Goal: Task Accomplishment & Management: Complete application form

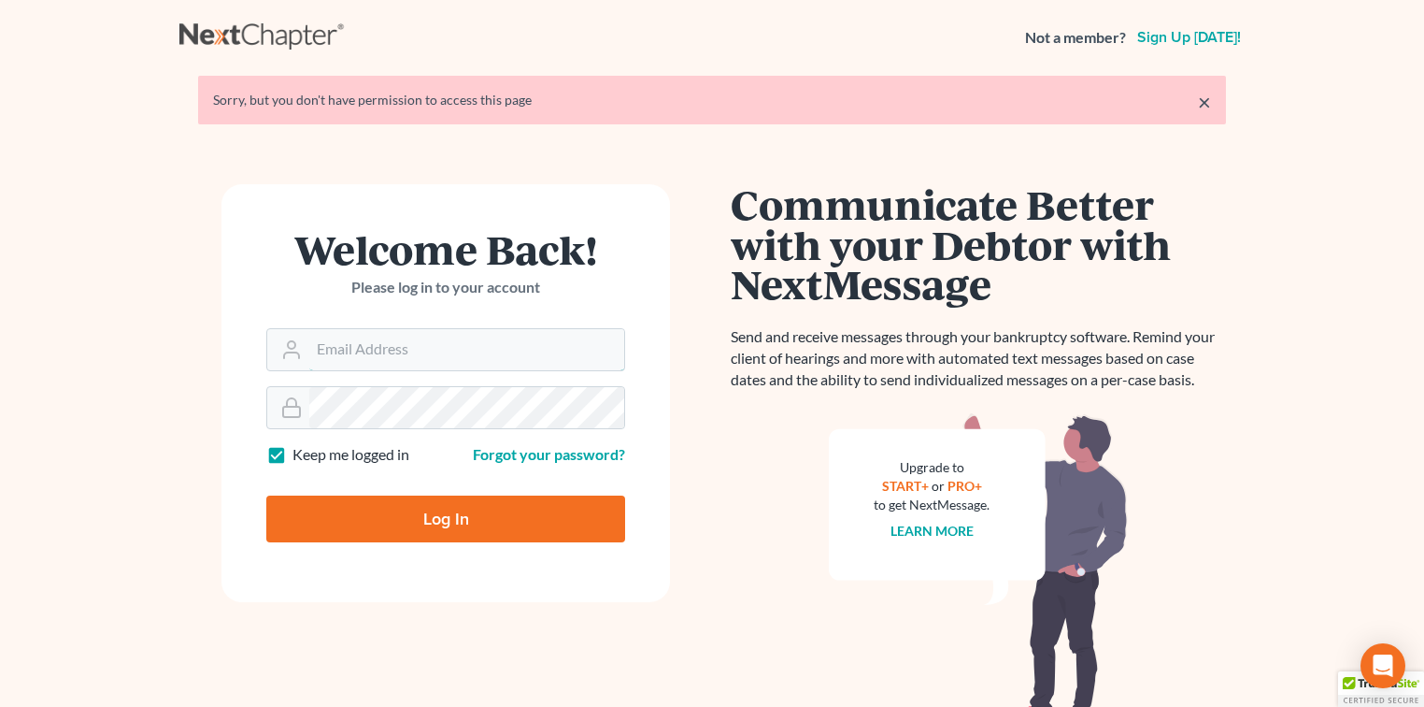
type input "[EMAIL_ADDRESS][DOMAIN_NAME]"
click at [477, 514] on input "Log In" at bounding box center [445, 518] width 359 height 47
type input "Thinking..."
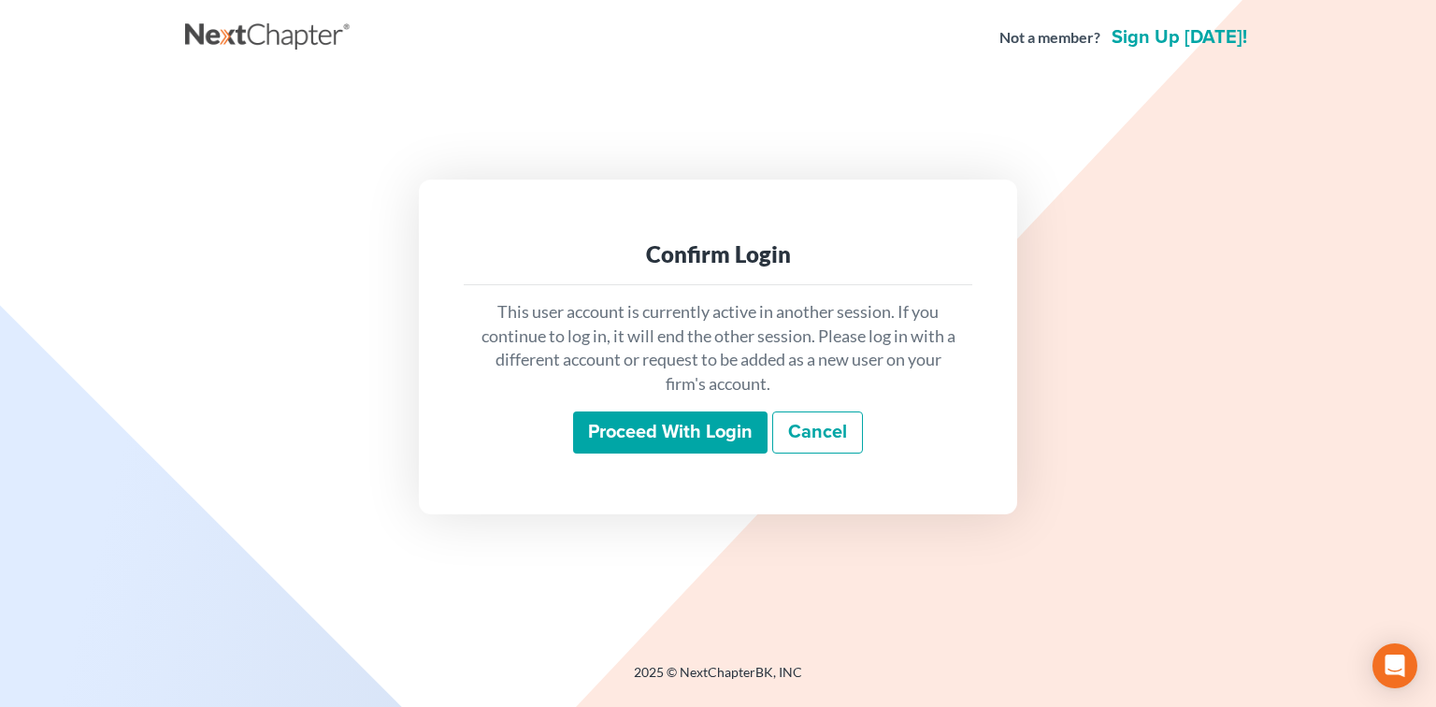
click at [629, 445] on input "Proceed with login" at bounding box center [670, 432] width 194 height 43
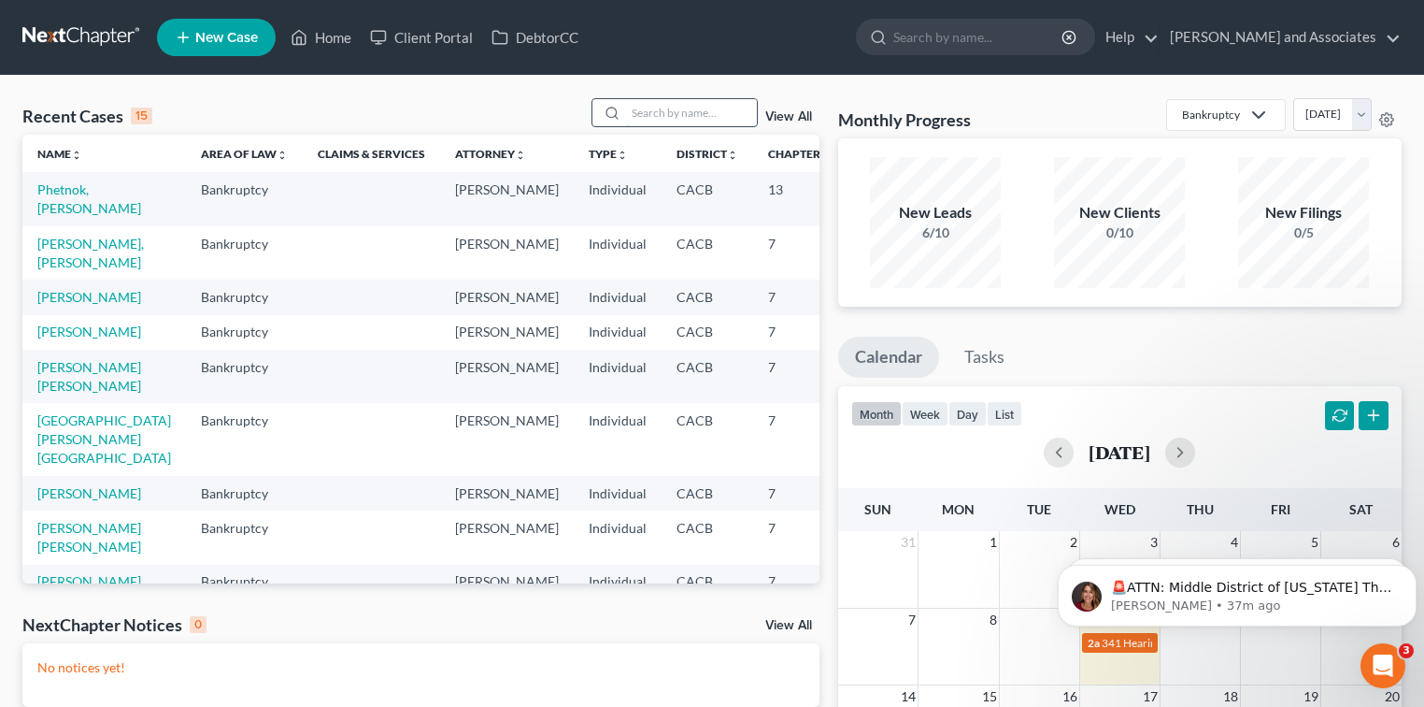
click at [718, 108] on input "search" at bounding box center [691, 112] width 131 height 27
type input "[PERSON_NAME]"
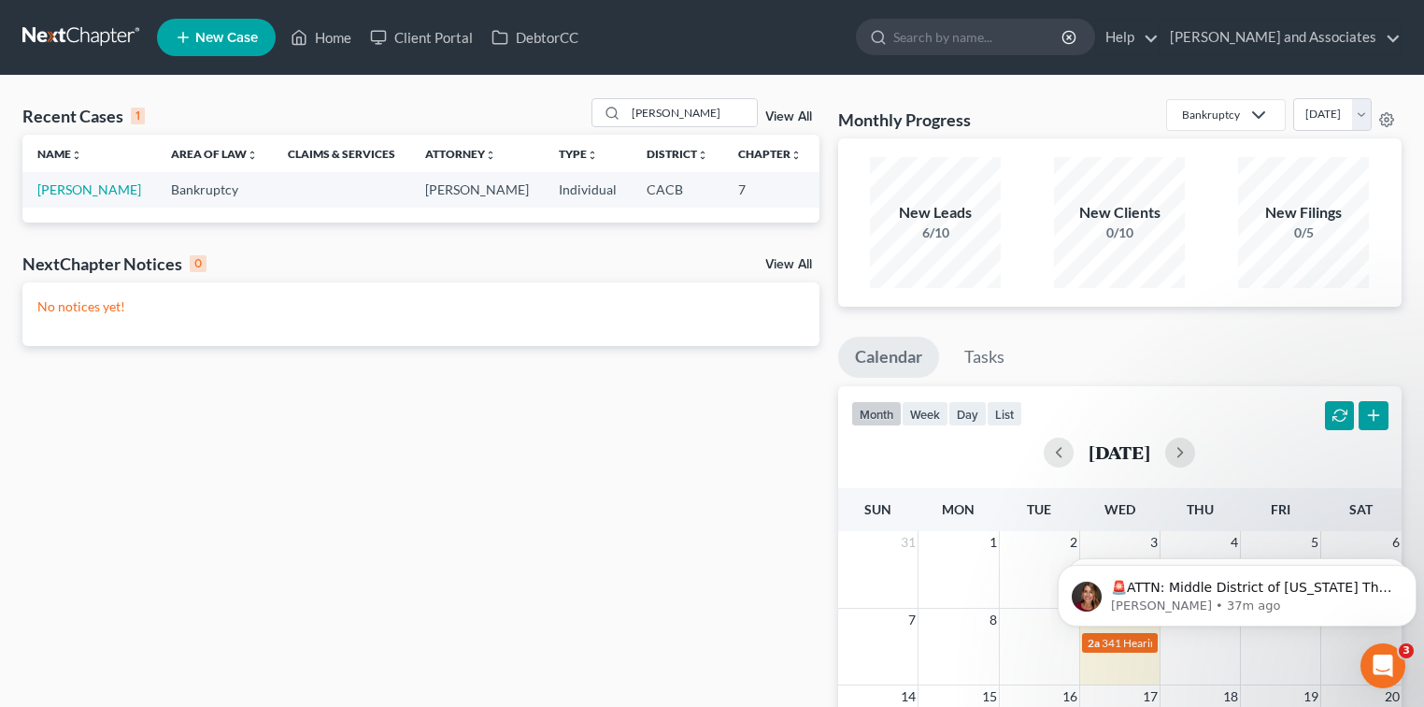
click at [78, 207] on td "[PERSON_NAME]" at bounding box center [89, 189] width 134 height 35
click at [75, 207] on td "[PERSON_NAME]" at bounding box center [89, 189] width 134 height 35
click at [69, 197] on link "[PERSON_NAME]" at bounding box center [89, 189] width 104 height 16
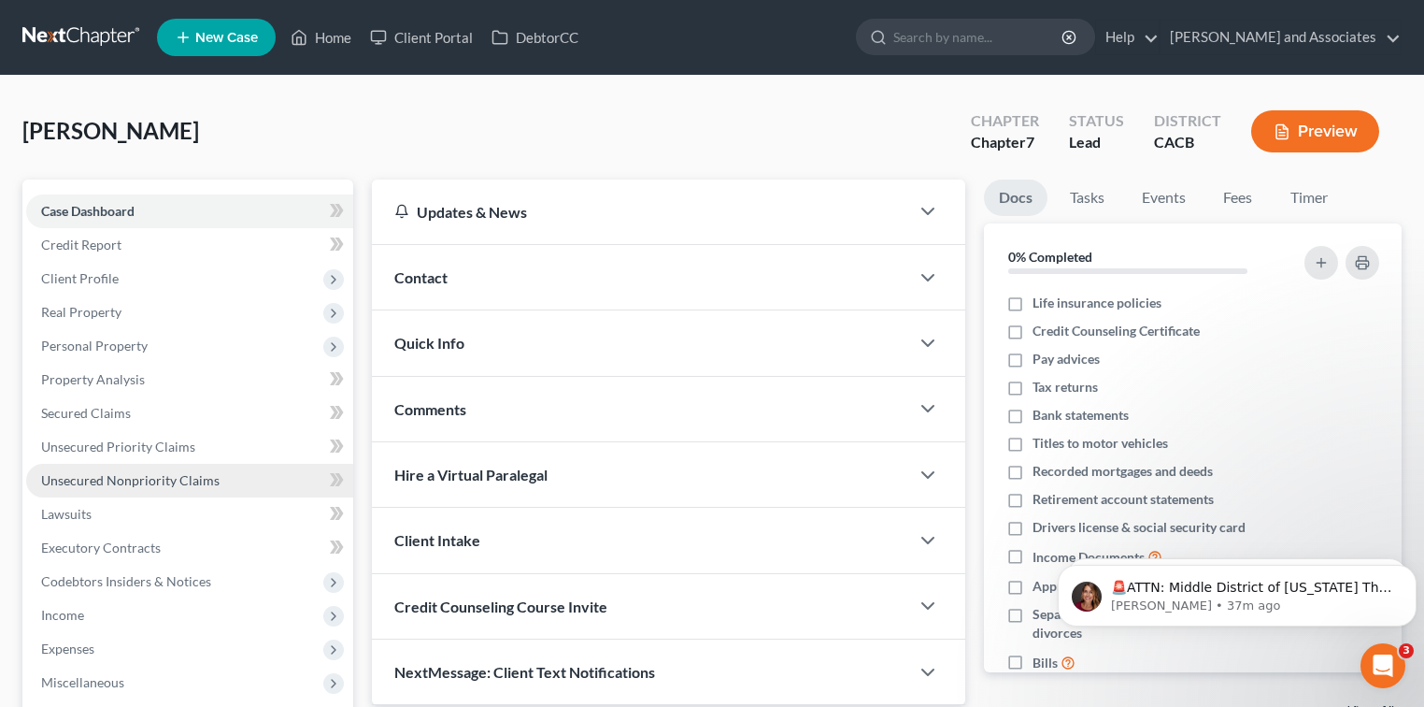
click at [159, 472] on span "Unsecured Nonpriority Claims" at bounding box center [130, 480] width 179 height 16
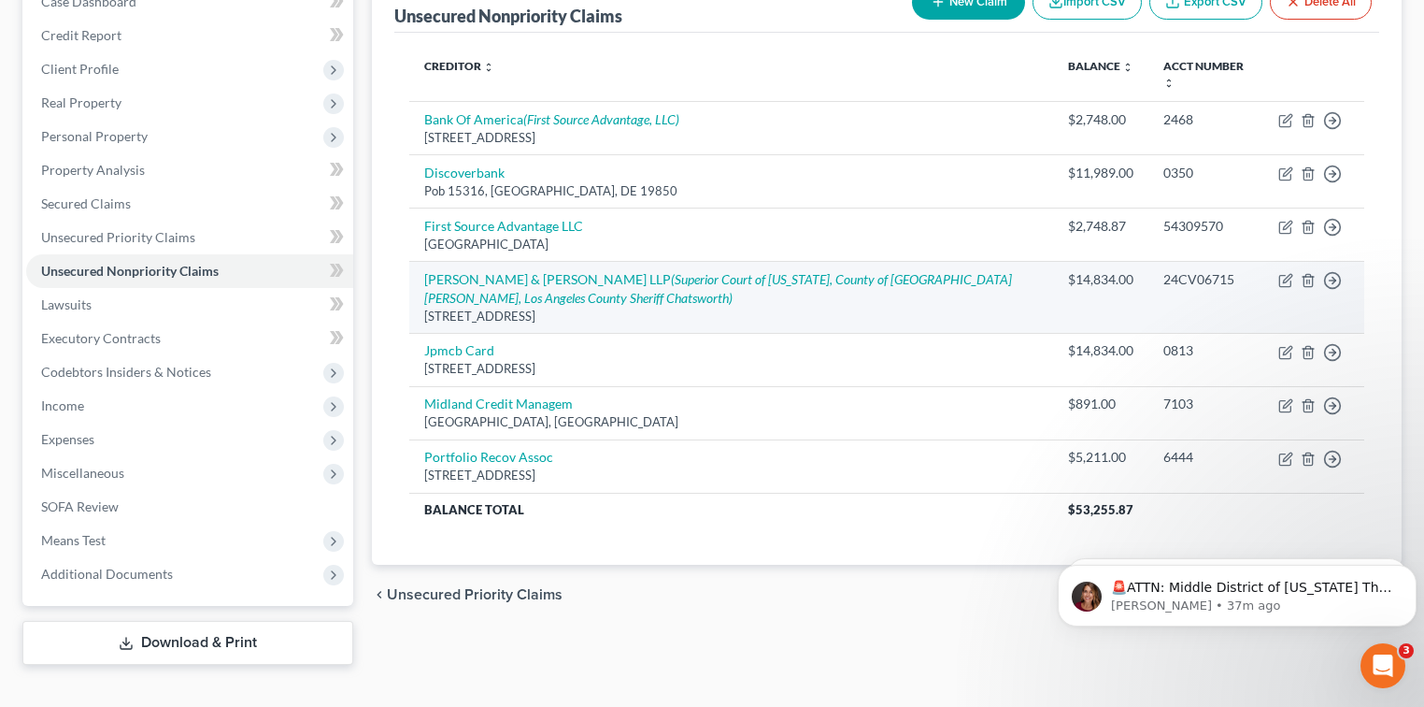
scroll to position [236, 0]
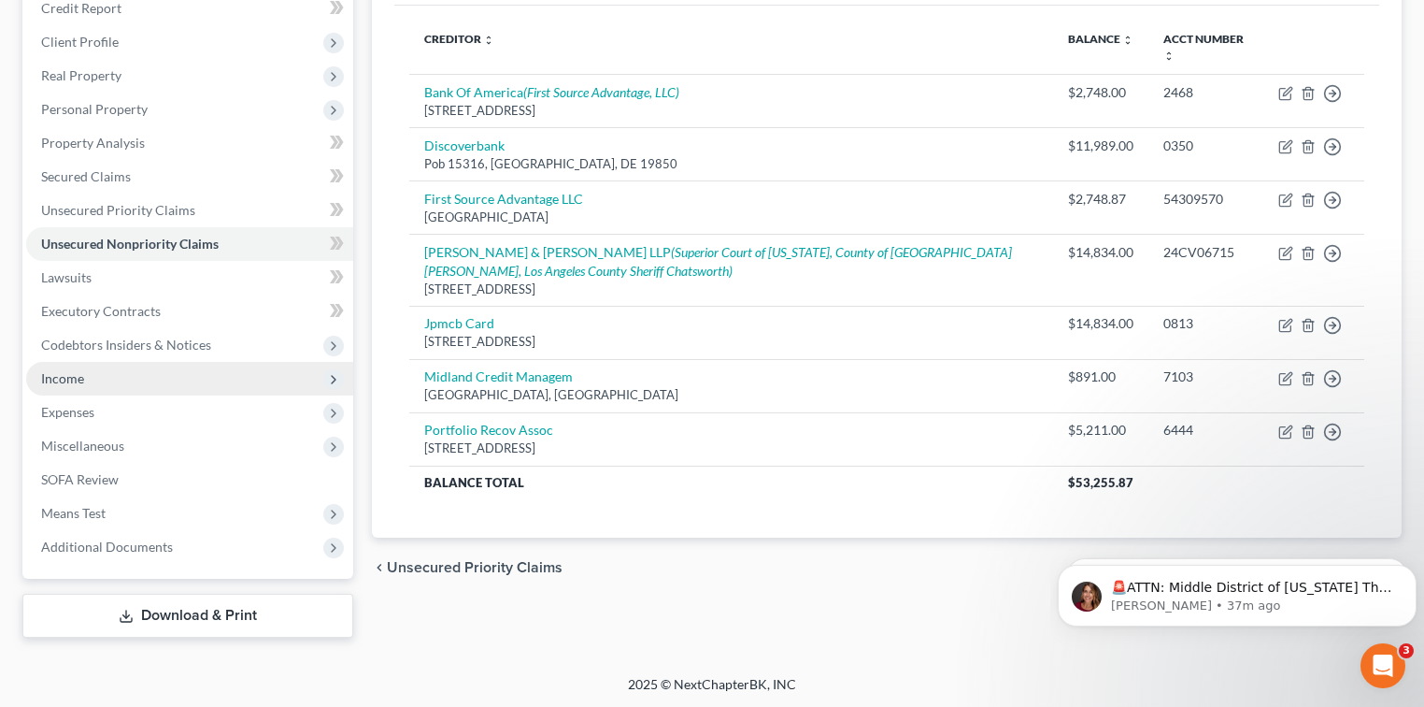
click at [76, 374] on span "Income" at bounding box center [62, 378] width 43 height 16
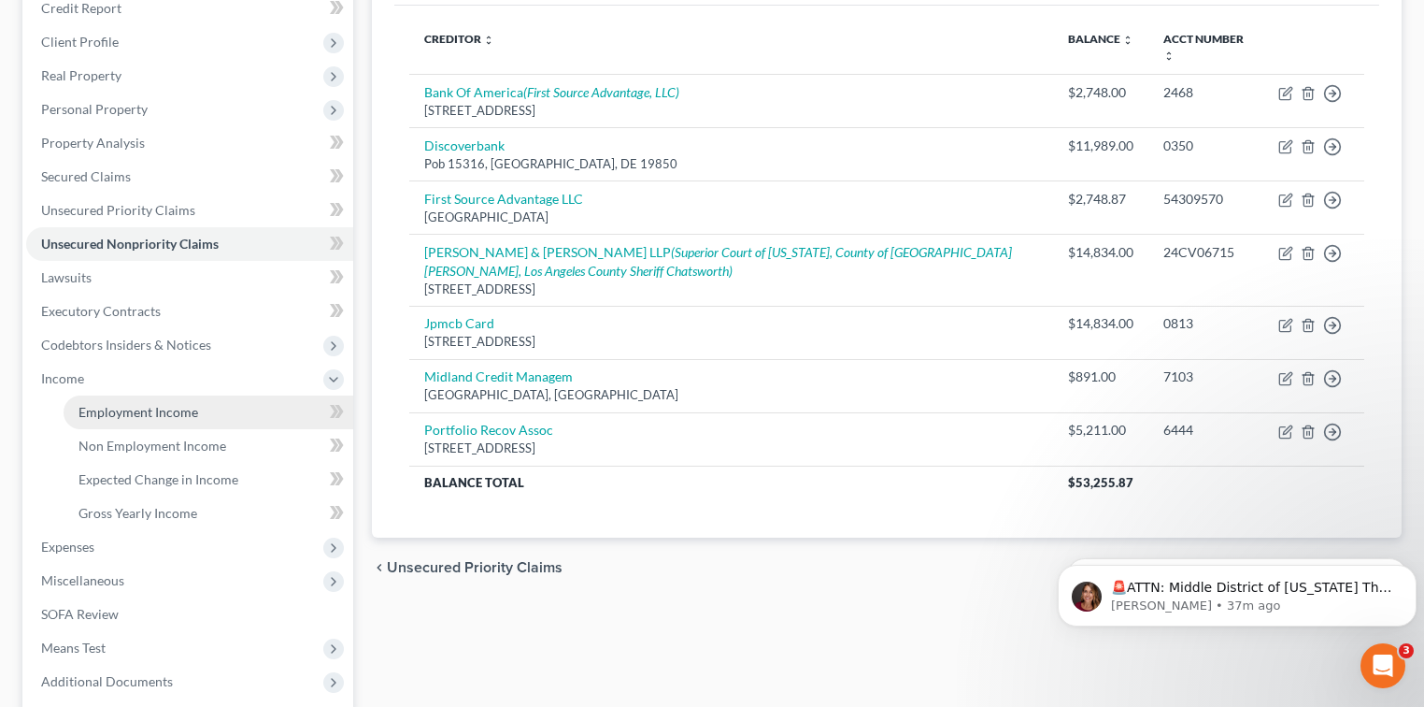
click at [204, 411] on link "Employment Income" at bounding box center [209, 412] width 290 height 34
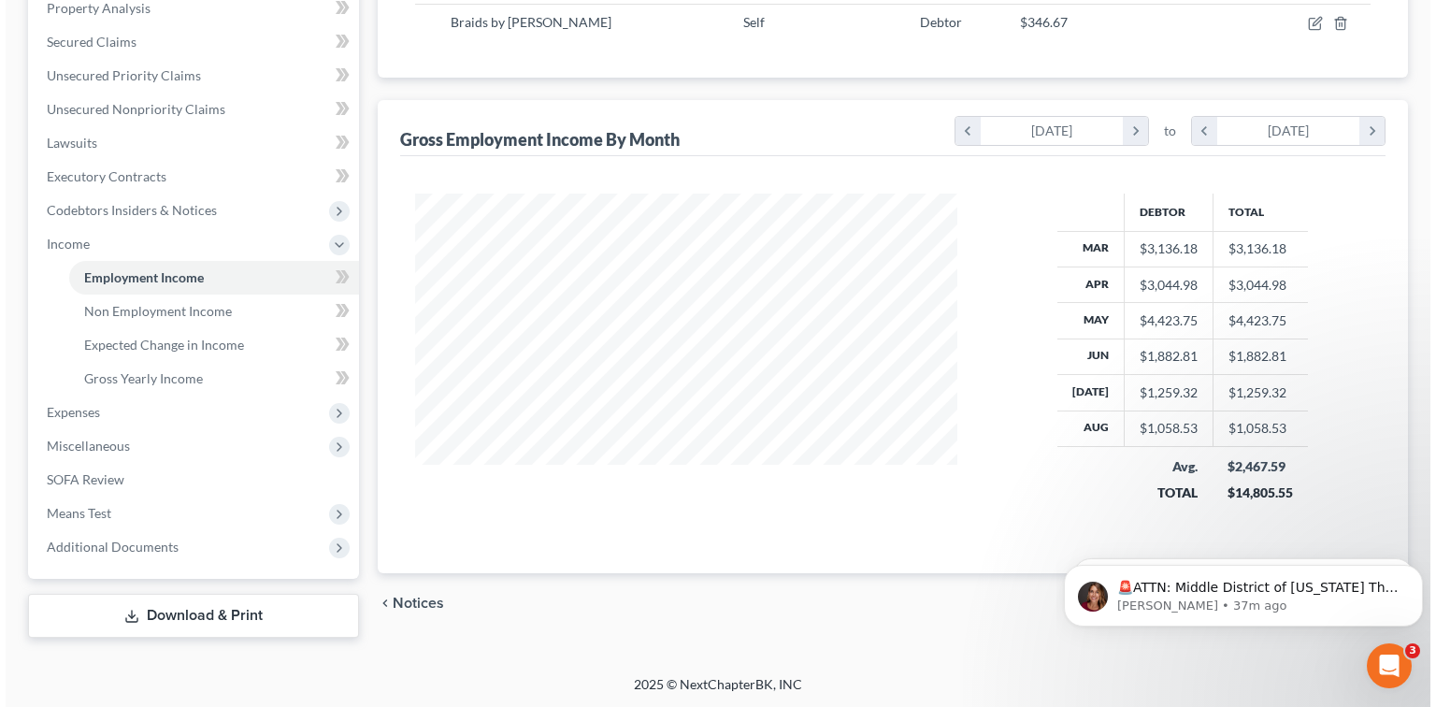
scroll to position [247, 0]
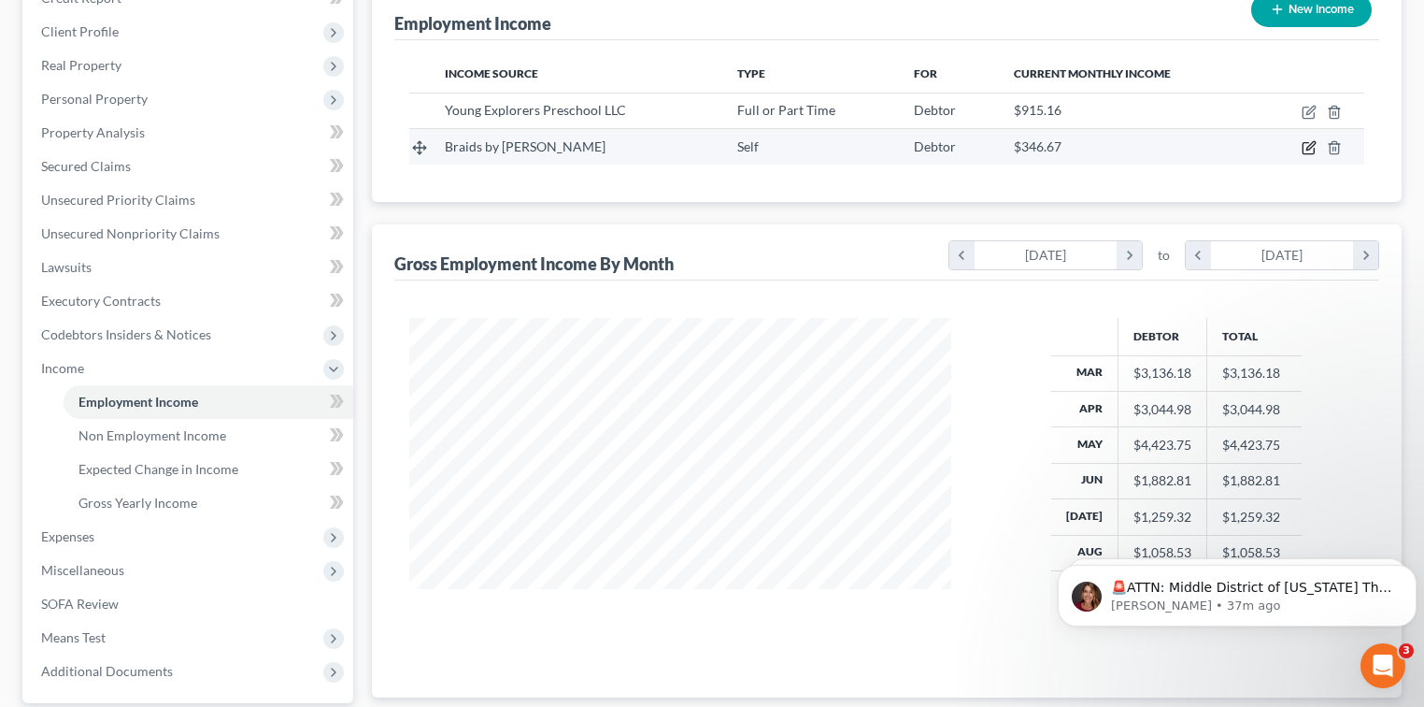
click at [1309, 144] on icon "button" at bounding box center [1309, 147] width 15 height 15
select select "1"
select select "4"
select select "3"
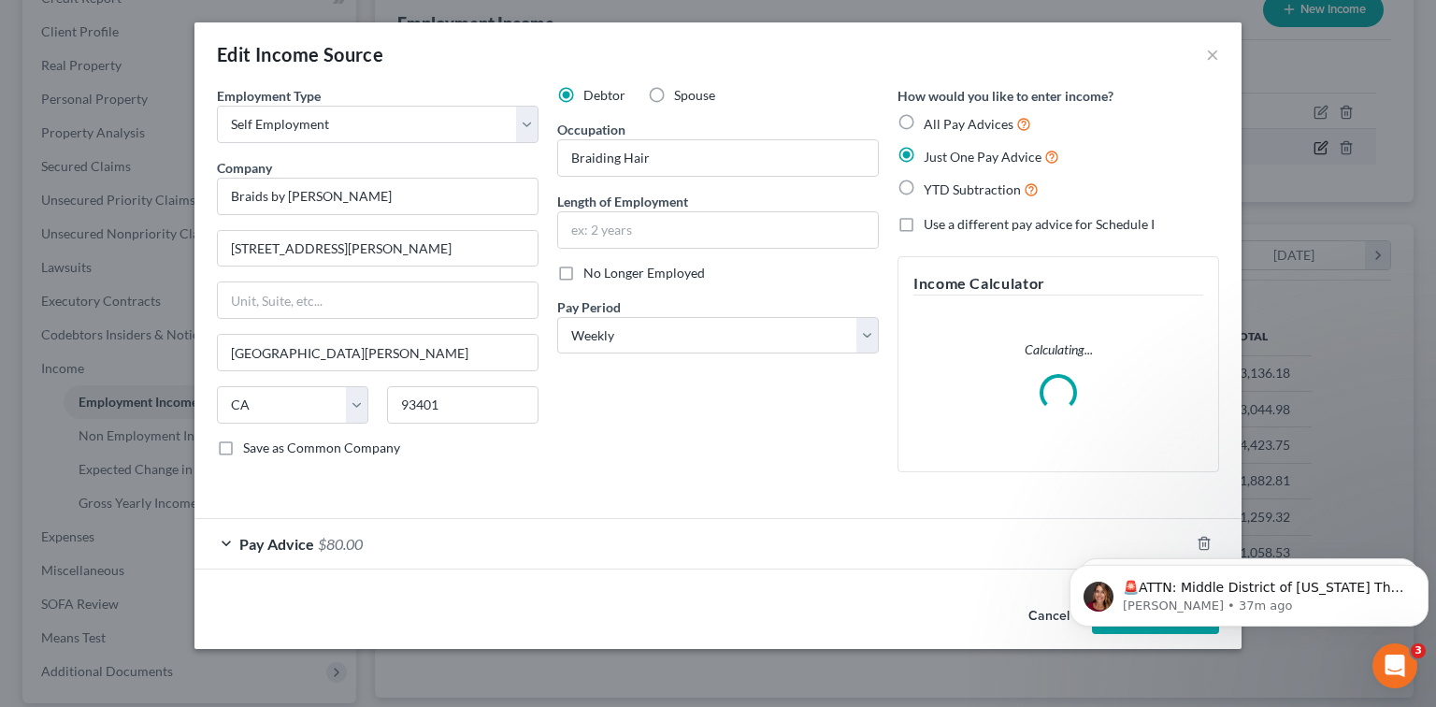
scroll to position [333, 583]
click at [479, 123] on select "Select Full or Part Time Employment Self Employment" at bounding box center [378, 124] width 322 height 37
select select "0"
click at [217, 106] on select "Select Full or Part Time Employment Self Employment" at bounding box center [378, 124] width 322 height 37
click at [750, 437] on div "Debtor Spouse Occupation Braiding Hair Length of Employment No Longer Employed …" at bounding box center [718, 286] width 340 height 401
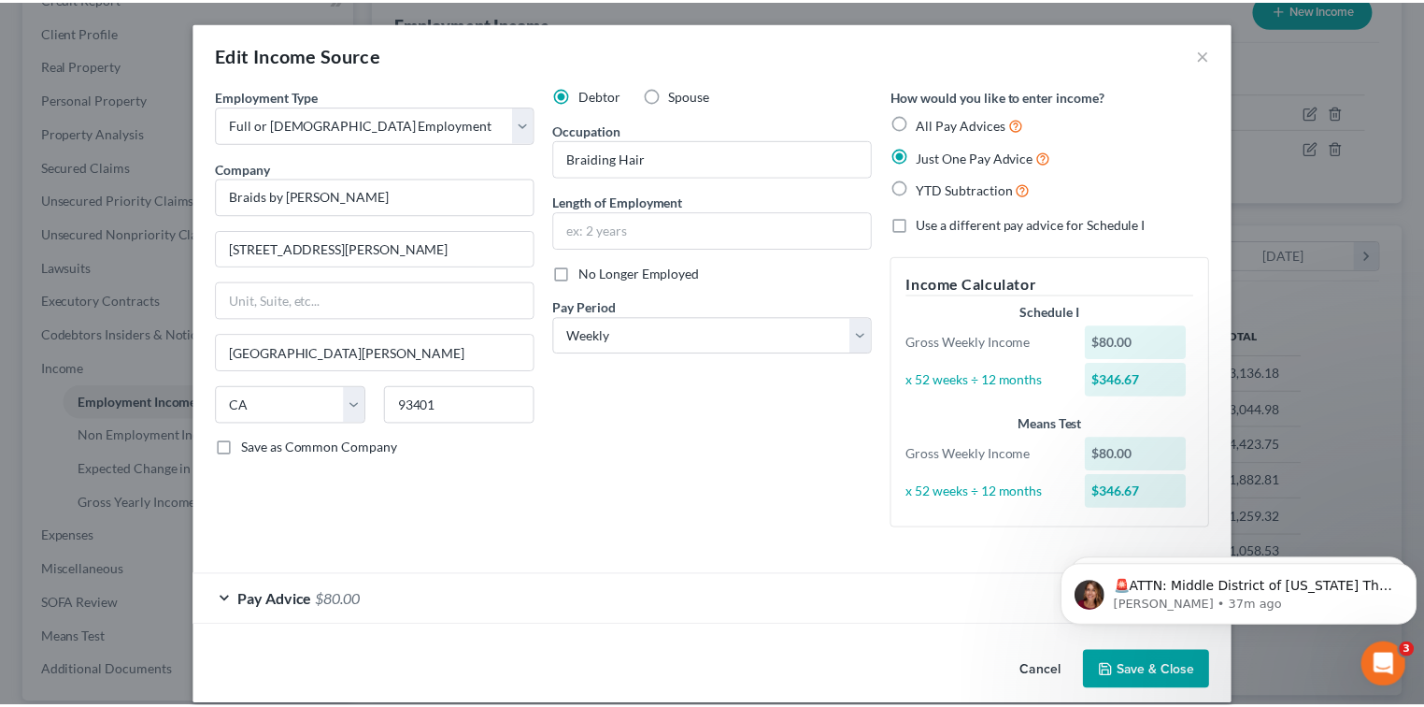
scroll to position [20, 0]
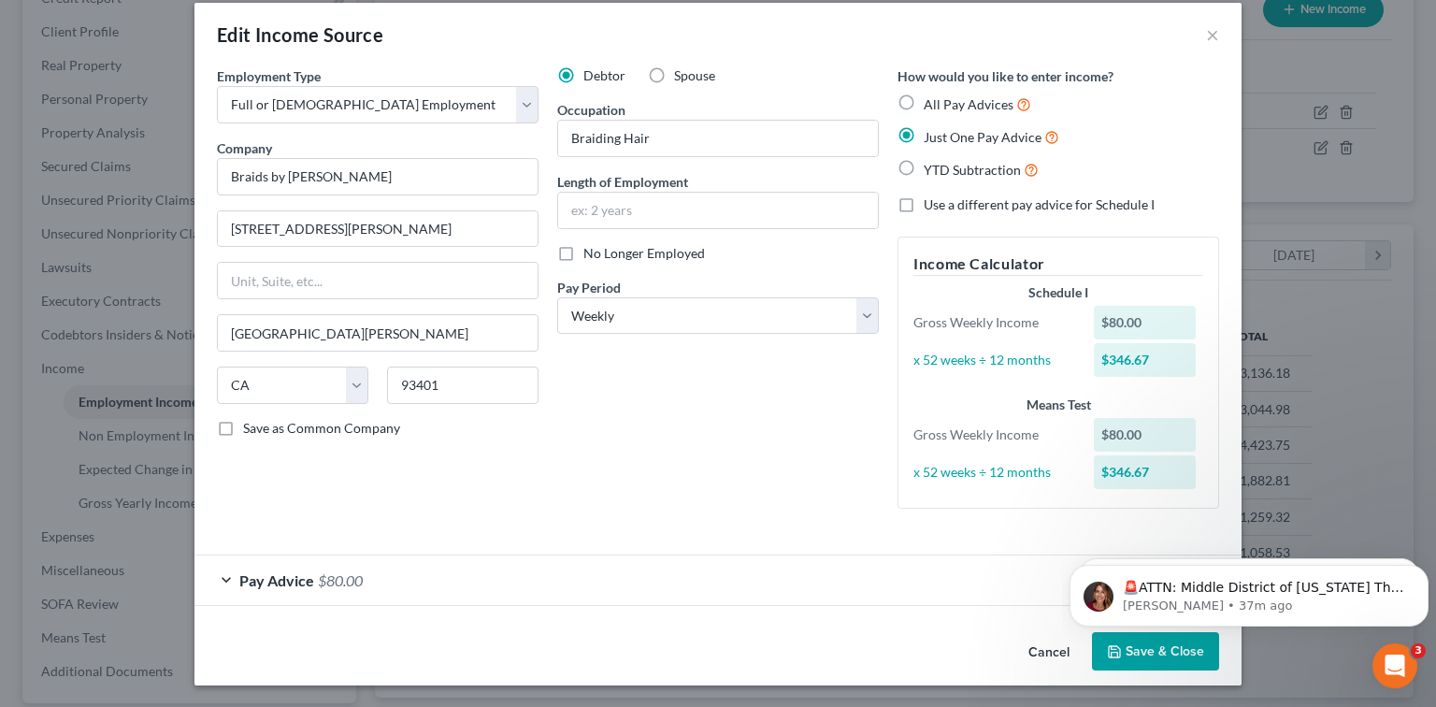
click at [1187, 659] on button "Save & Close" at bounding box center [1155, 651] width 127 height 39
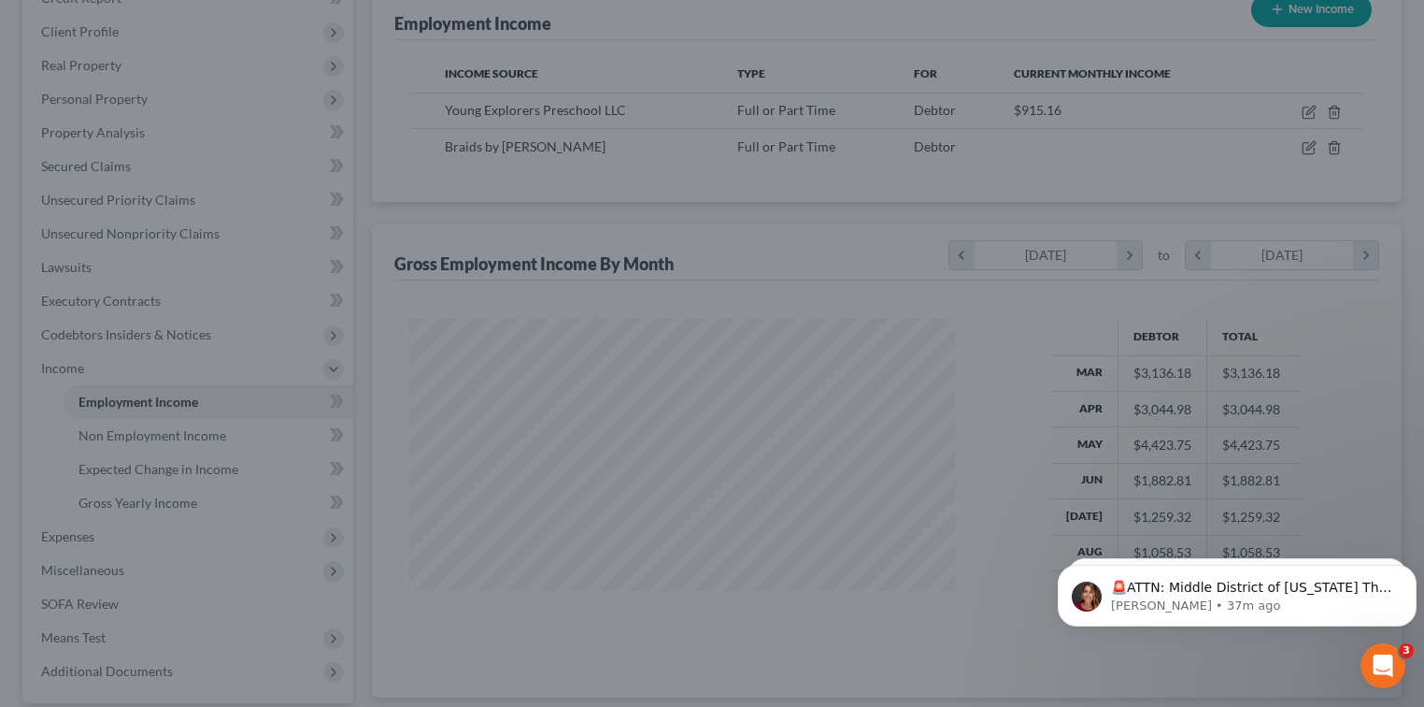
scroll to position [934359, 934113]
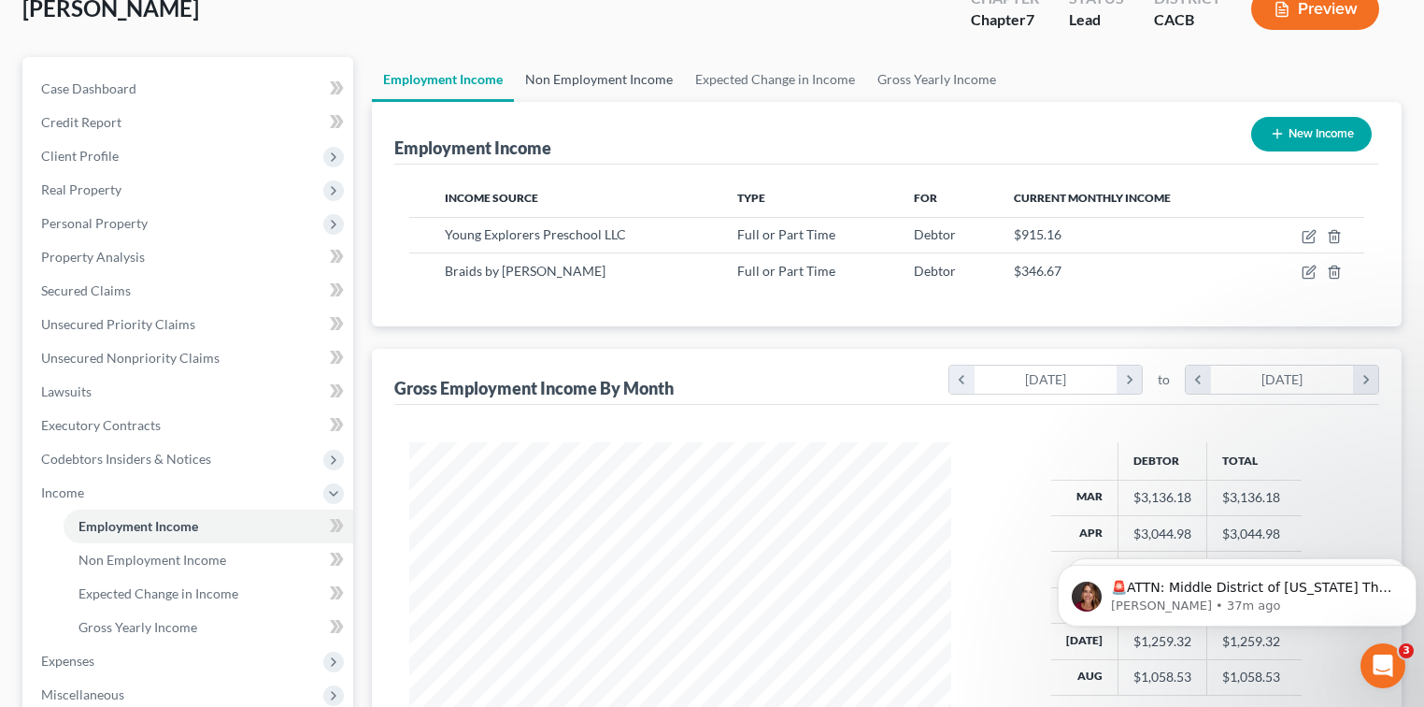
click at [577, 90] on link "Non Employment Income" at bounding box center [599, 79] width 170 height 45
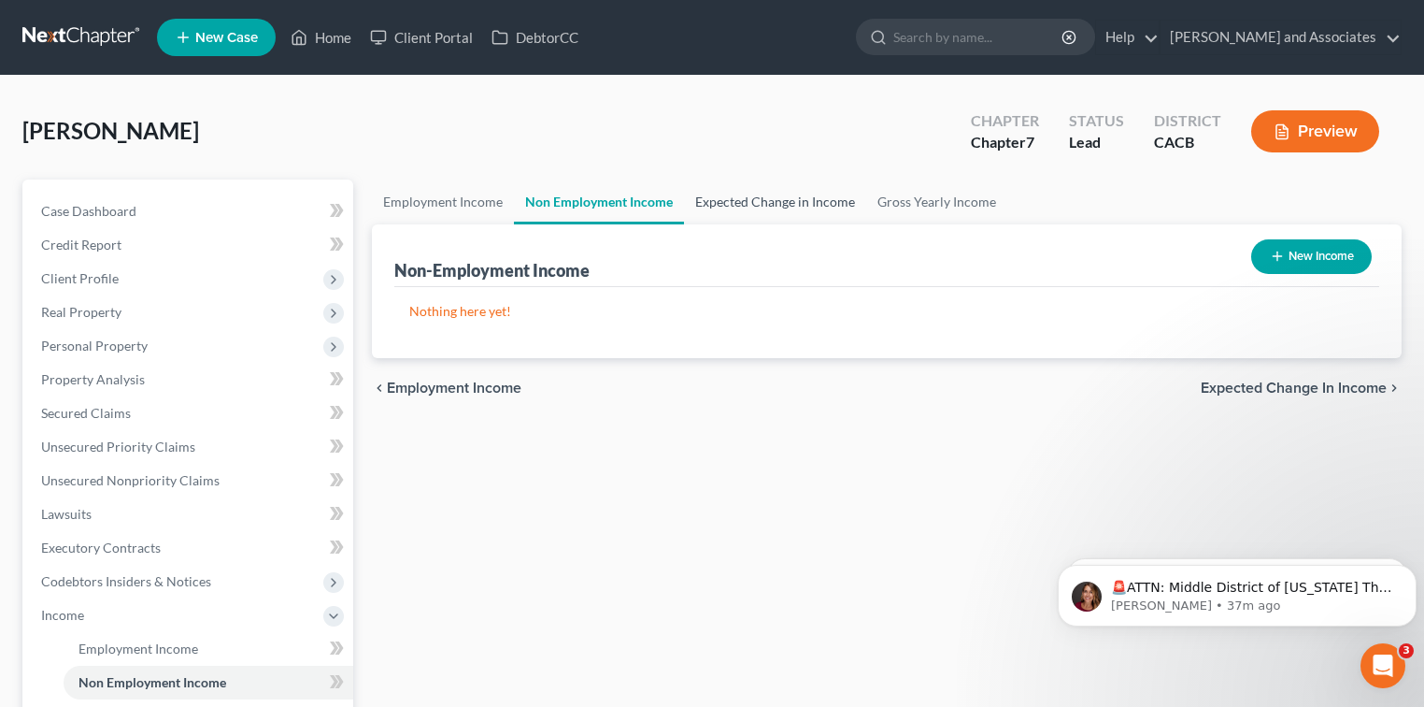
click at [768, 194] on link "Expected Change in Income" at bounding box center [775, 201] width 182 height 45
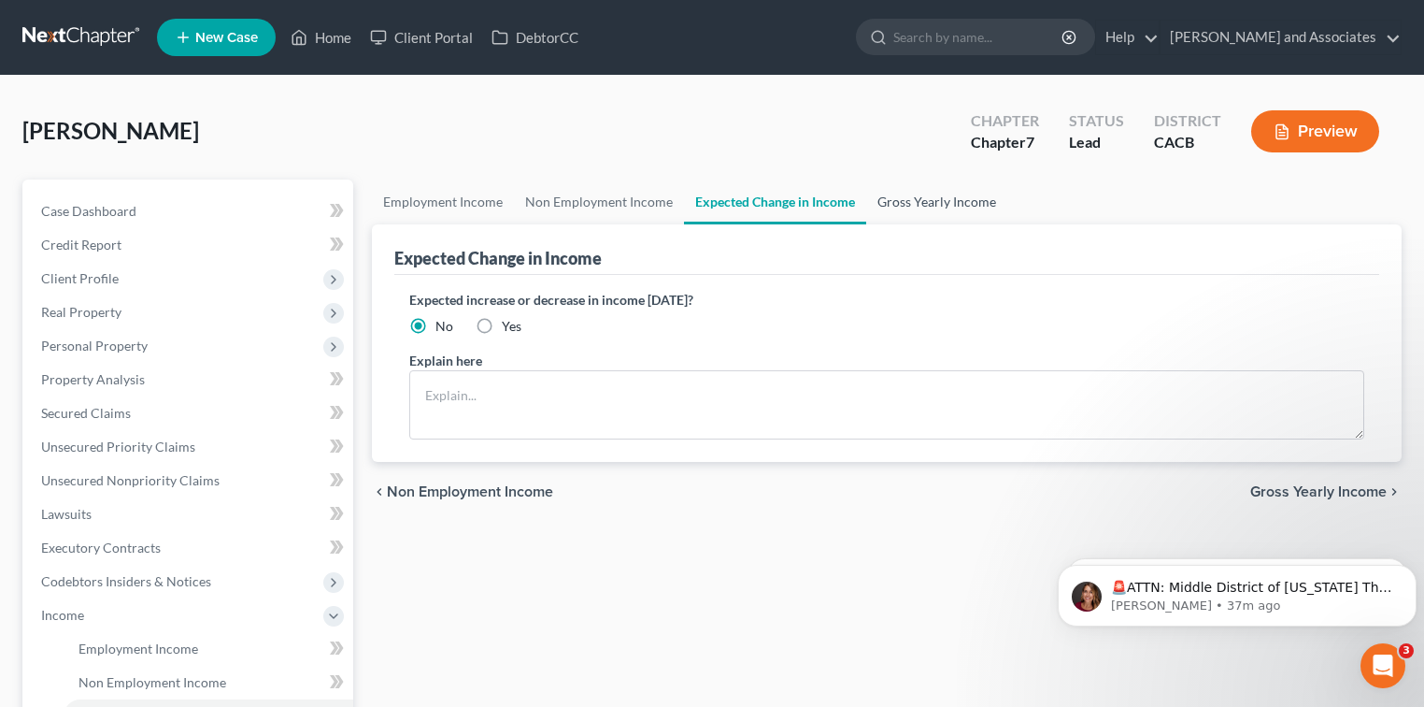
click at [942, 204] on link "Gross Yearly Income" at bounding box center [936, 201] width 141 height 45
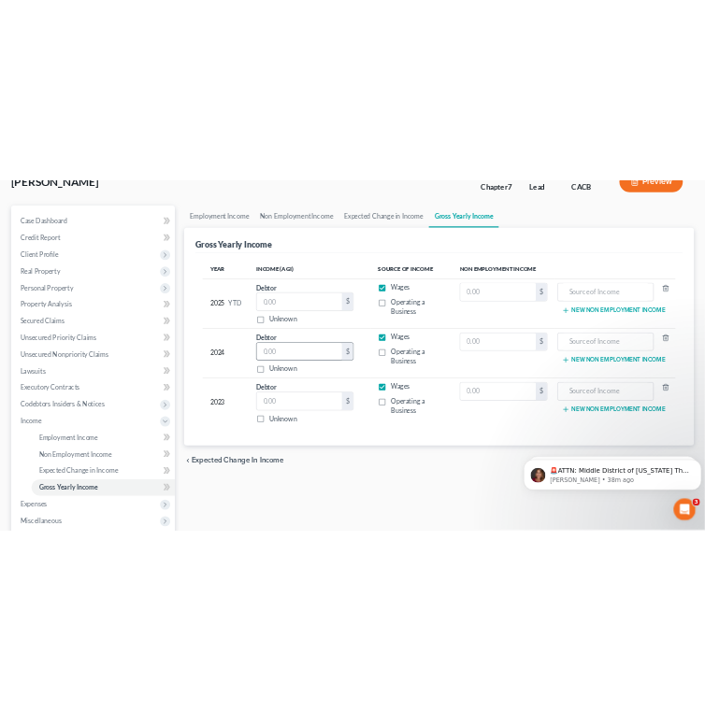
scroll to position [122, 0]
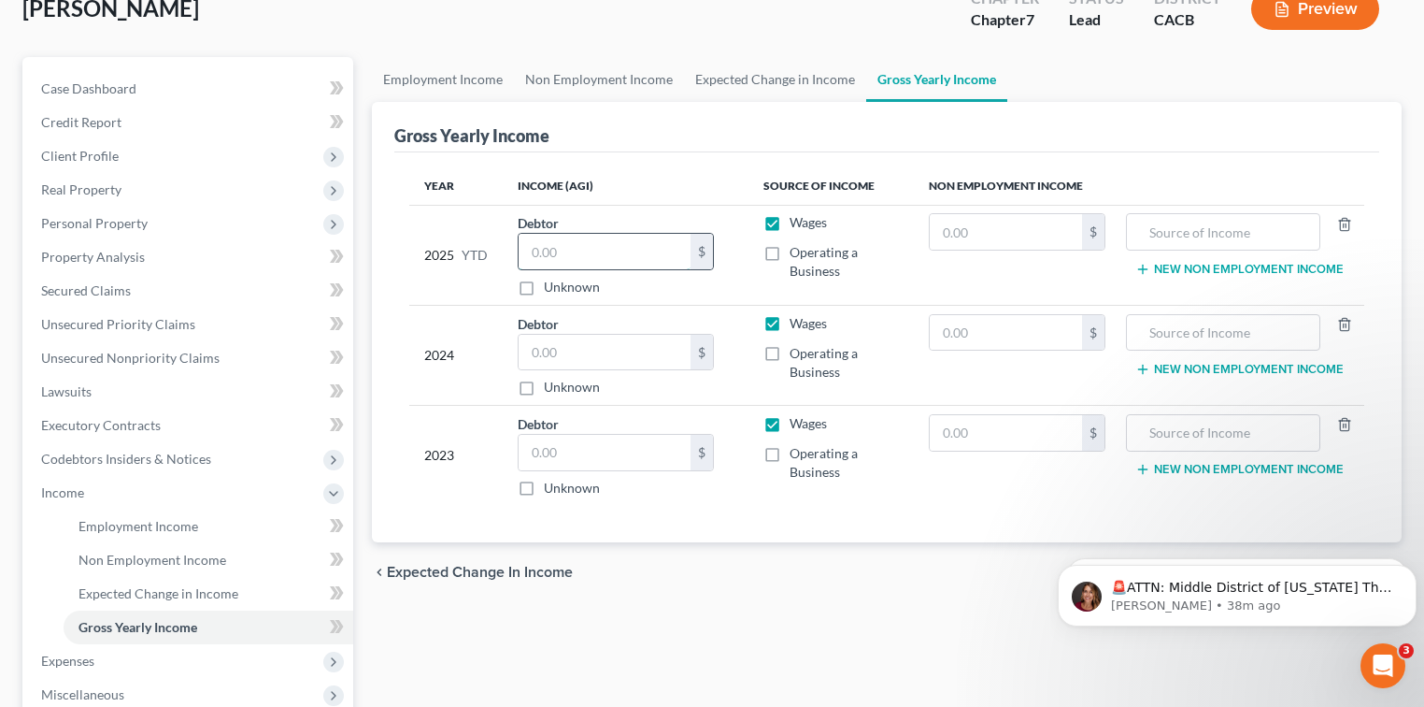
click at [584, 254] on input "text" at bounding box center [605, 252] width 172 height 36
type input "16,955.89"
click at [588, 343] on input "text" at bounding box center [605, 353] width 172 height 36
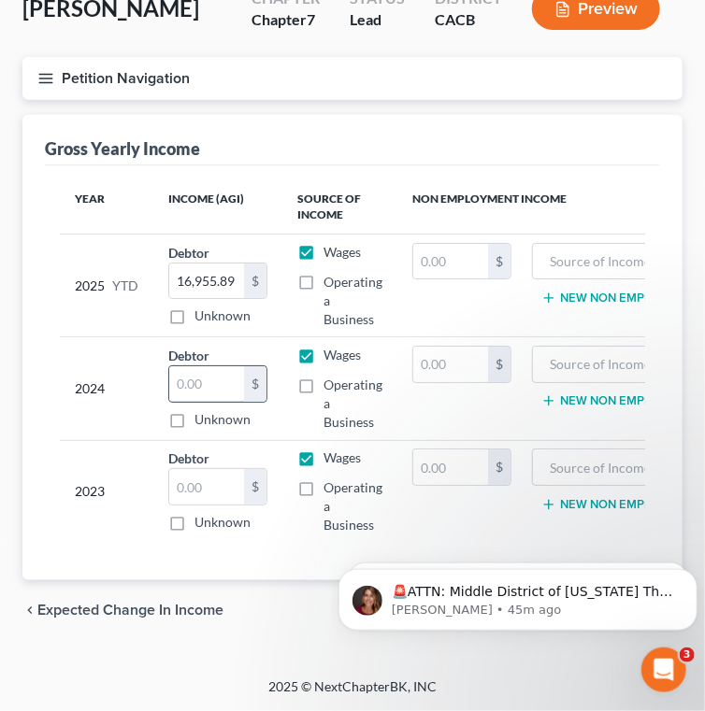
click at [202, 384] on input "text" at bounding box center [206, 384] width 75 height 36
click at [194, 380] on input "text" at bounding box center [206, 384] width 75 height 36
click at [221, 389] on input "text" at bounding box center [206, 384] width 75 height 36
type input "540.00"
click at [222, 435] on td "Debtor 540.00 $ Unknown Balance Undetermined 540.00 $ Unknown" at bounding box center [217, 388] width 129 height 103
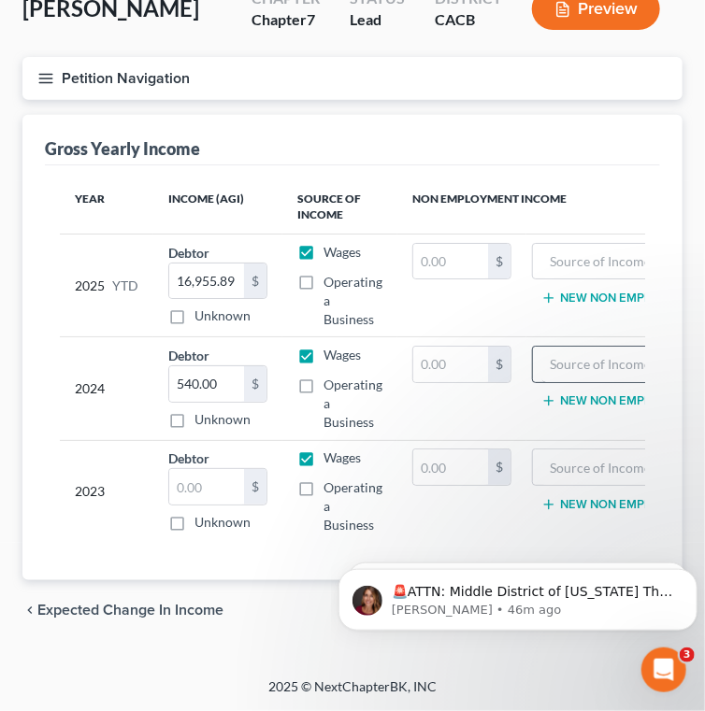
scroll to position [132, 0]
click at [218, 477] on input "text" at bounding box center [206, 487] width 75 height 36
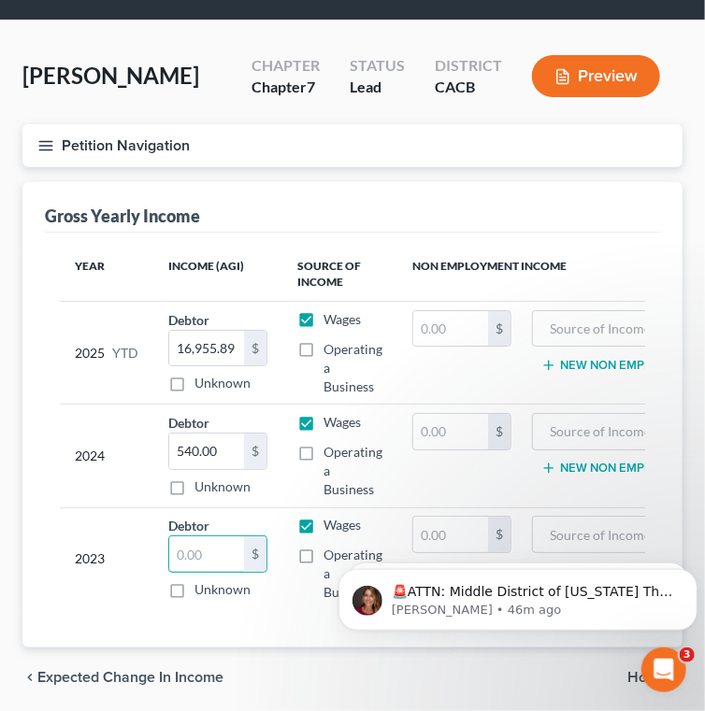
scroll to position [0, 0]
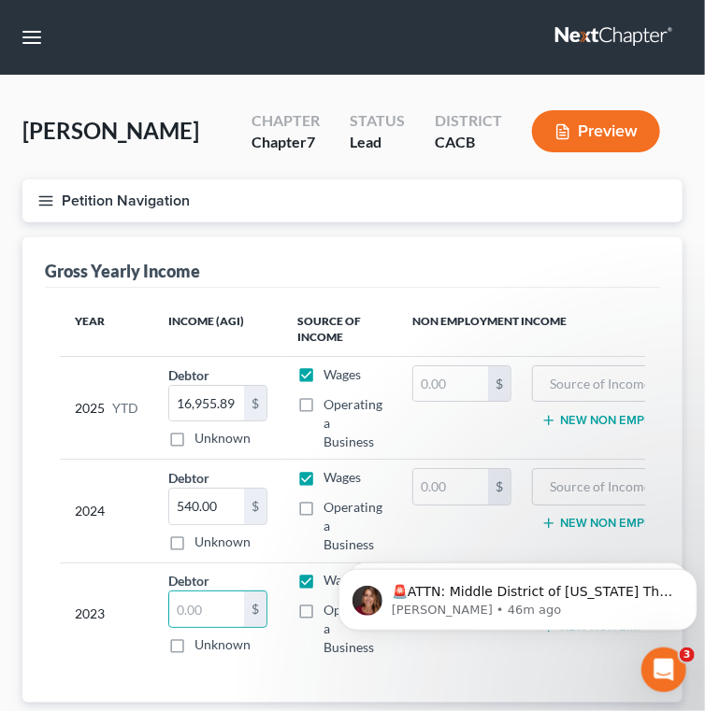
click at [32, 198] on button "Petition Navigation" at bounding box center [352, 200] width 660 height 43
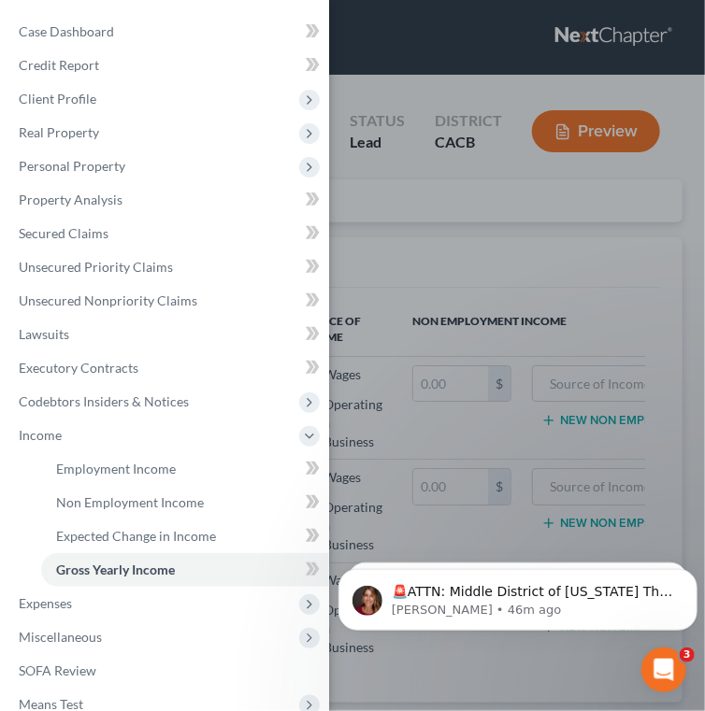
click at [402, 247] on div "Case Dashboard Payments Invoices Payments Payments Credit Report Client Profile" at bounding box center [352, 355] width 705 height 711
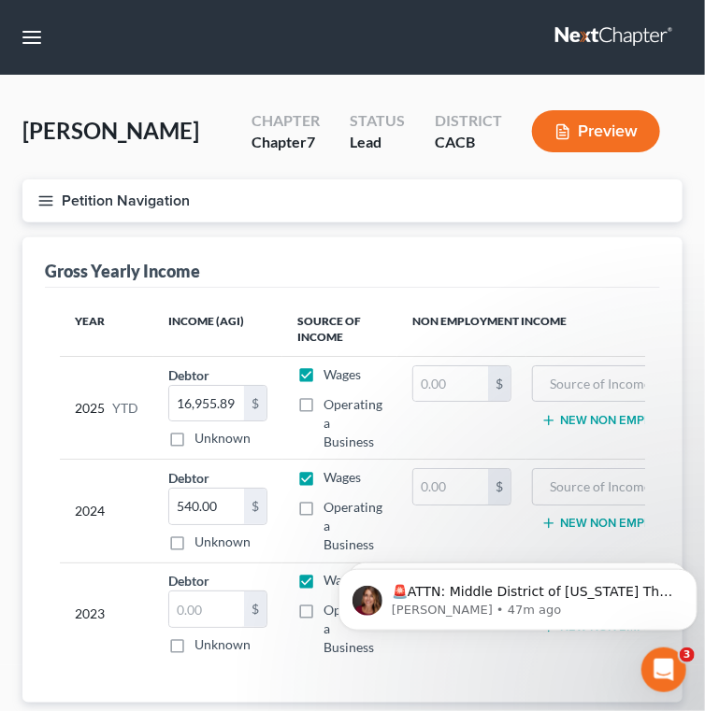
click at [364, 408] on span "Operating a Business" at bounding box center [352, 422] width 59 height 53
click at [343, 408] on input "Operating a Business" at bounding box center [337, 401] width 12 height 12
checkbox input "true"
click at [443, 393] on input "text" at bounding box center [450, 384] width 75 height 36
paste input "$2,720 gross."
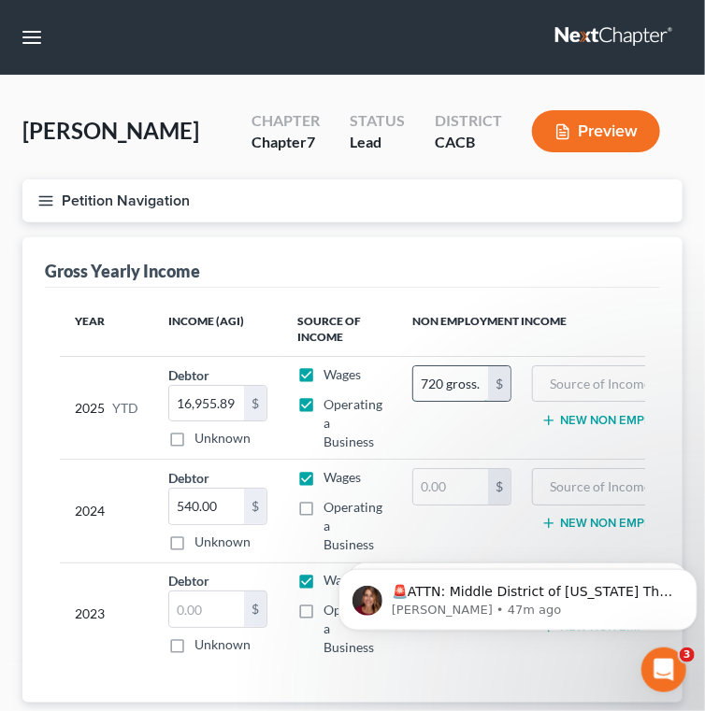
scroll to position [0, 20]
drag, startPoint x: 447, startPoint y: 383, endPoint x: 505, endPoint y: 382, distance: 58.0
click at [505, 382] on div "$2,720 gross. $" at bounding box center [461, 383] width 99 height 37
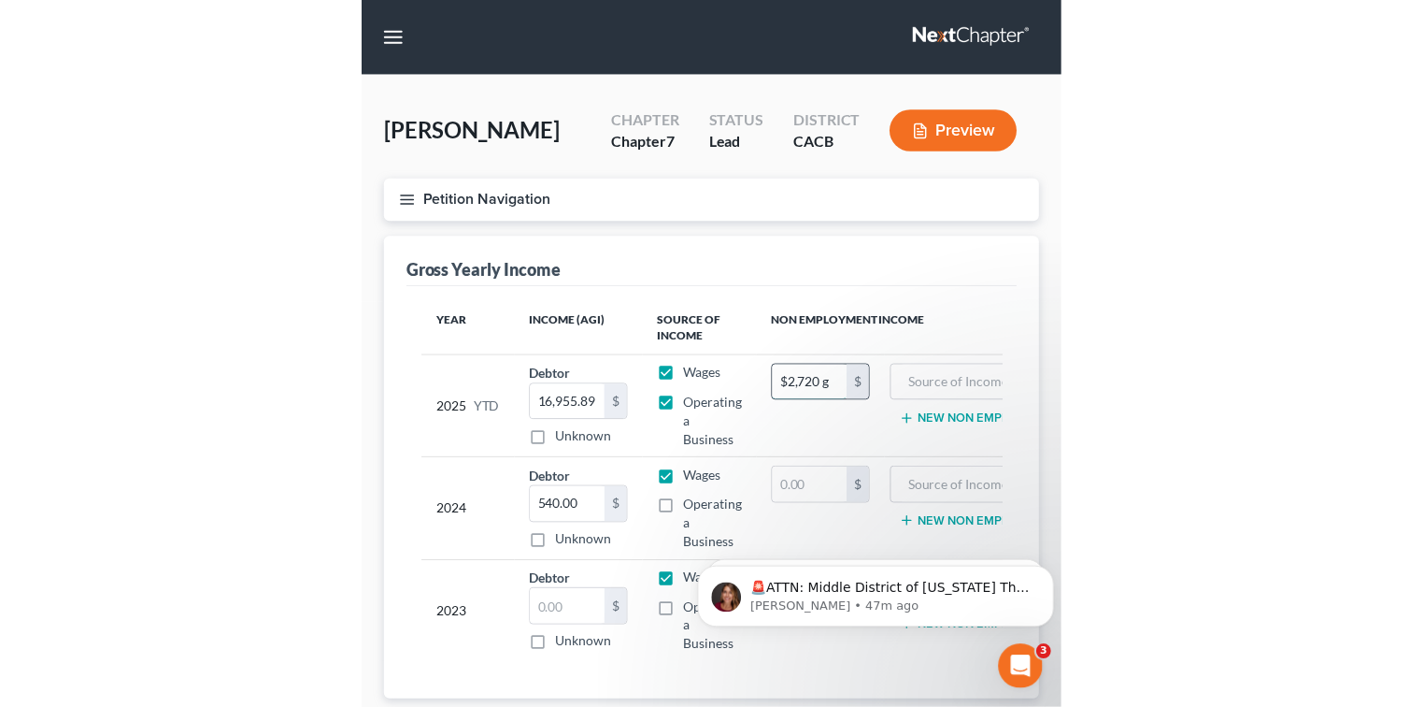
scroll to position [0, 0]
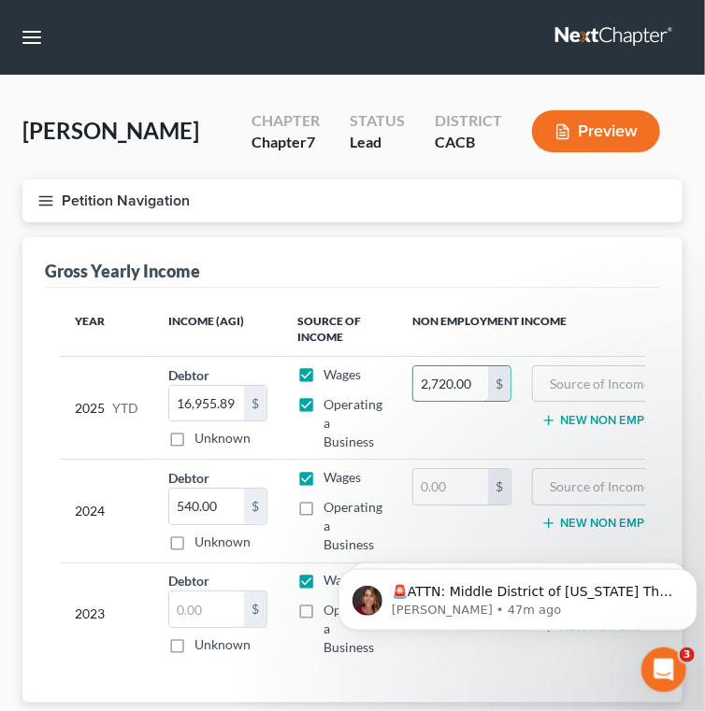
drag, startPoint x: 475, startPoint y: 389, endPoint x: 409, endPoint y: 389, distance: 65.4
click at [409, 382] on td "2,720.00 $" at bounding box center [461, 407] width 129 height 103
type input "2,720.00"
click at [225, 404] on input "19" at bounding box center [206, 404] width 75 height 36
type input "19,675.89"
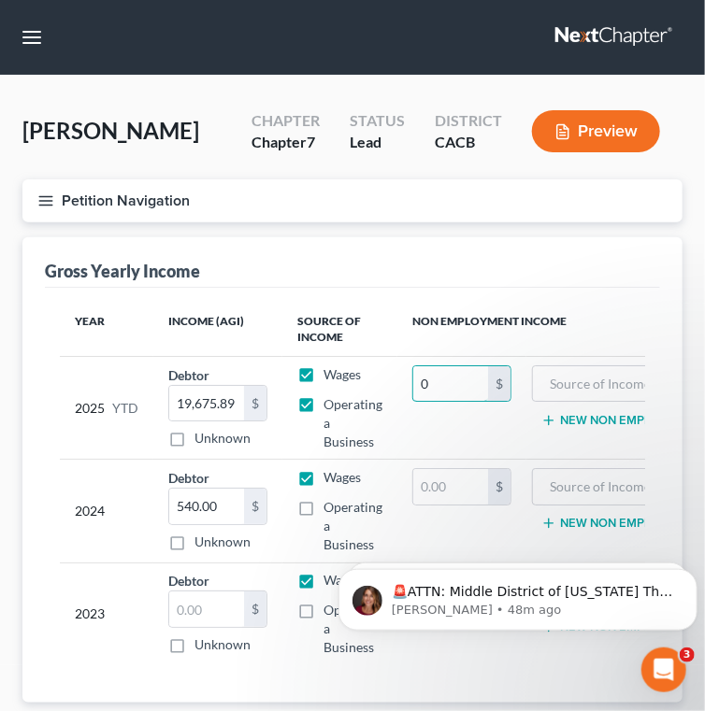
type input "0"
click at [323, 512] on label "Operating a Business" at bounding box center [352, 526] width 59 height 56
click at [331, 510] on input "Operating a Business" at bounding box center [337, 504] width 12 height 12
checkbox input "true"
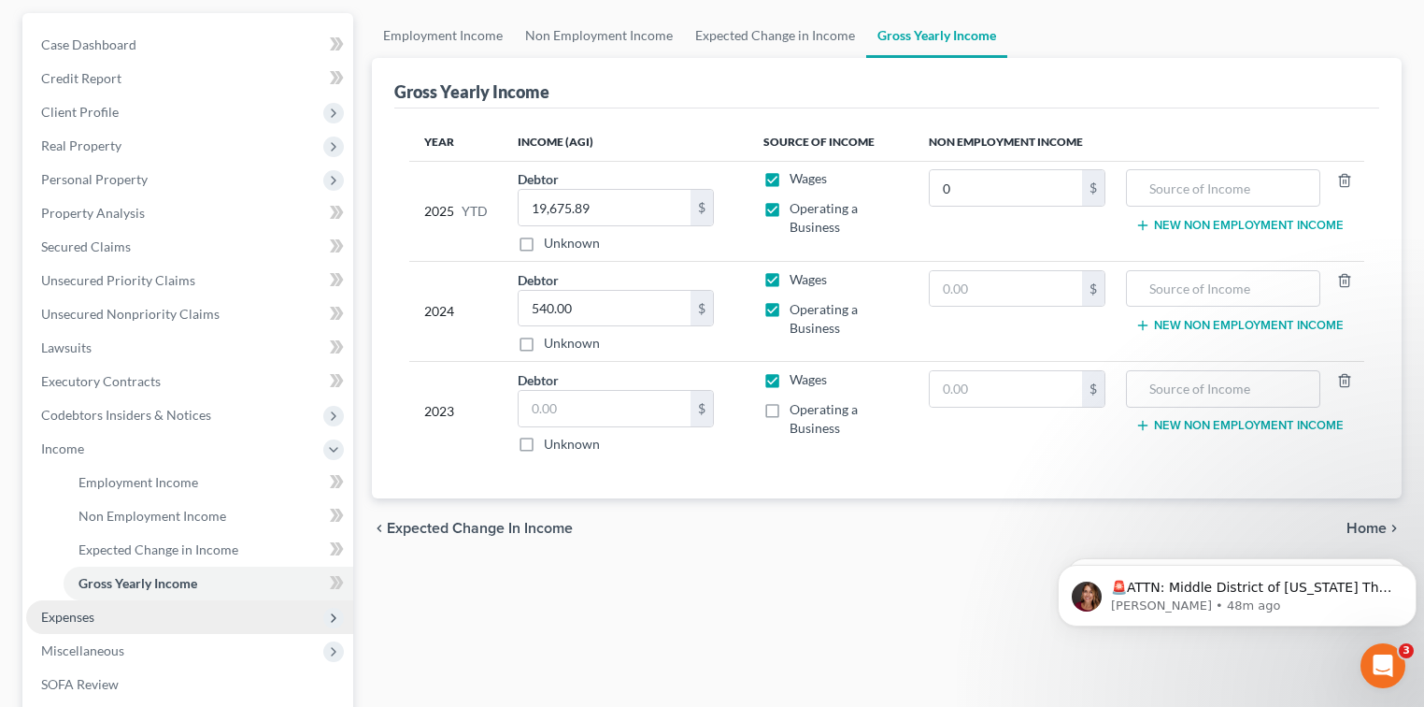
scroll to position [371, 0]
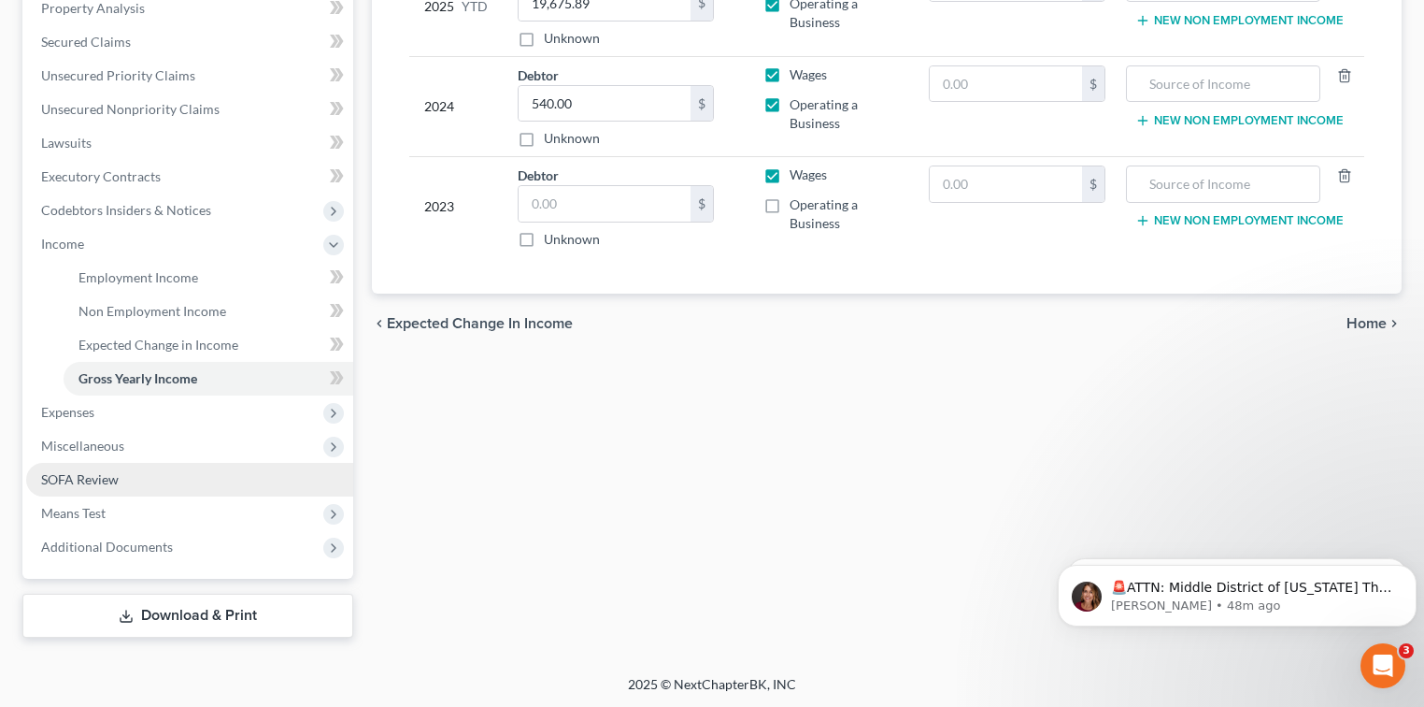
click at [94, 480] on span "SOFA Review" at bounding box center [80, 479] width 78 height 16
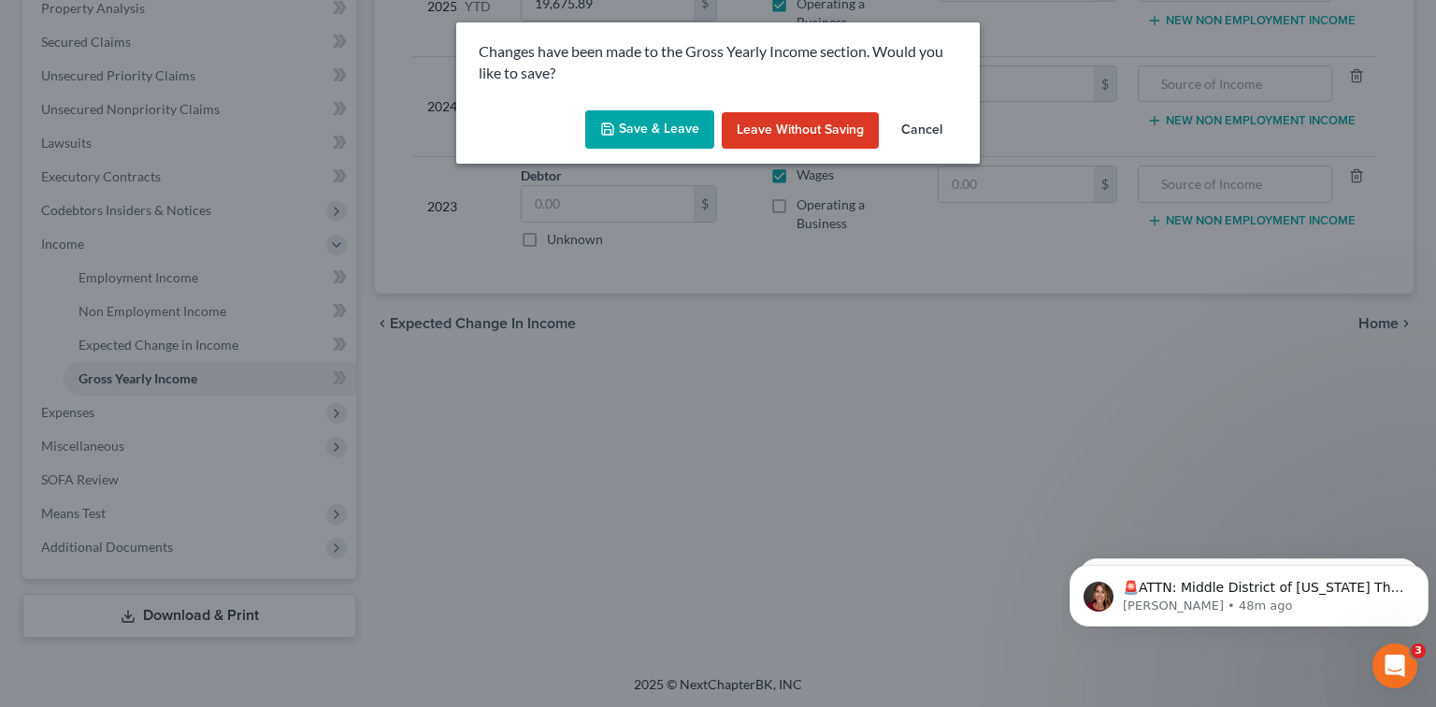
click at [637, 131] on button "Save & Leave" at bounding box center [649, 129] width 129 height 39
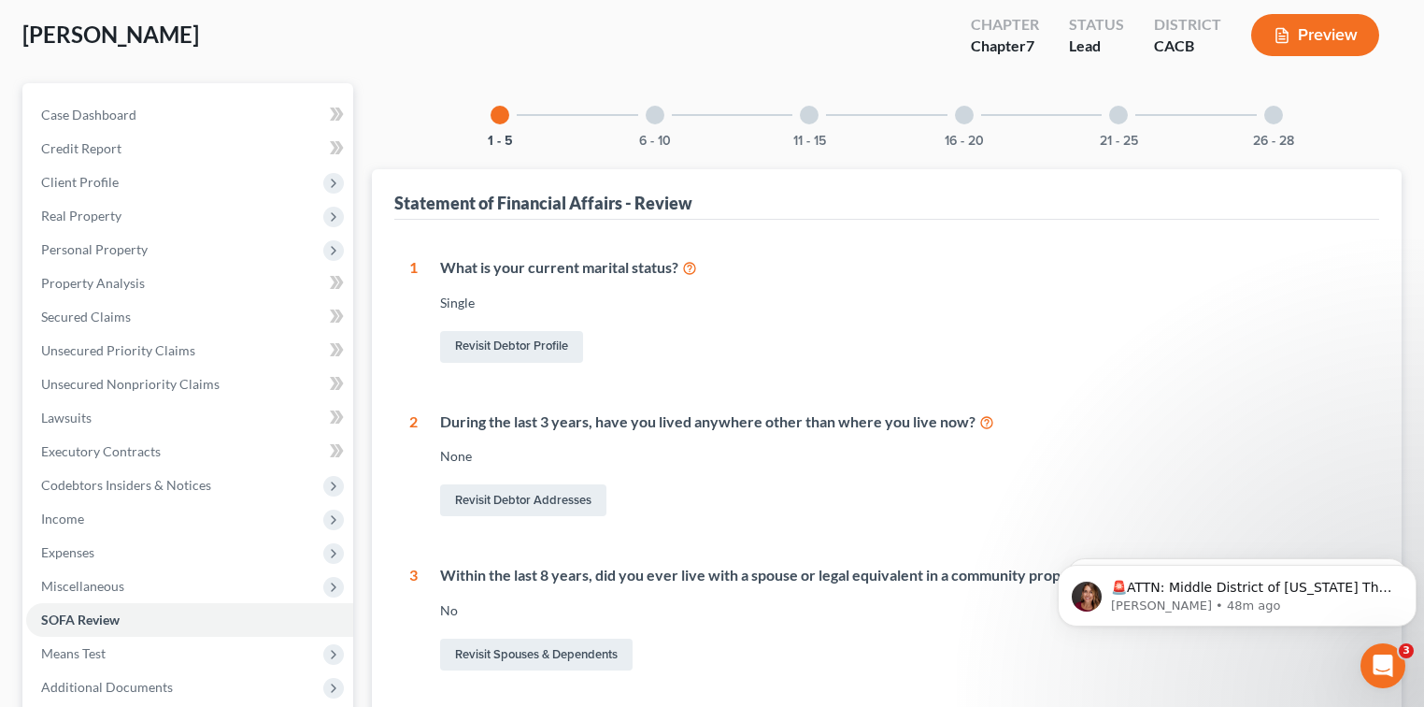
scroll to position [124, 0]
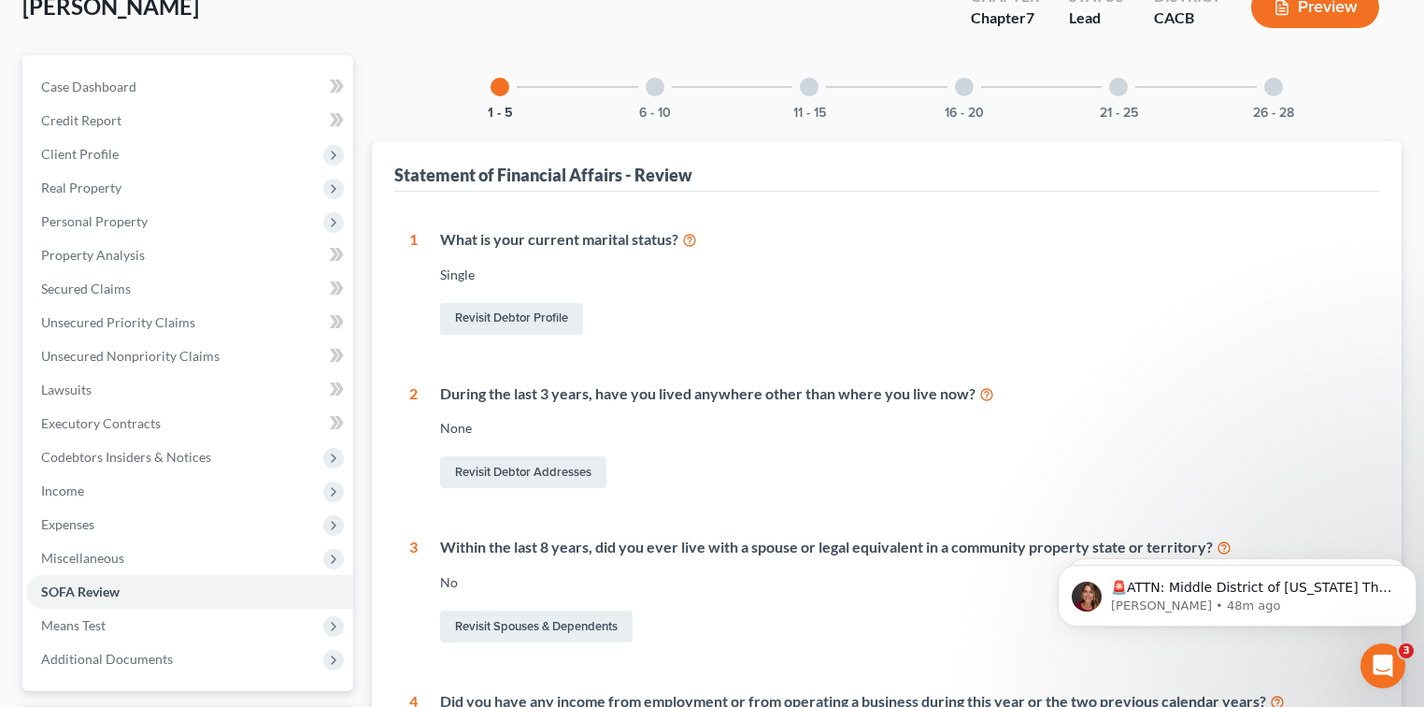
click at [950, 101] on div "16 - 20" at bounding box center [965, 87] width 64 height 64
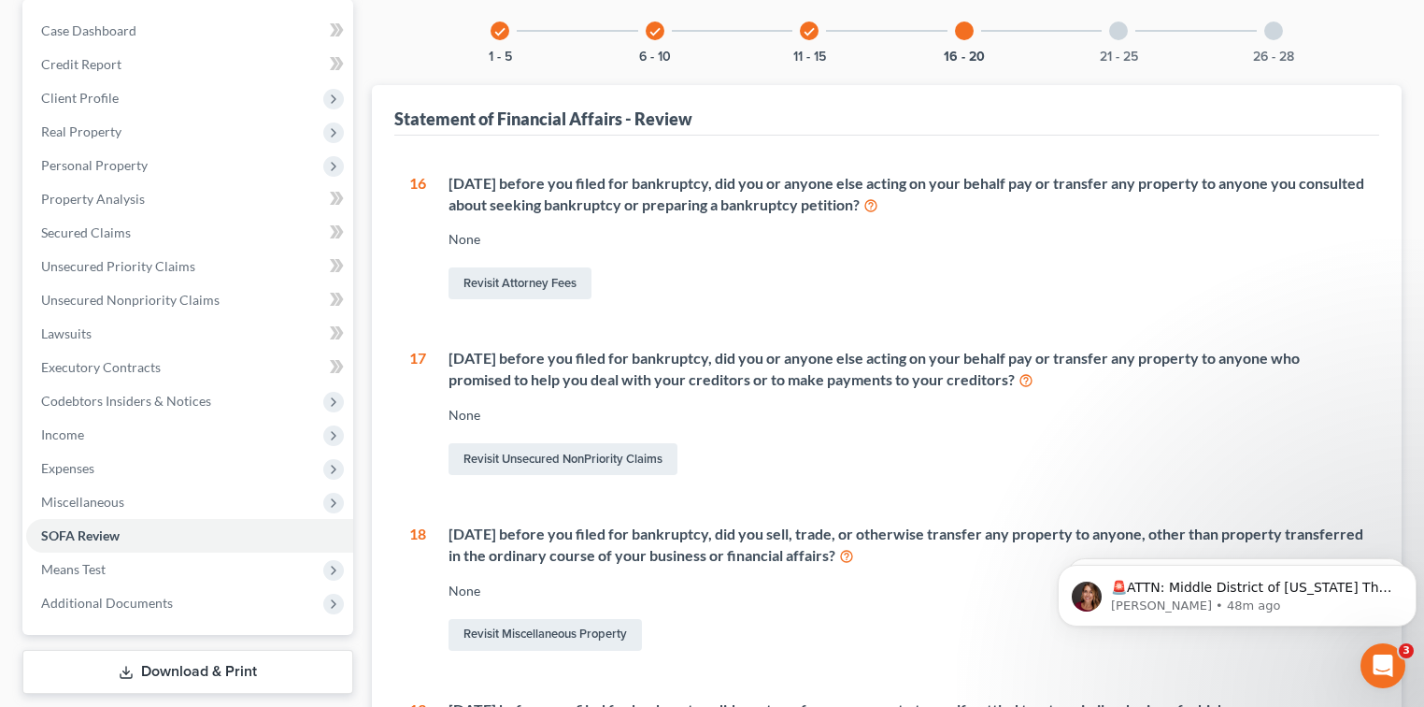
scroll to position [0, 0]
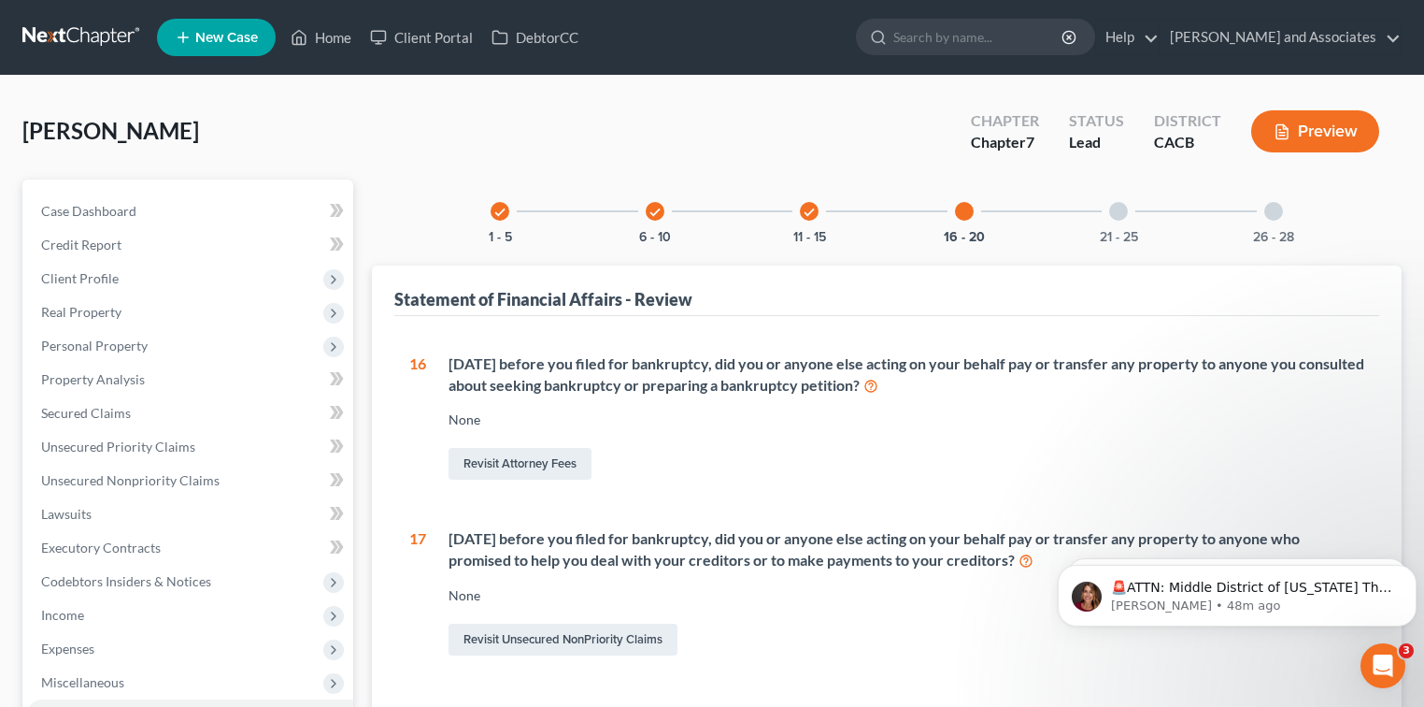
click at [1265, 213] on div at bounding box center [1274, 211] width 19 height 19
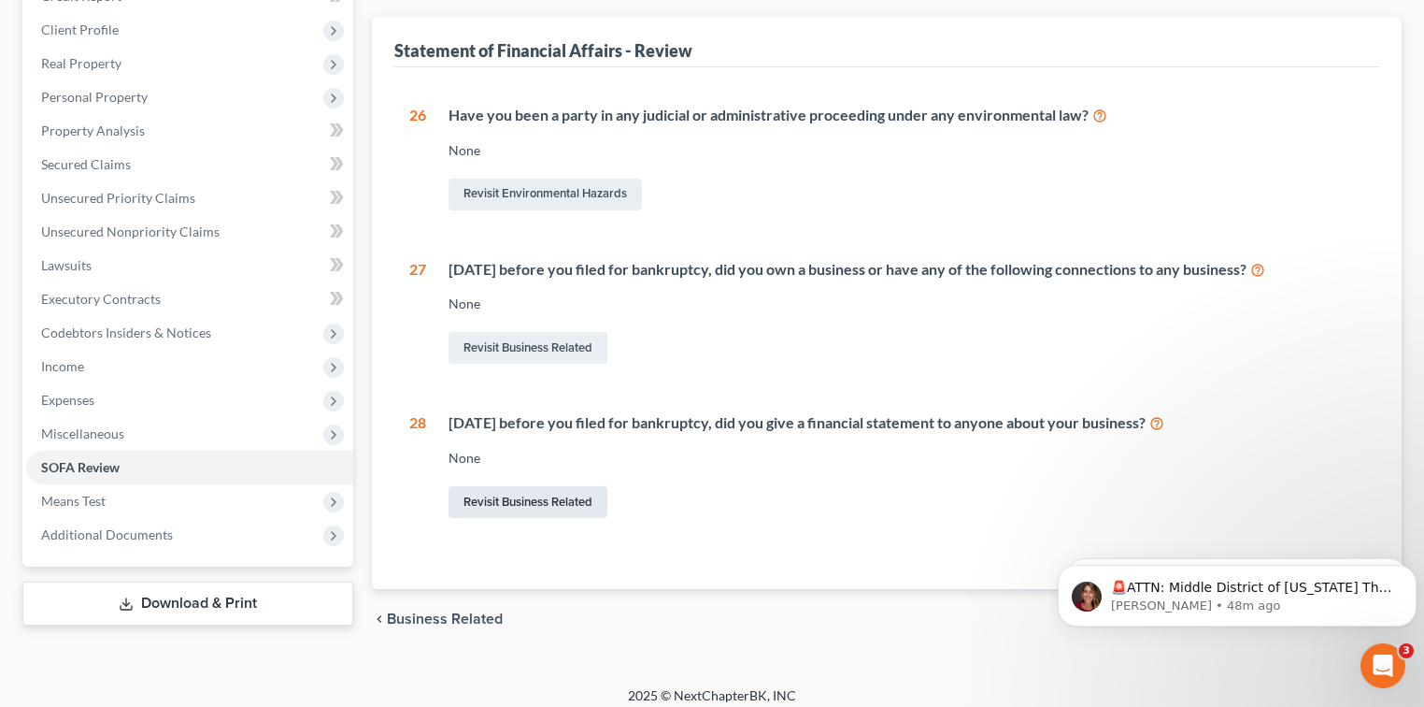
click at [565, 504] on link "Revisit Business Related" at bounding box center [528, 502] width 159 height 32
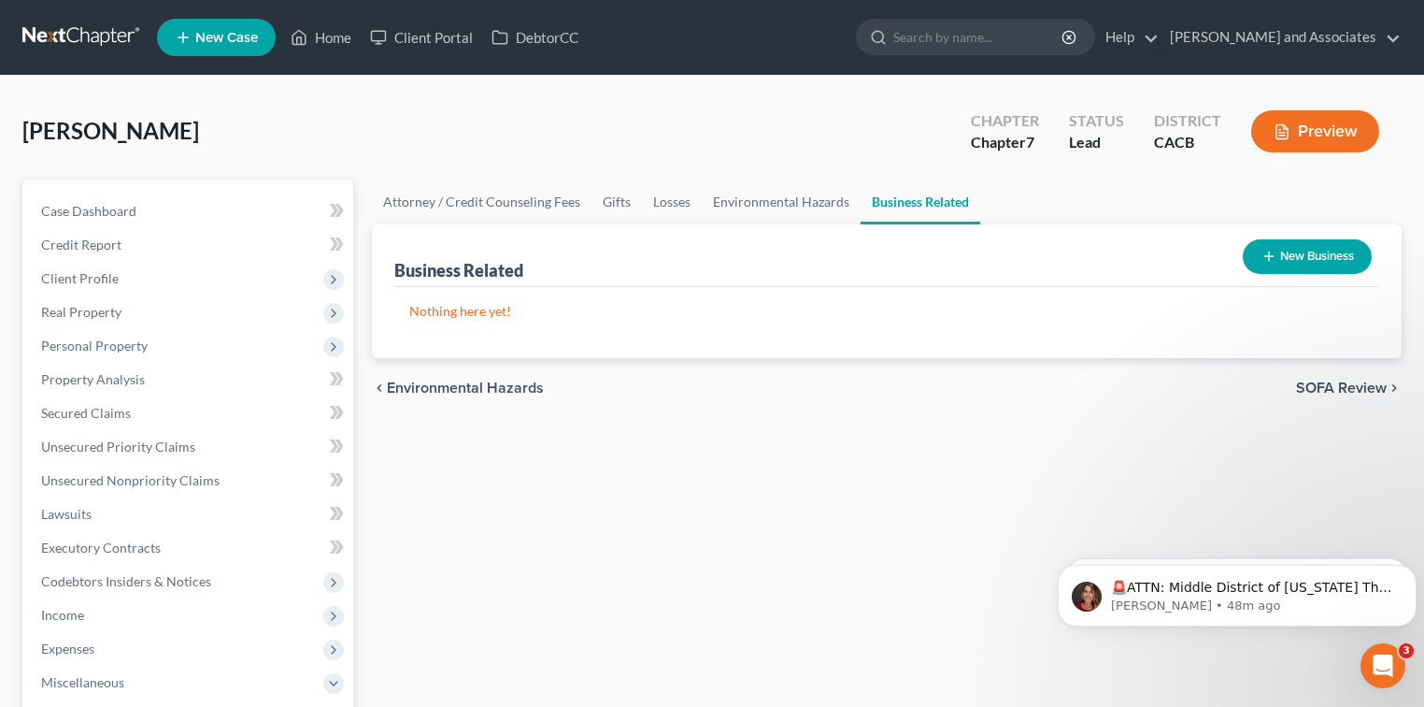
click at [1300, 250] on button "New Business" at bounding box center [1307, 256] width 129 height 35
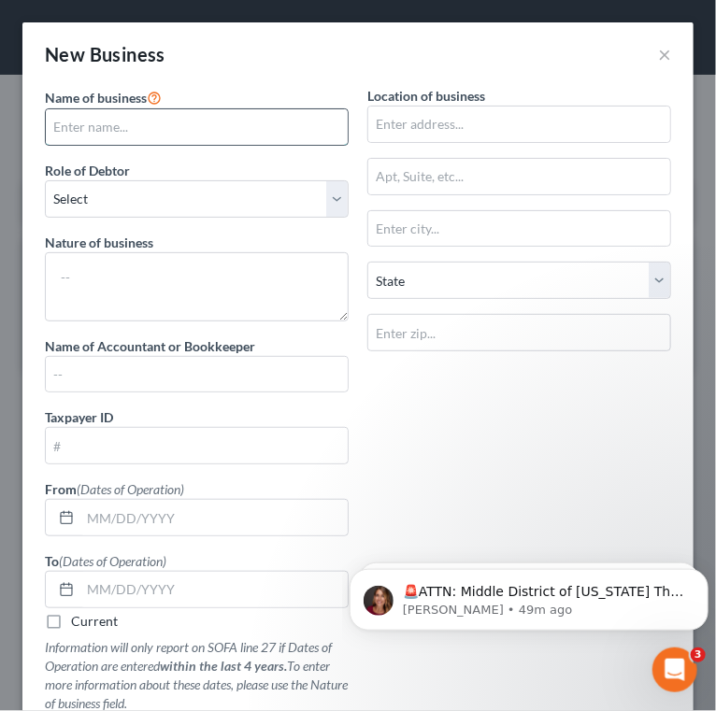
click at [107, 120] on input "text" at bounding box center [197, 127] width 302 height 36
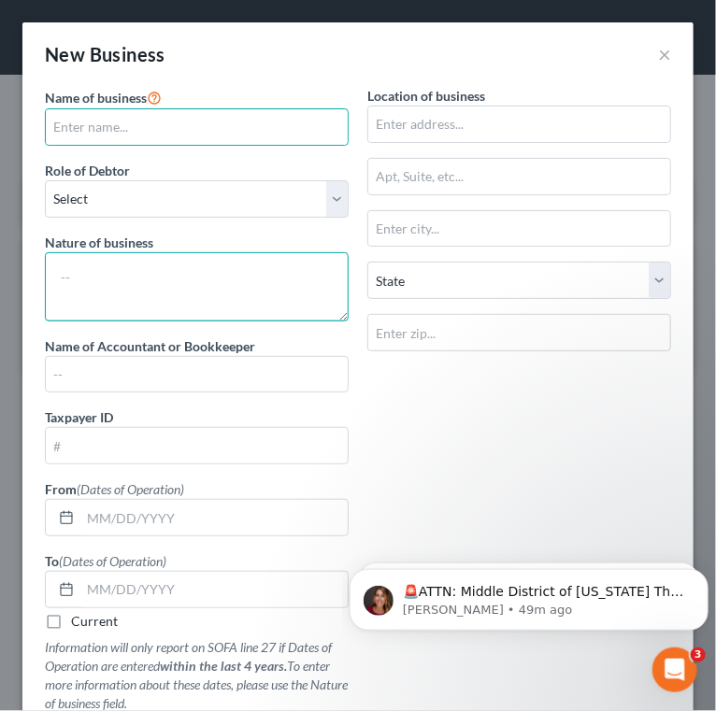
click at [143, 265] on textarea at bounding box center [197, 286] width 304 height 69
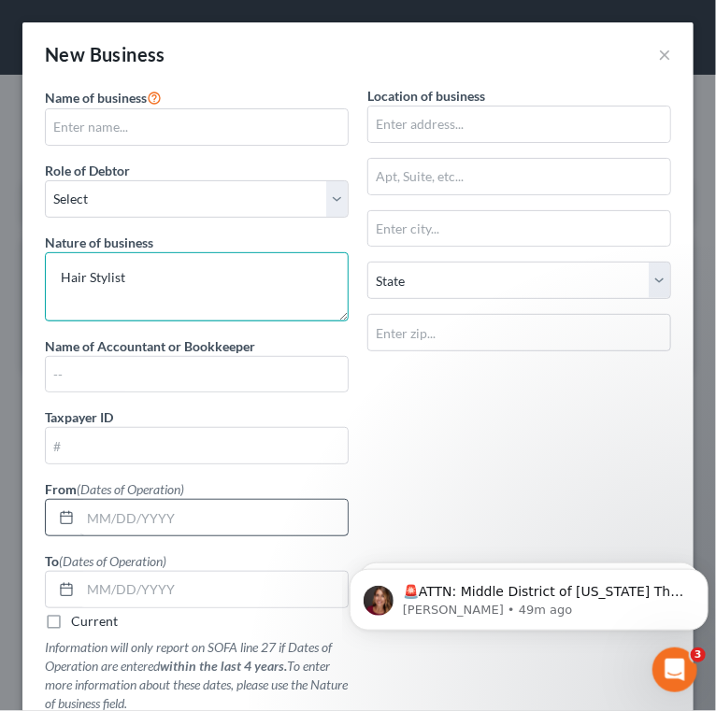
type textarea "Hair Stylist"
click at [131, 523] on input "text" at bounding box center [213, 518] width 267 height 36
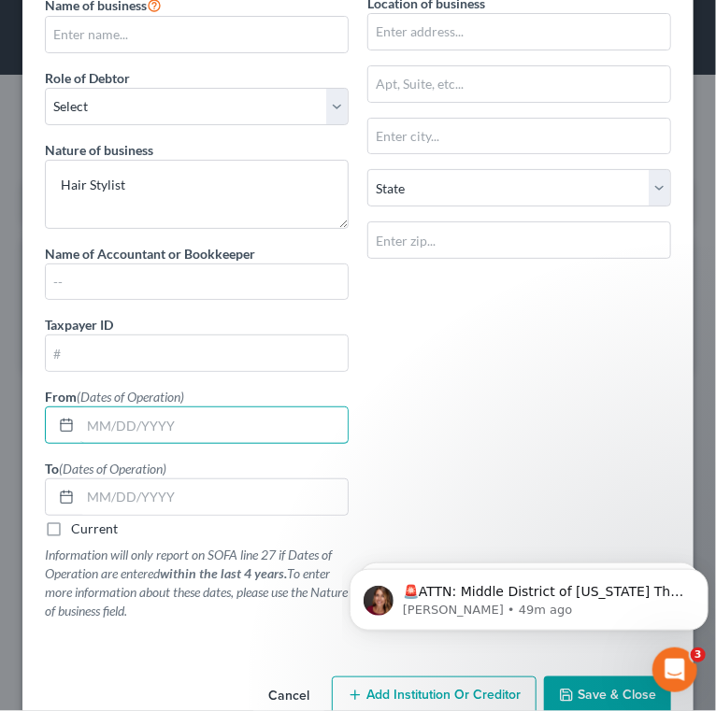
scroll to position [124, 0]
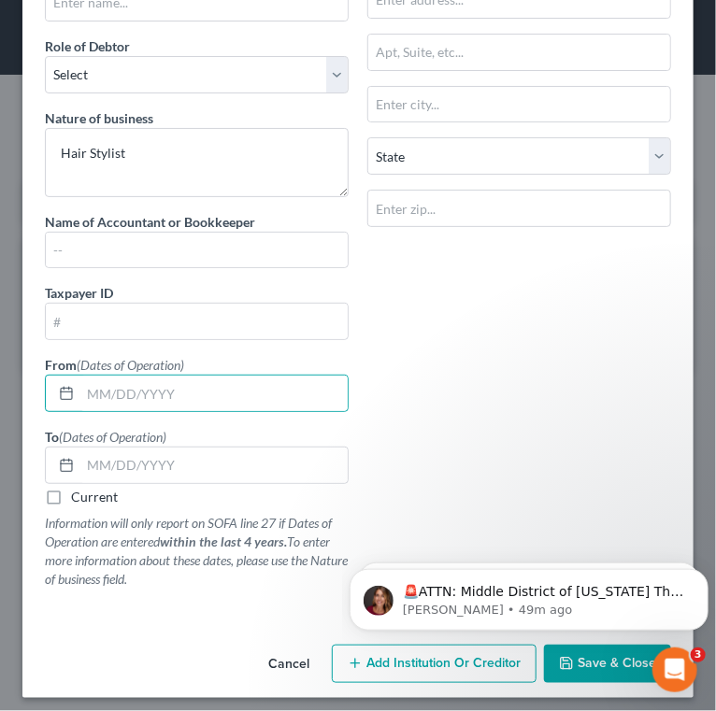
click at [71, 497] on label "Current" at bounding box center [94, 497] width 47 height 19
click at [79, 497] on input "Current" at bounding box center [85, 494] width 12 height 12
checkbox input "true"
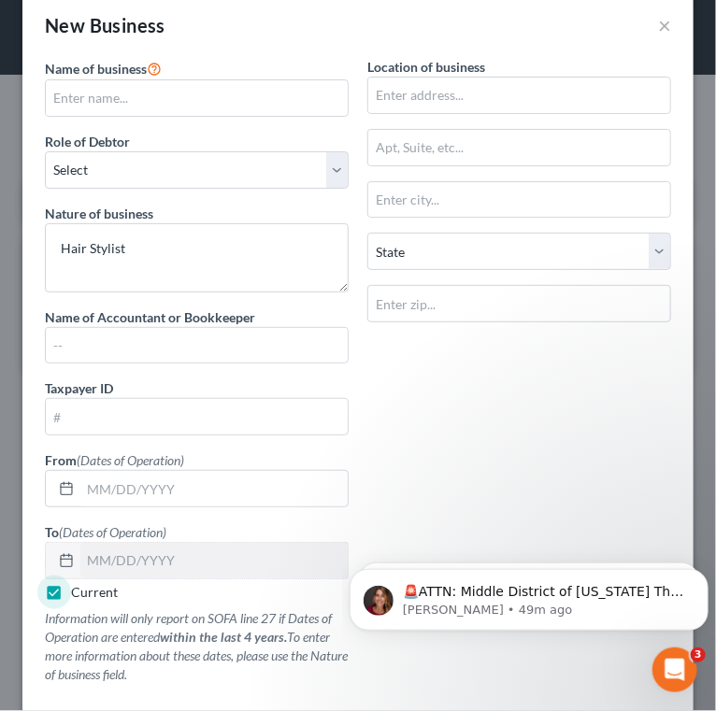
scroll to position [0, 0]
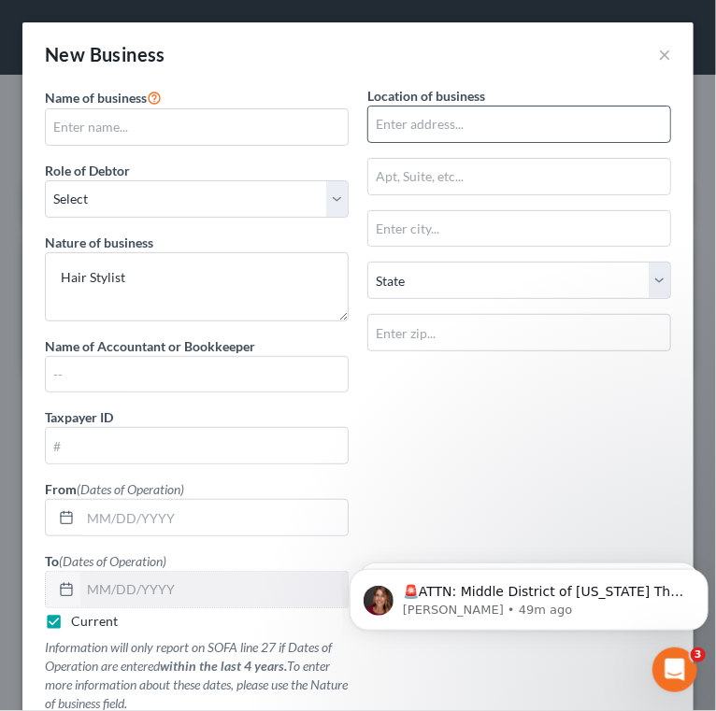
click at [512, 113] on input "text" at bounding box center [519, 125] width 302 height 36
type input "1190 Grand Meadow Way"
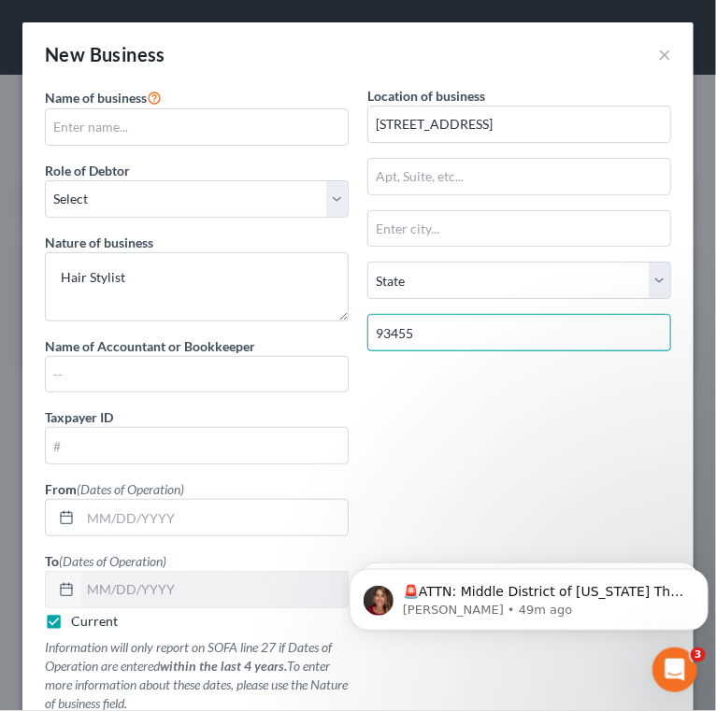
type input "93455"
click at [467, 420] on div "Name of business * Role of Debtor * Select A member of a limited liability comp…" at bounding box center [358, 414] width 645 height 657
type input "Santa Maria"
select select "4"
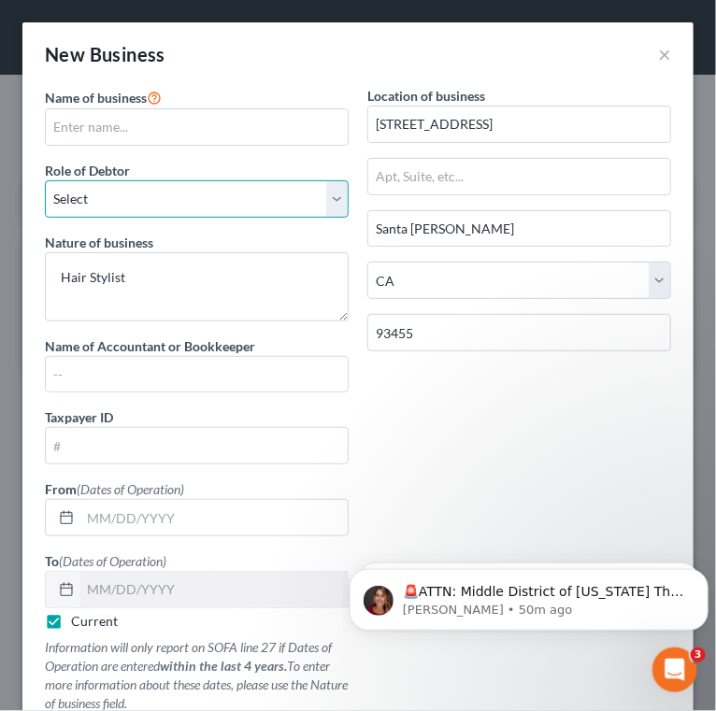
click at [217, 184] on select "Select A member of a limited liability company (LLC) or limited liability partn…" at bounding box center [197, 198] width 304 height 37
select select "sole_proprietor"
click at [45, 180] on select "Select A member of a limited liability company (LLC) or limited liability partn…" at bounding box center [197, 198] width 304 height 37
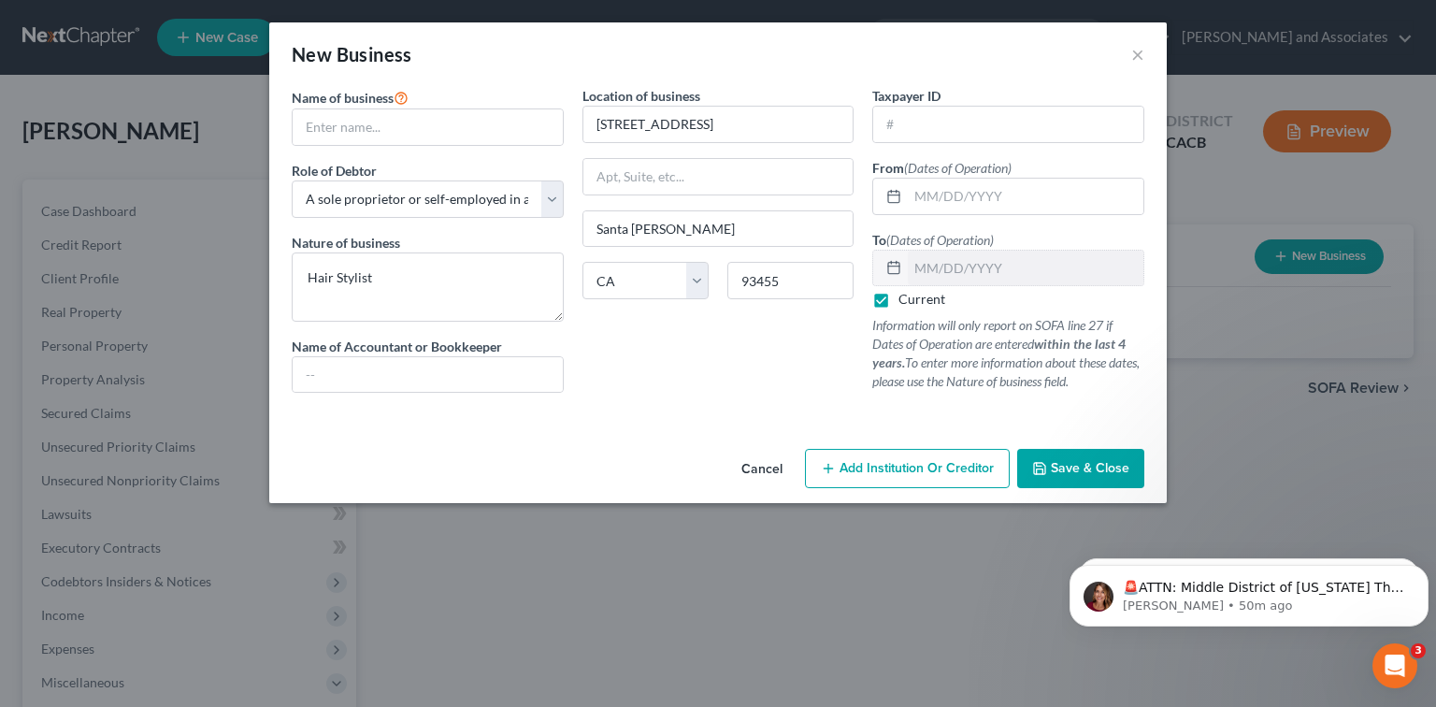
click at [1084, 458] on button "Save & Close" at bounding box center [1080, 468] width 127 height 39
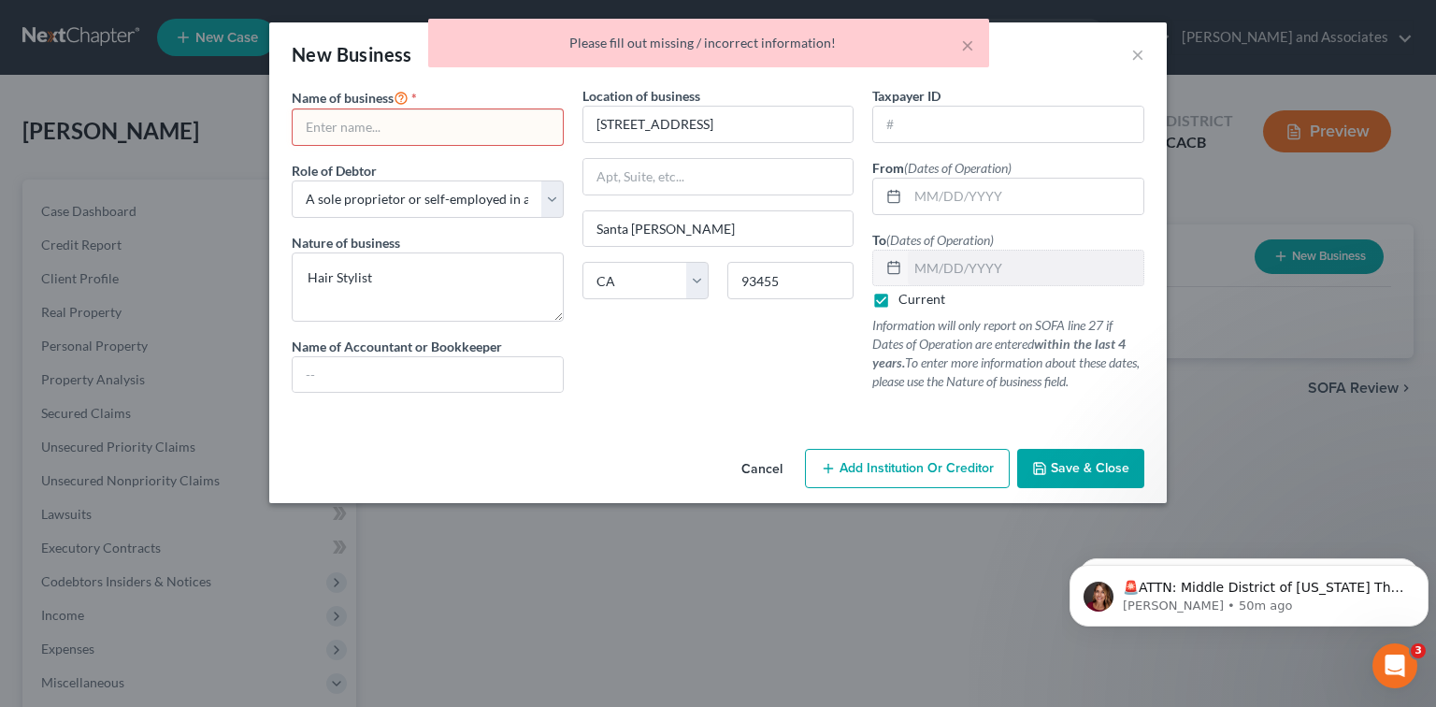
click at [469, 136] on input "text" at bounding box center [428, 127] width 270 height 36
drag, startPoint x: 383, startPoint y: 276, endPoint x: 318, endPoint y: 277, distance: 65.4
click at [289, 277] on div "Name of business * Role of Debtor * Select A member of a limited liability comp…" at bounding box center [427, 247] width 291 height 322
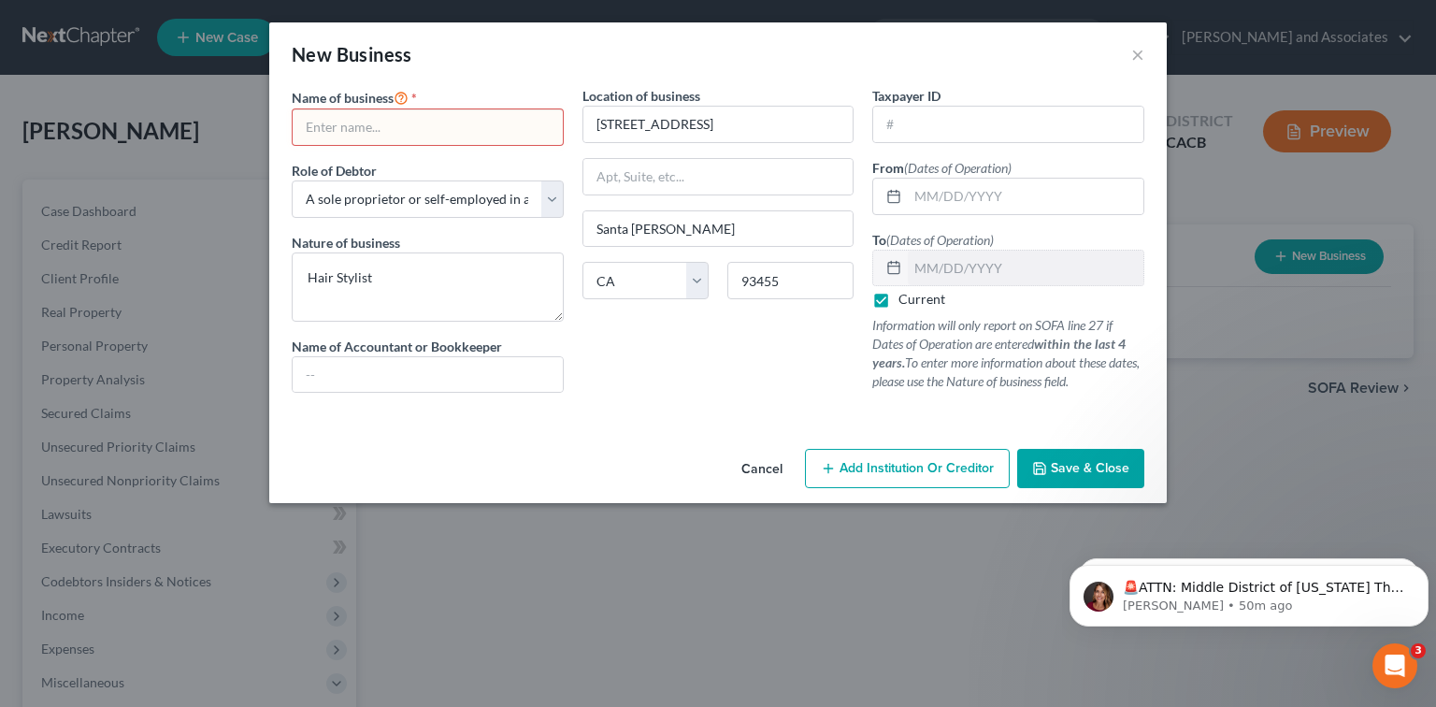
click at [393, 126] on input "text" at bounding box center [428, 127] width 270 height 36
paste input "Hair Stylist"
type input "Hair Stylist"
click at [923, 131] on input "text" at bounding box center [1008, 125] width 270 height 36
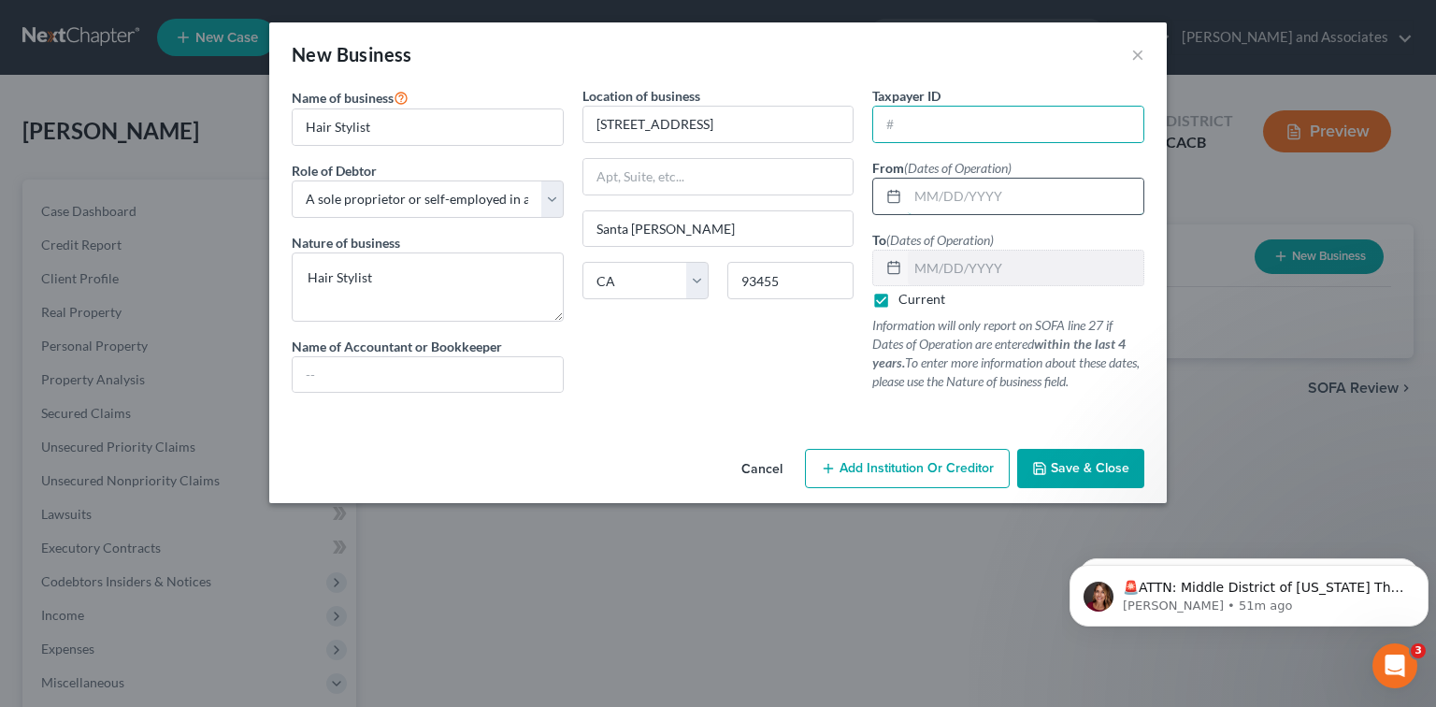
click at [956, 188] on input "text" at bounding box center [1026, 197] width 236 height 36
click at [908, 187] on input "text" at bounding box center [1026, 197] width 236 height 36
click at [1058, 474] on span "Save & Close" at bounding box center [1090, 468] width 79 height 16
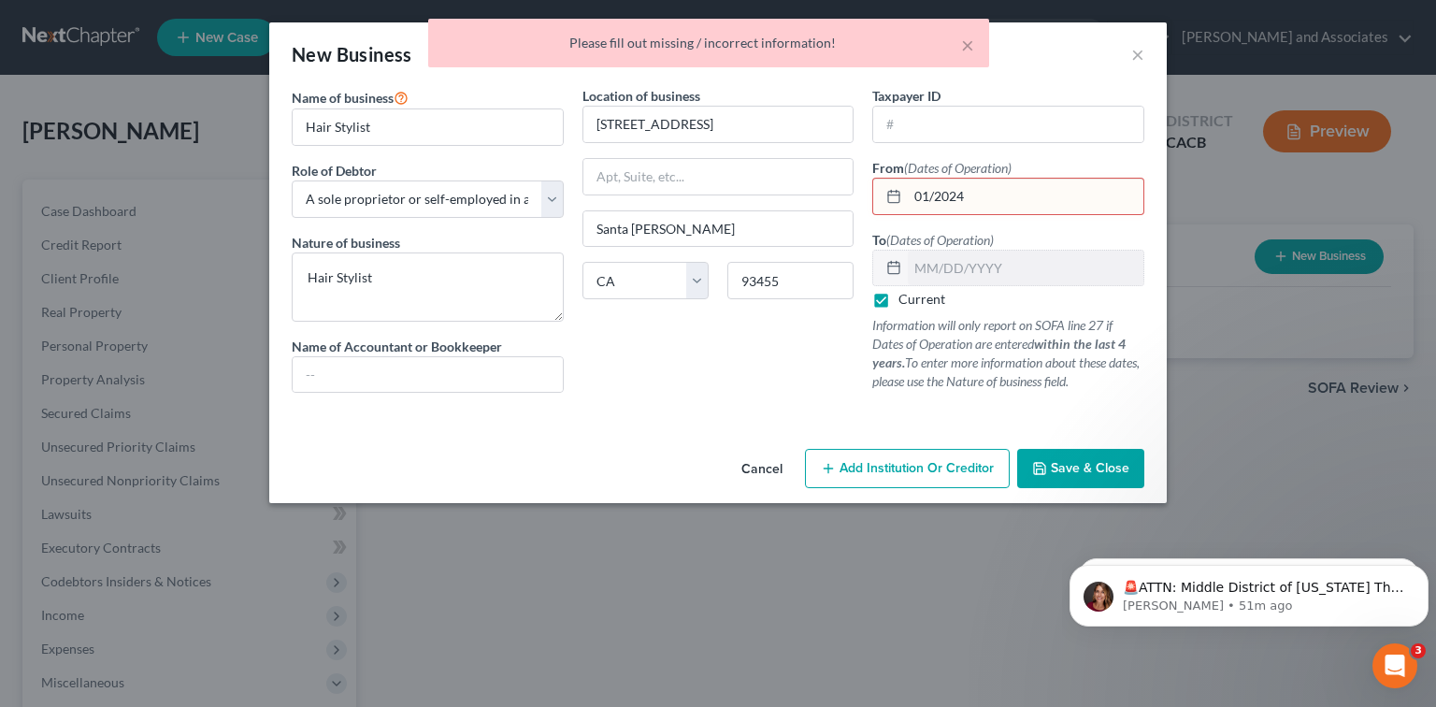
click at [930, 193] on input "01/2024" at bounding box center [1026, 197] width 236 height 36
click at [938, 194] on input "01/2024" at bounding box center [1026, 197] width 236 height 36
click at [935, 195] on input "01/2024" at bounding box center [1026, 197] width 236 height 36
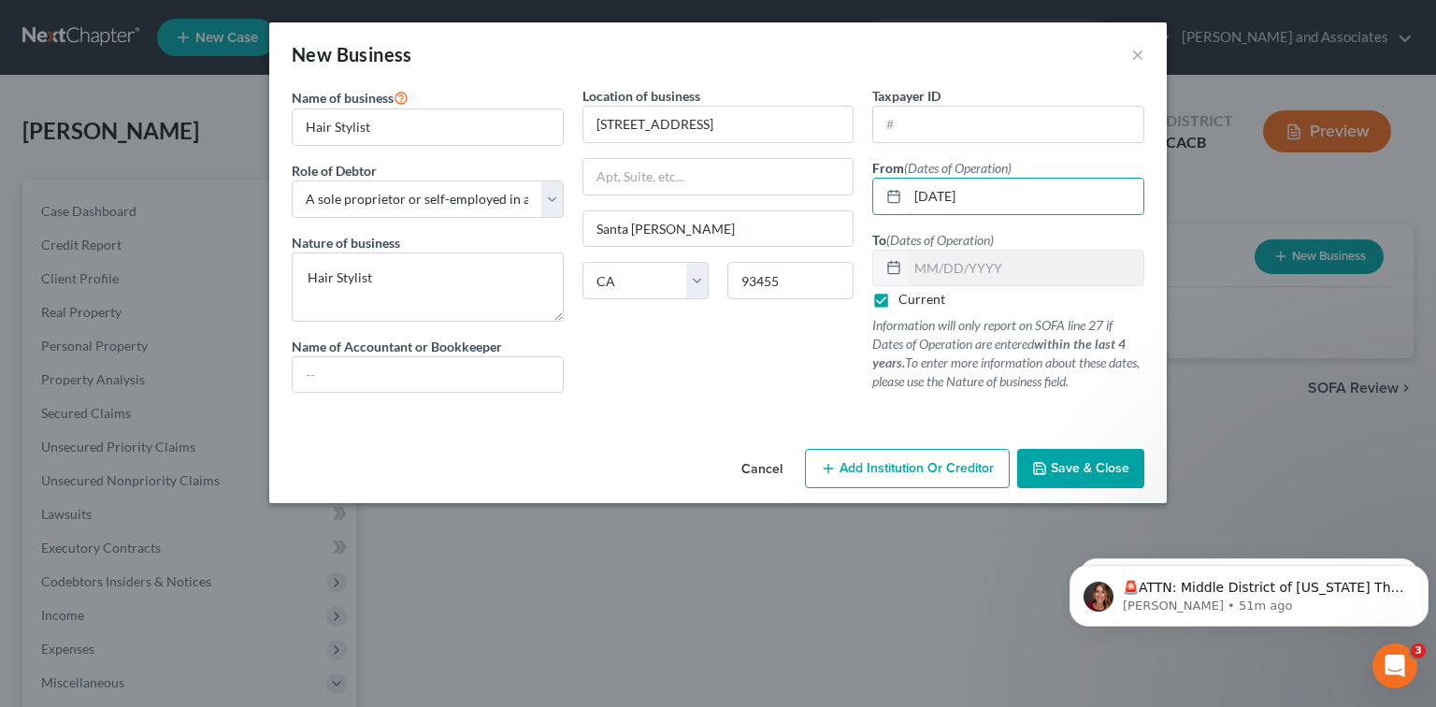
type input "01/01/2024"
click at [1064, 457] on button "Save & Close" at bounding box center [1080, 468] width 127 height 39
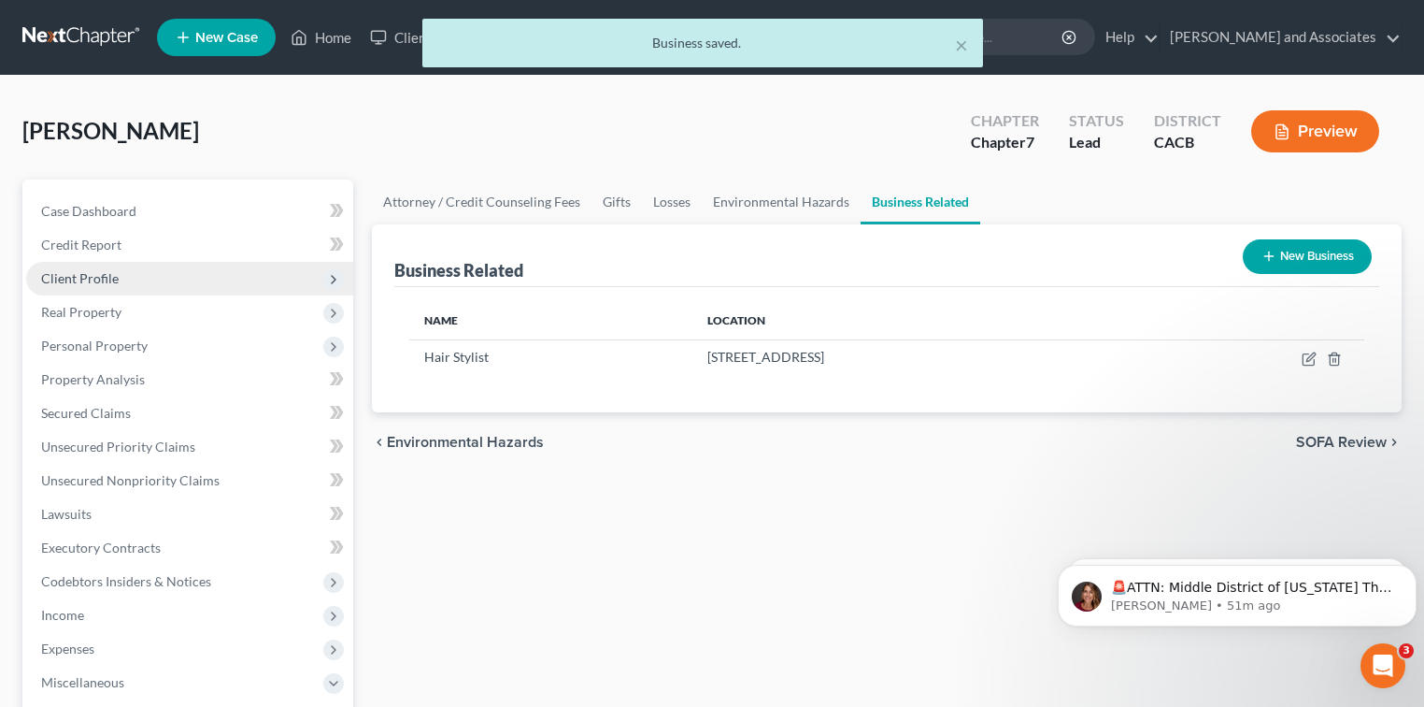
click at [106, 287] on span "Client Profile" at bounding box center [189, 279] width 327 height 34
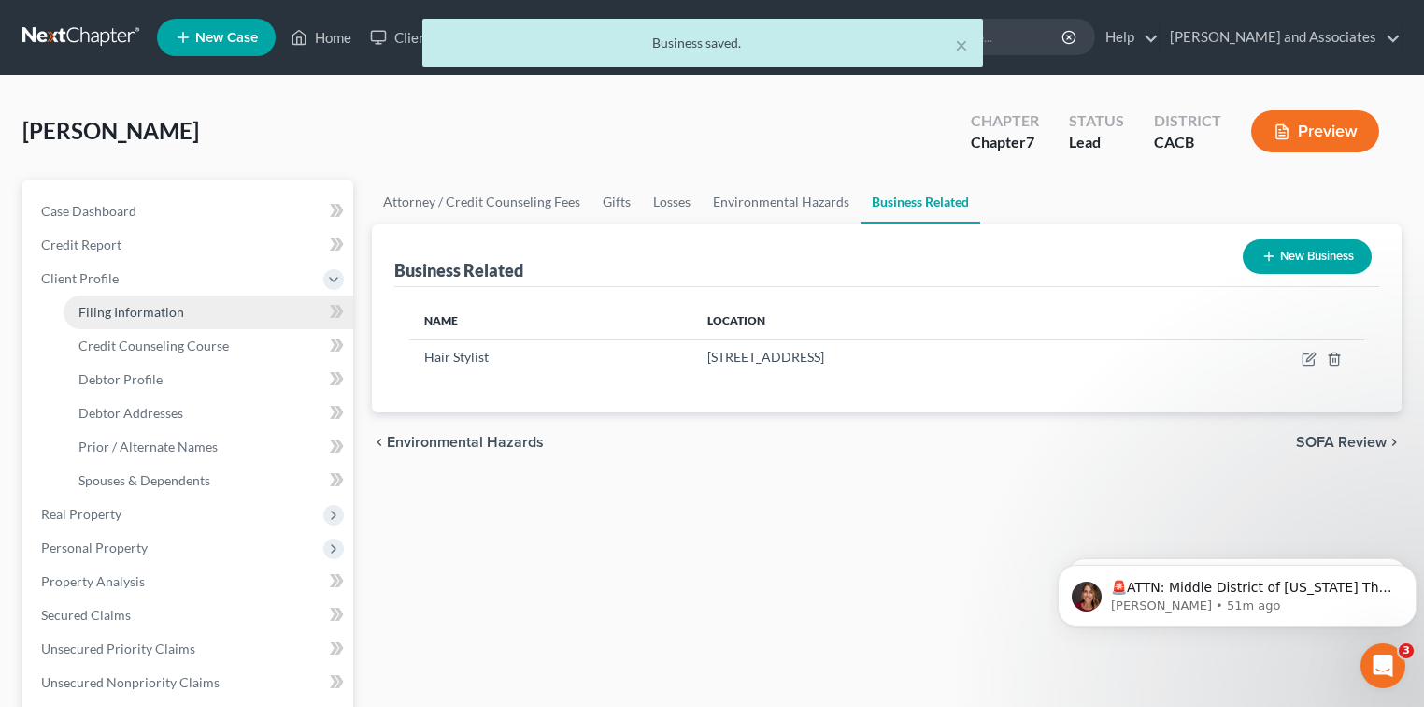
click at [134, 317] on span "Filing Information" at bounding box center [132, 312] width 106 height 16
select select "1"
select select "0"
select select "4"
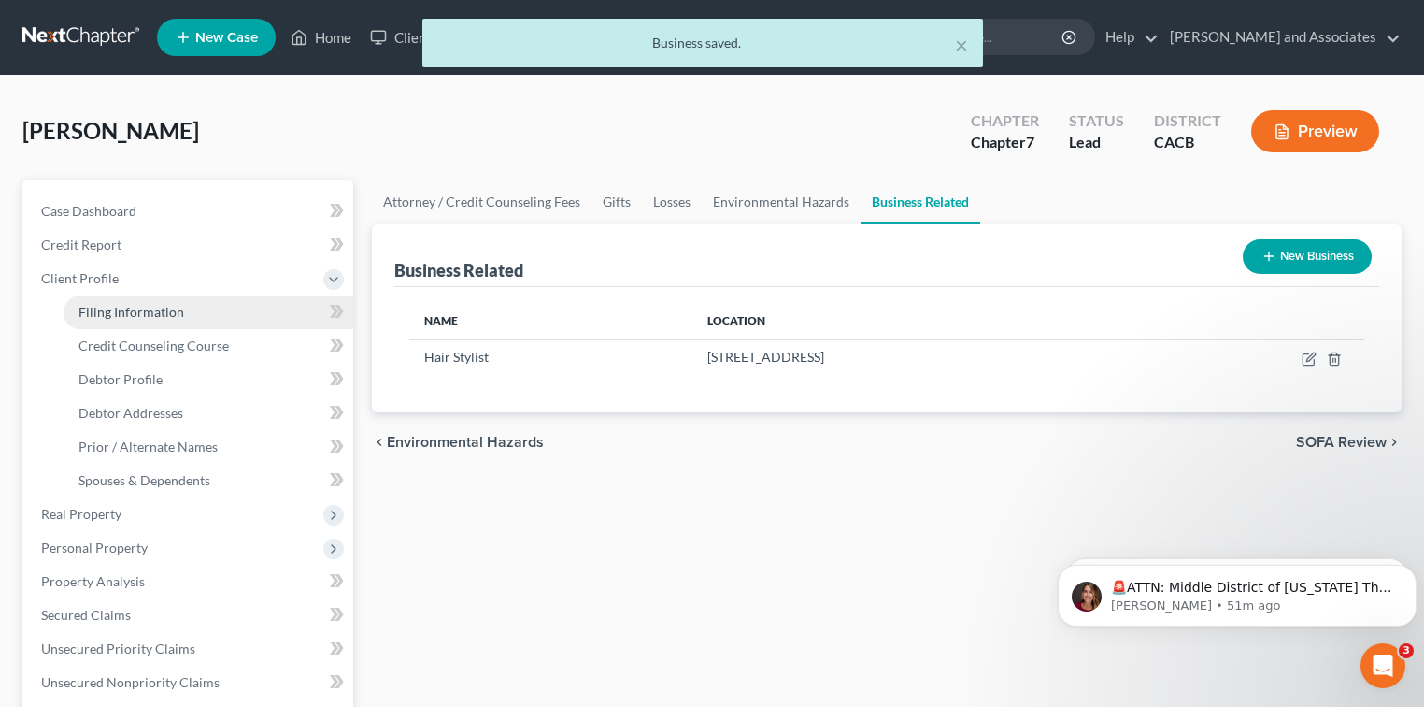
select select "0"
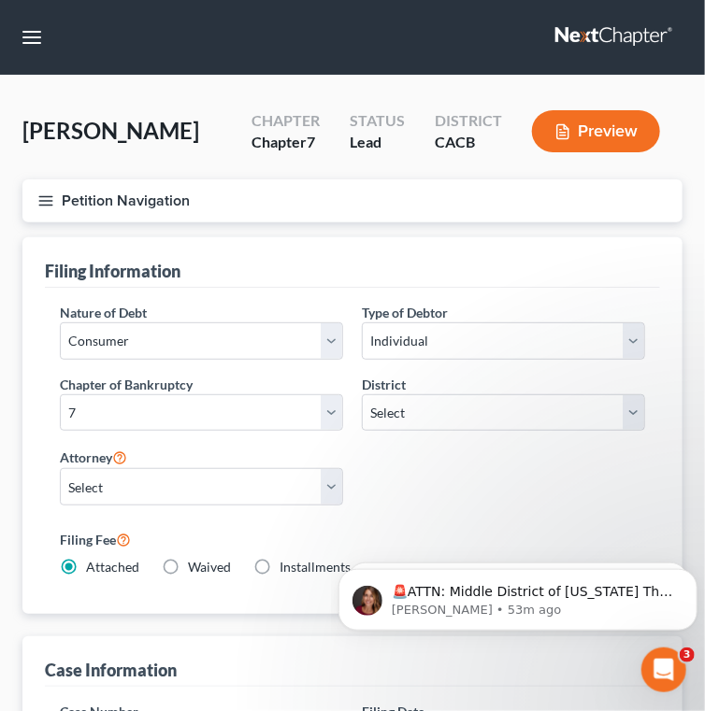
scroll to position [623, 0]
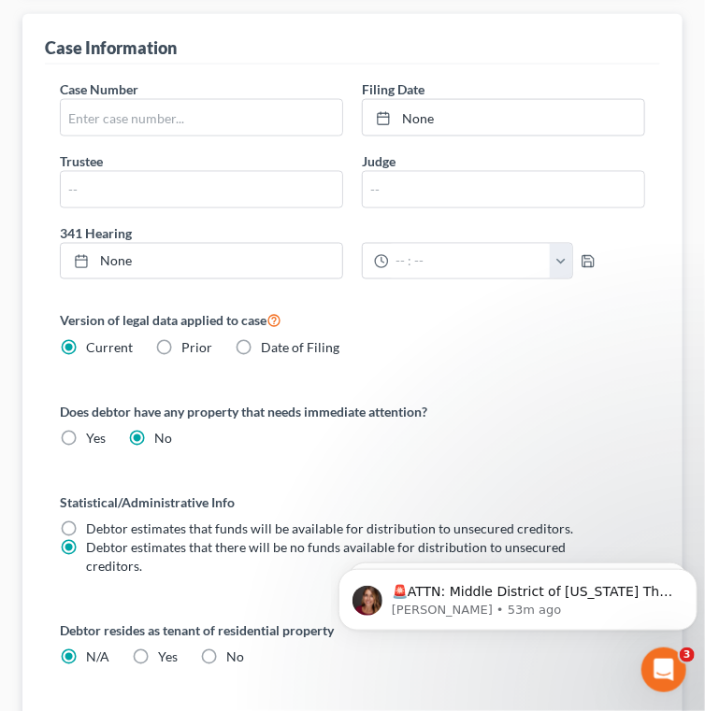
click at [604, 373] on div "Version of legal data applied to case Current Prior Date of Filing Legal data v…" at bounding box center [352, 401] width 623 height 184
click at [691, 576] on icon "Dismiss notification" at bounding box center [691, 573] width 10 height 10
click at [689, 578] on icon "Dismiss notification" at bounding box center [691, 573] width 10 height 10
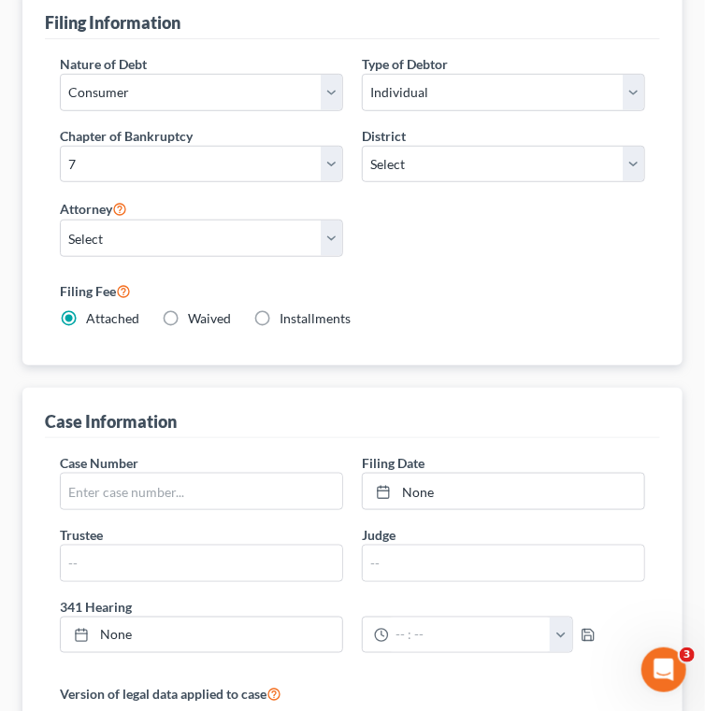
scroll to position [0, 0]
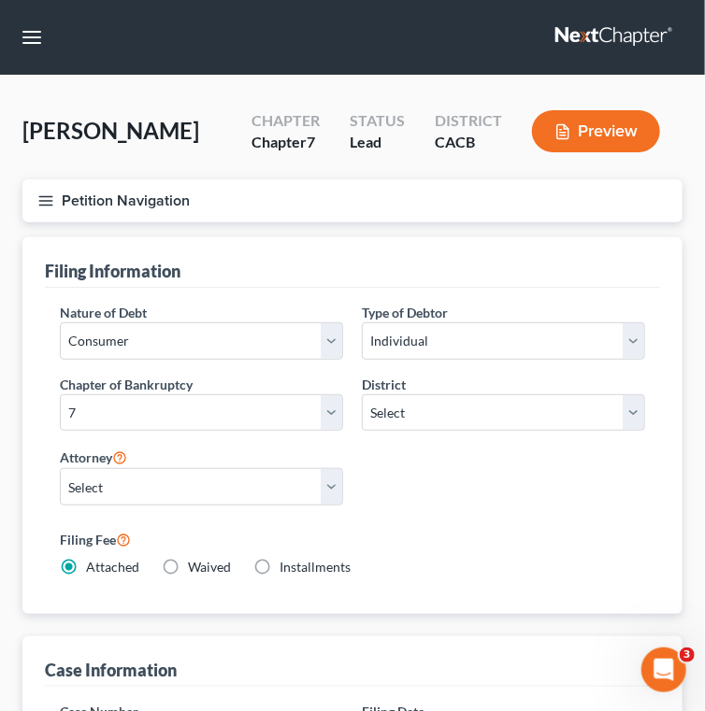
click at [49, 202] on icon "button" at bounding box center [45, 201] width 17 height 17
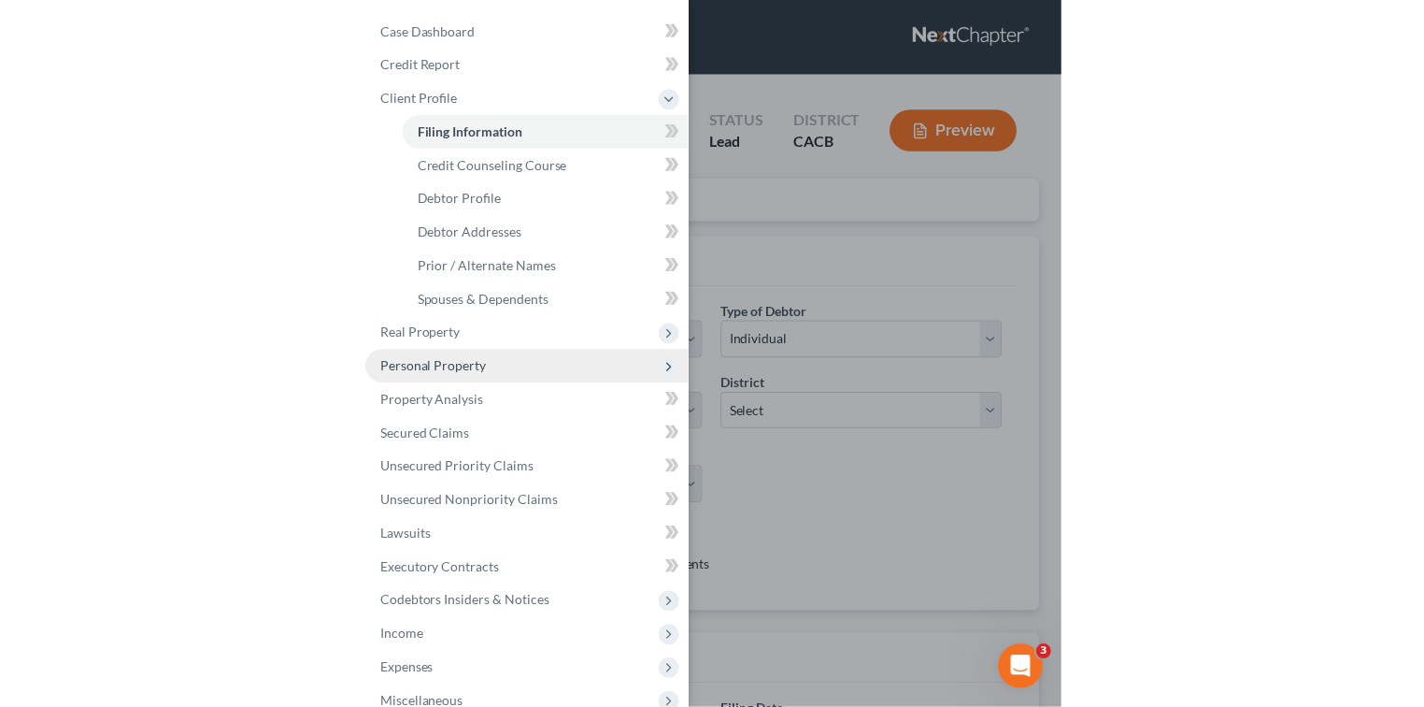
scroll to position [193, 0]
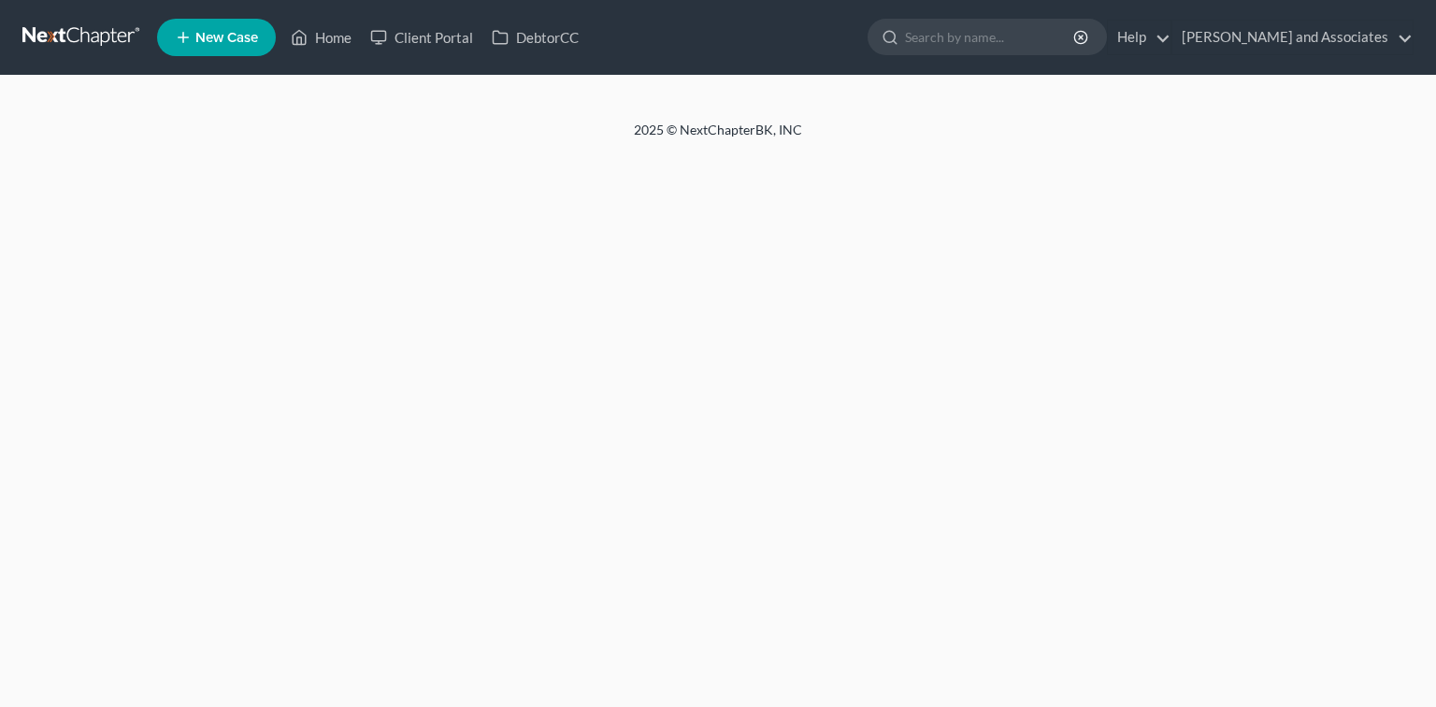
select select "1"
select select "0"
select select "7"
select select "0"
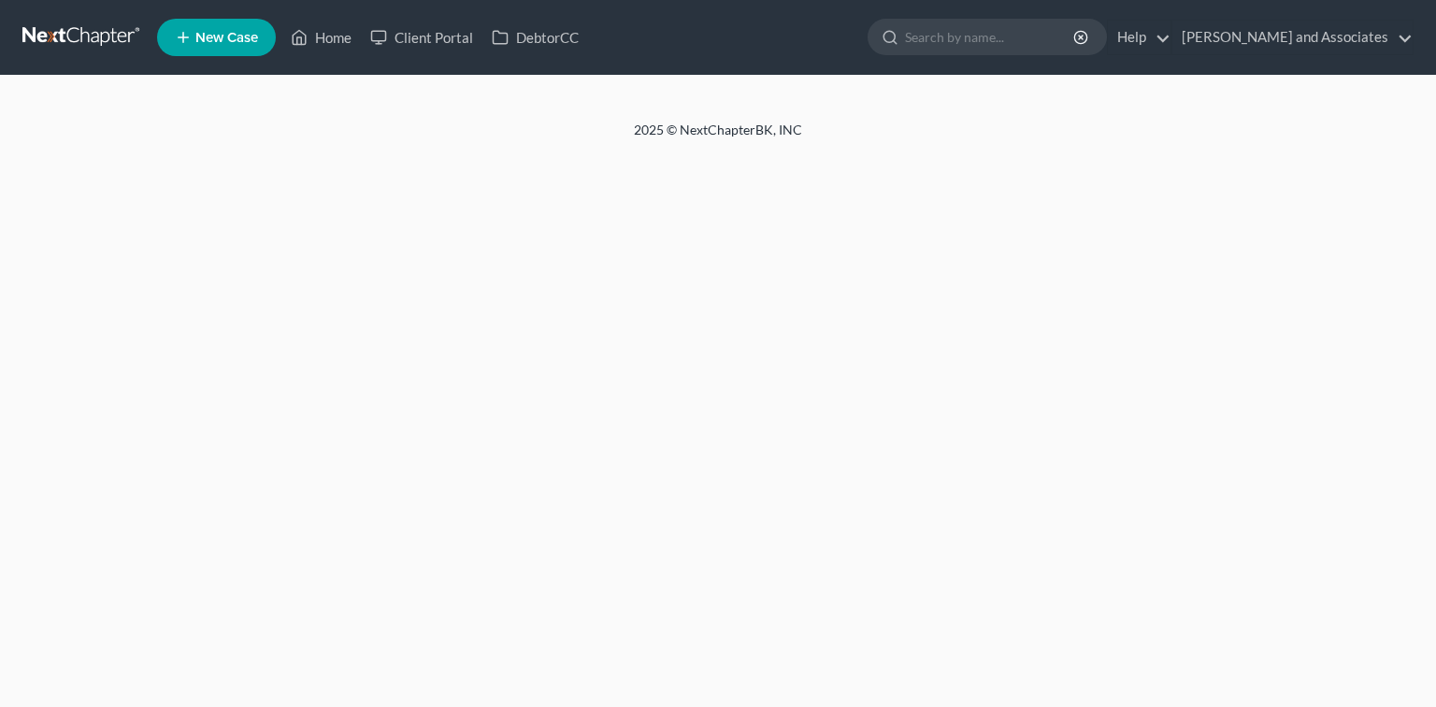
select select "4"
select select "0"
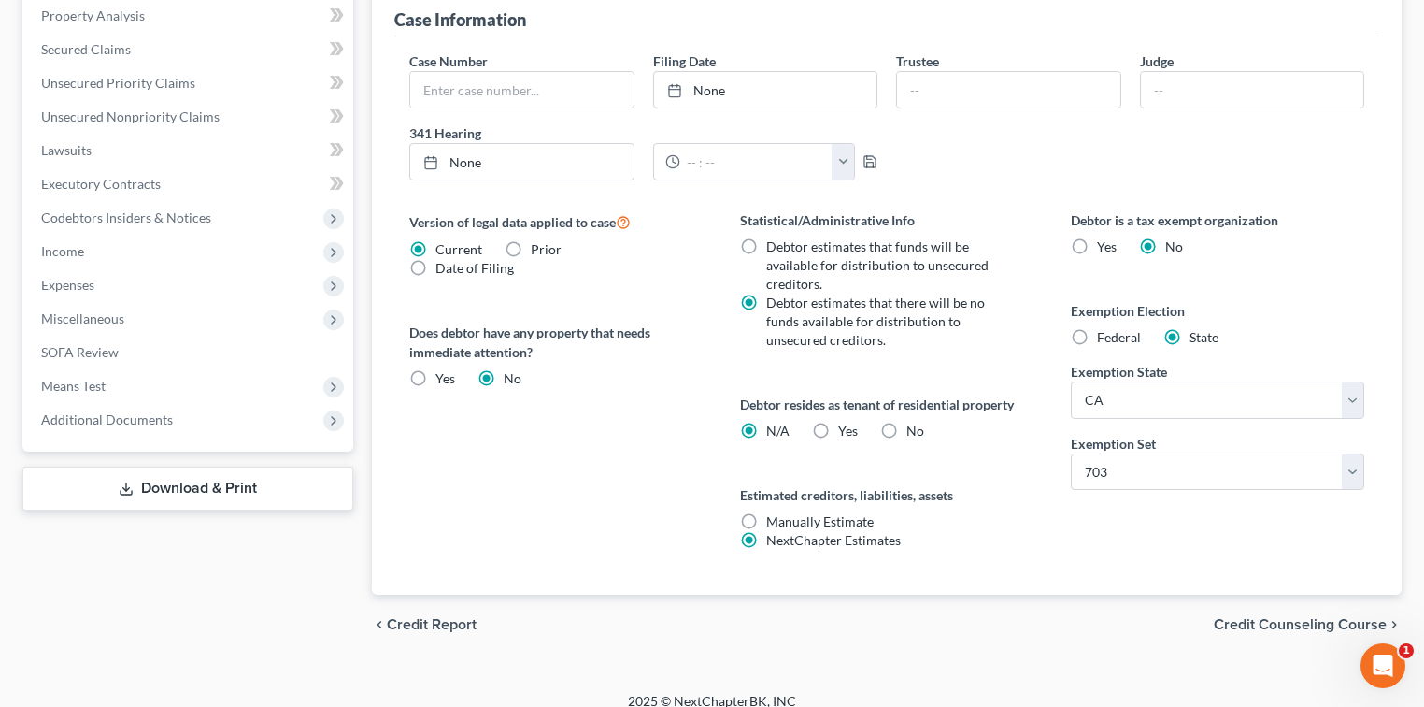
scroll to position [581, 0]
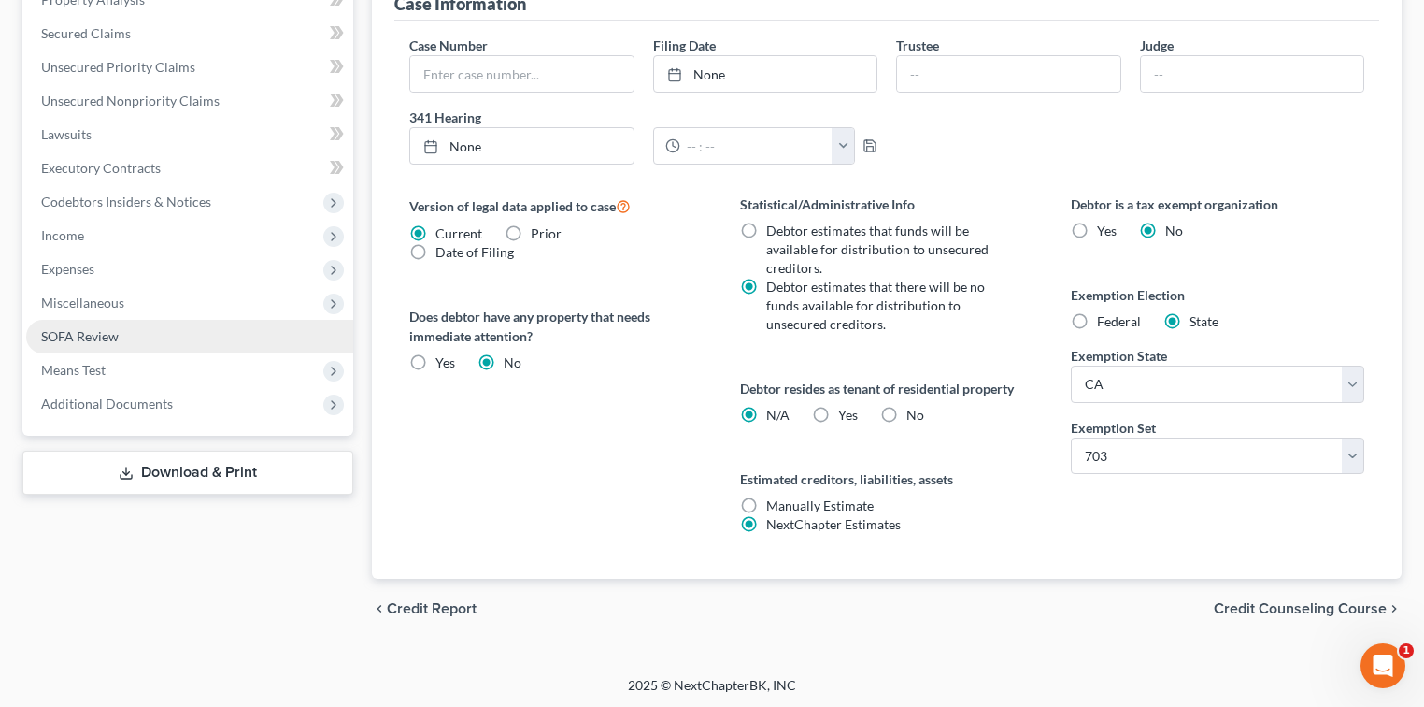
click at [193, 320] on link "SOFA Review" at bounding box center [189, 337] width 327 height 34
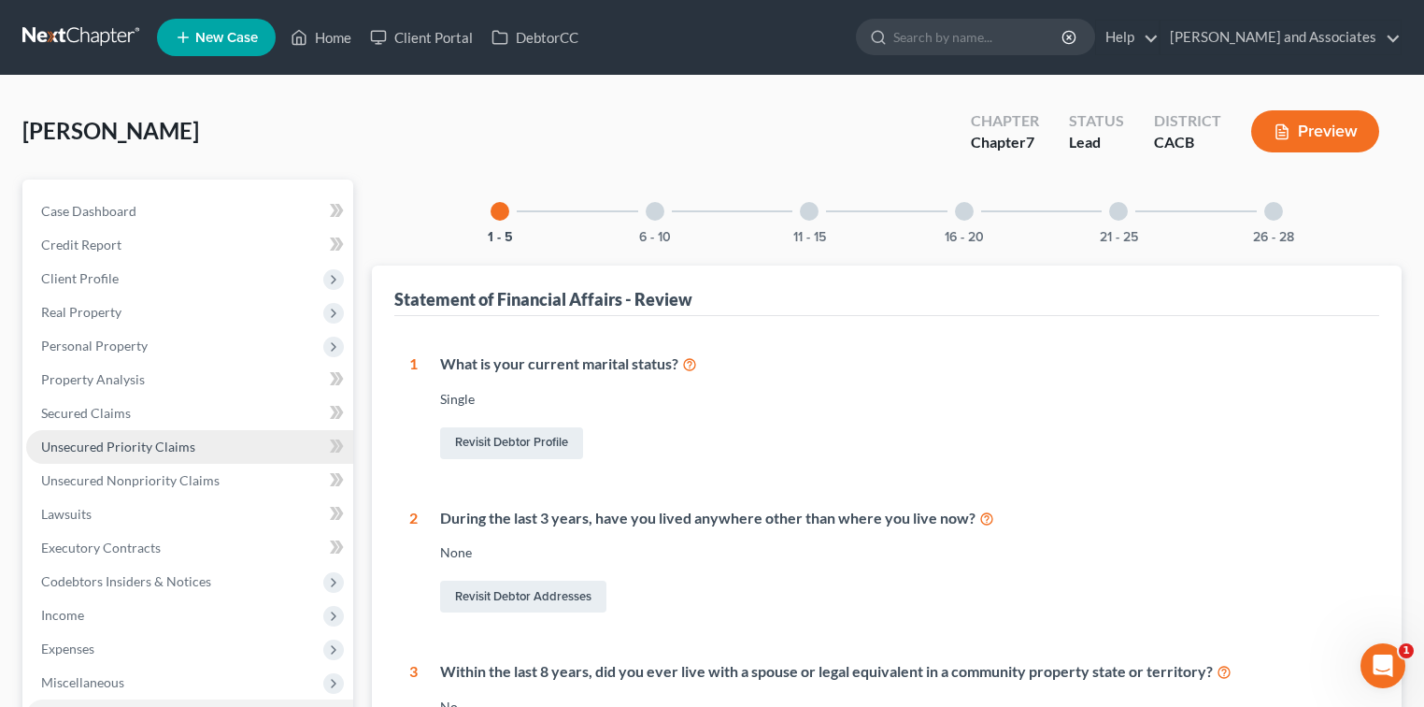
scroll to position [498, 0]
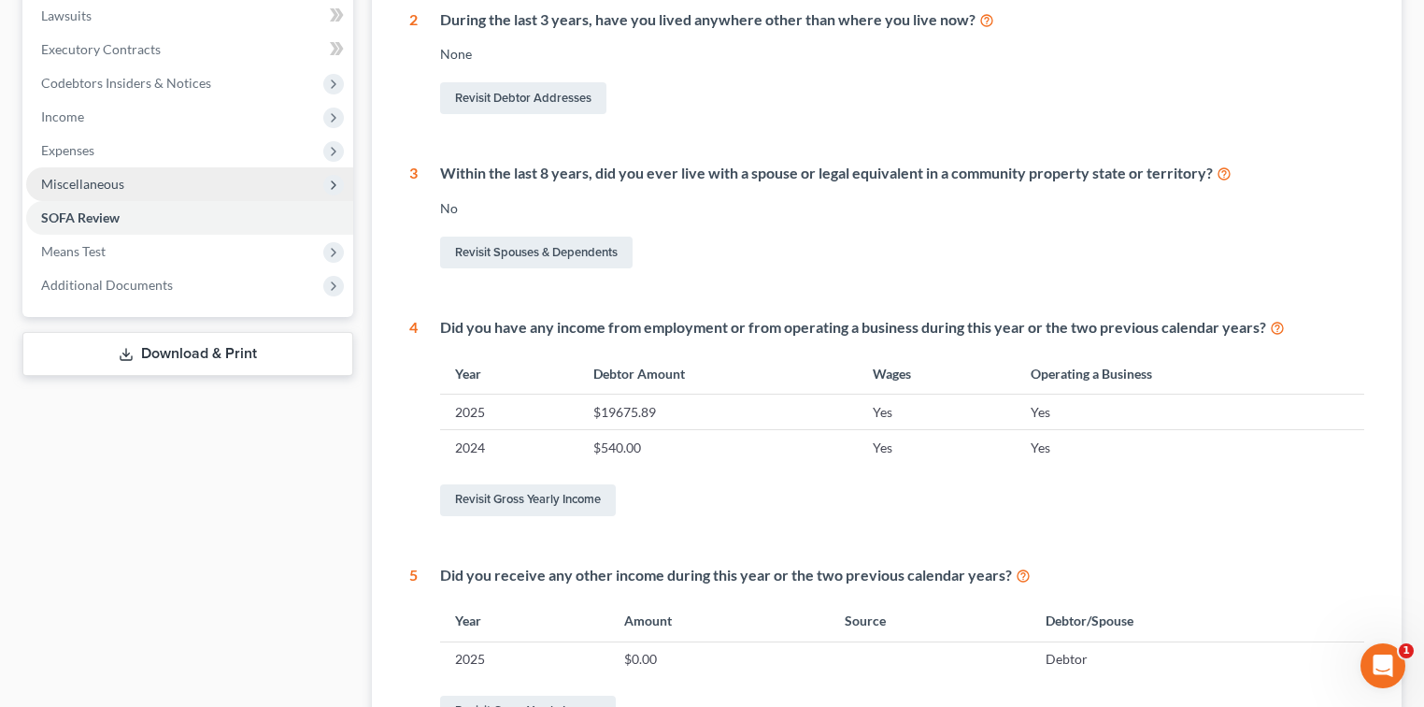
click at [107, 176] on span "Miscellaneous" at bounding box center [82, 184] width 83 height 16
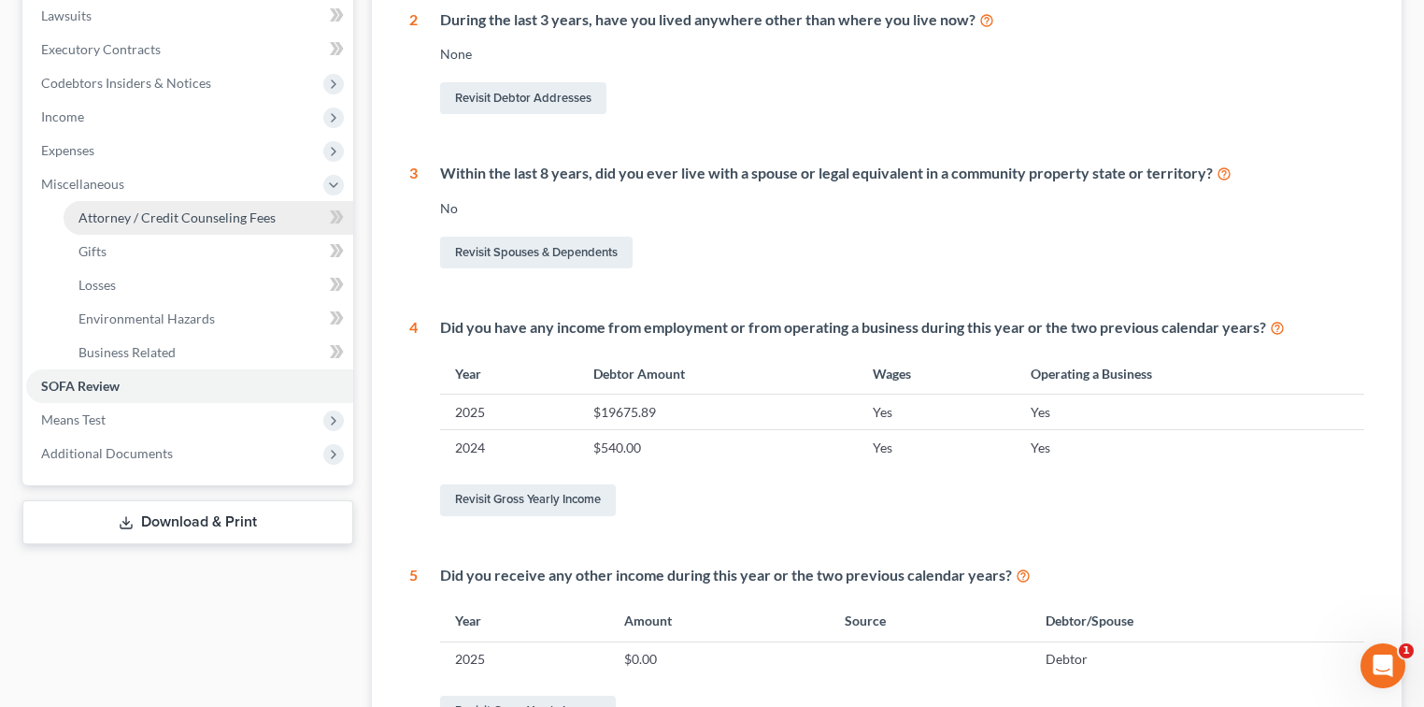
click at [127, 223] on span "Attorney / Credit Counseling Fees" at bounding box center [177, 217] width 197 height 16
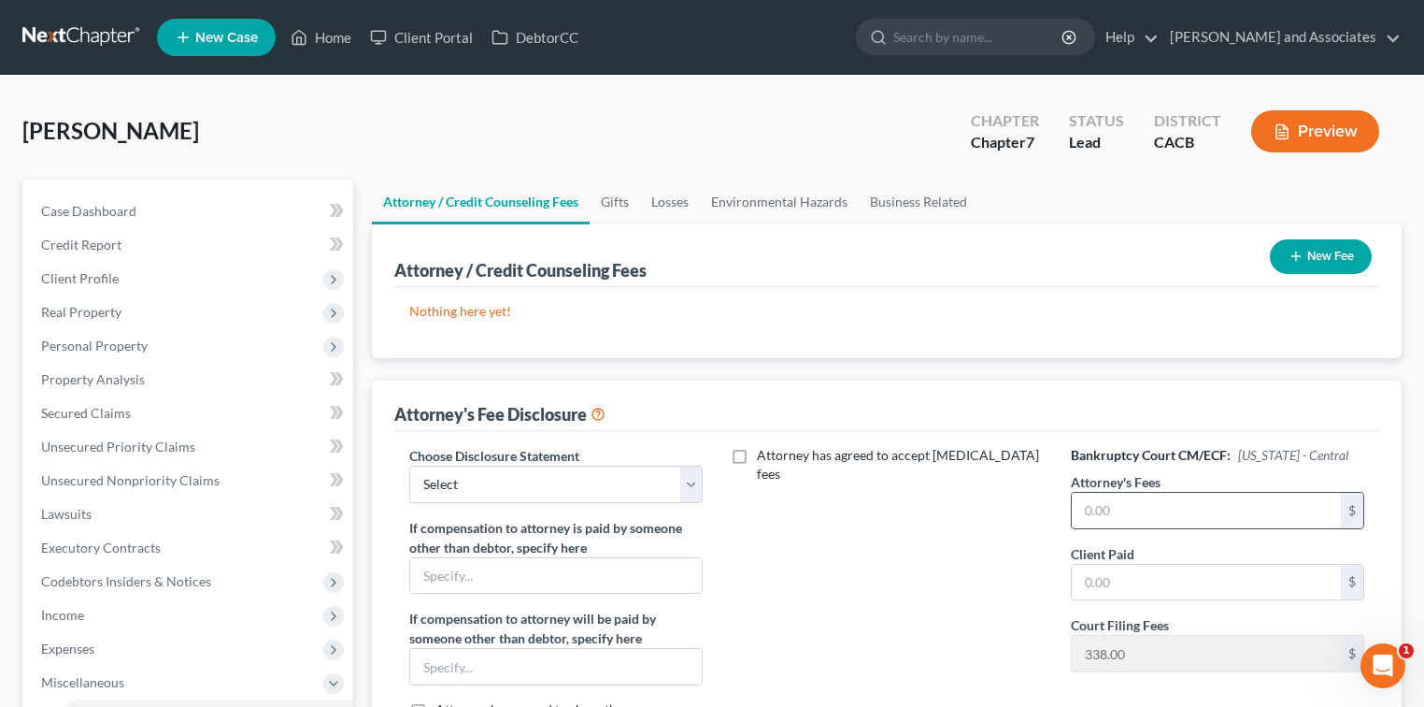
click at [1275, 508] on input "text" at bounding box center [1206, 511] width 269 height 36
type input "1,800.00"
click at [1212, 572] on input "text" at bounding box center [1206, 583] width 269 height 36
type input "1,800.00"
click at [542, 483] on select "Select Disclosure" at bounding box center [555, 483] width 293 height 37
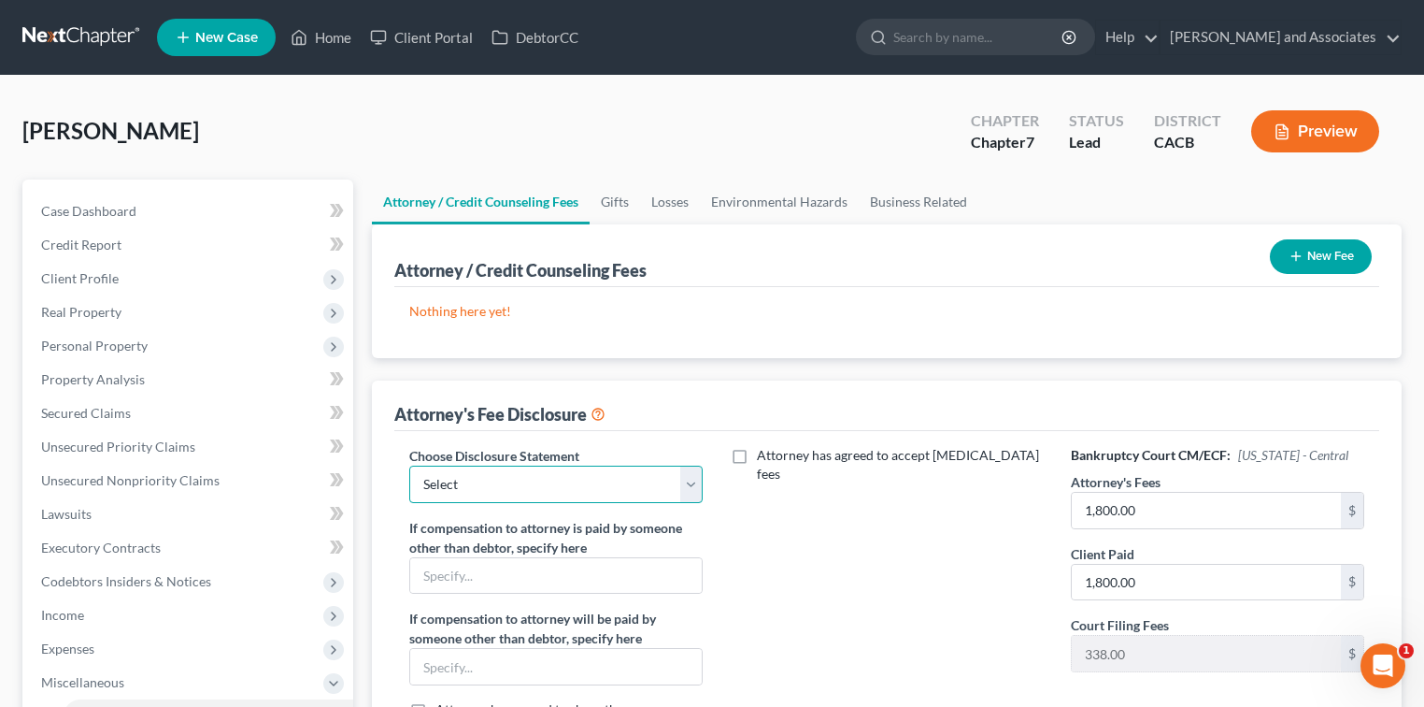
select select "0"
click at [409, 465] on select "Select Disclosure" at bounding box center [555, 483] width 293 height 37
click at [1380, 250] on div "Attorney / Credit Counseling Fees New Fee Nothing here yet! Attorney / Credit C…" at bounding box center [887, 291] width 1030 height 134
click at [1333, 247] on button "New Fee" at bounding box center [1321, 256] width 102 height 35
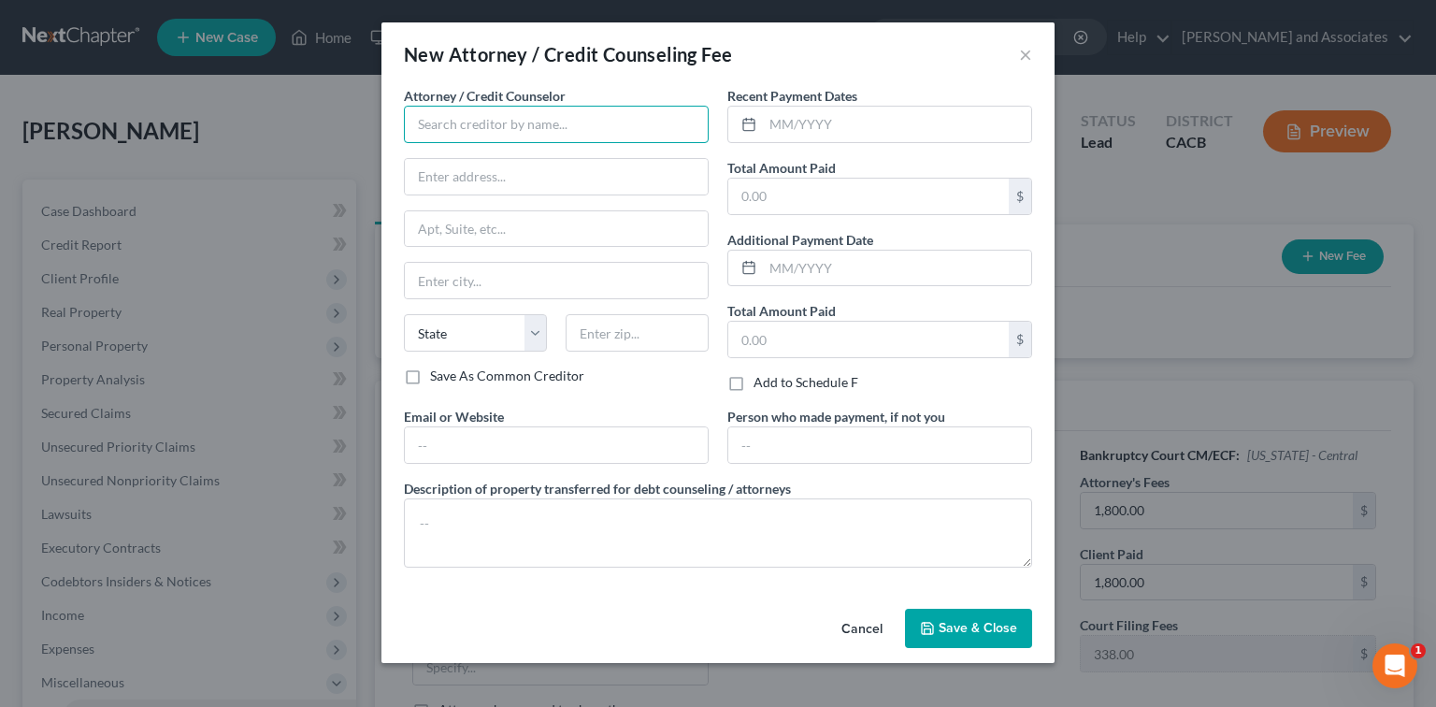
click at [604, 111] on input "text" at bounding box center [556, 124] width 305 height 37
click at [587, 325] on input "text" at bounding box center [636, 332] width 143 height 37
type input "Michael B. Clayton Associates"
click at [561, 165] on input "text" at bounding box center [556, 177] width 303 height 36
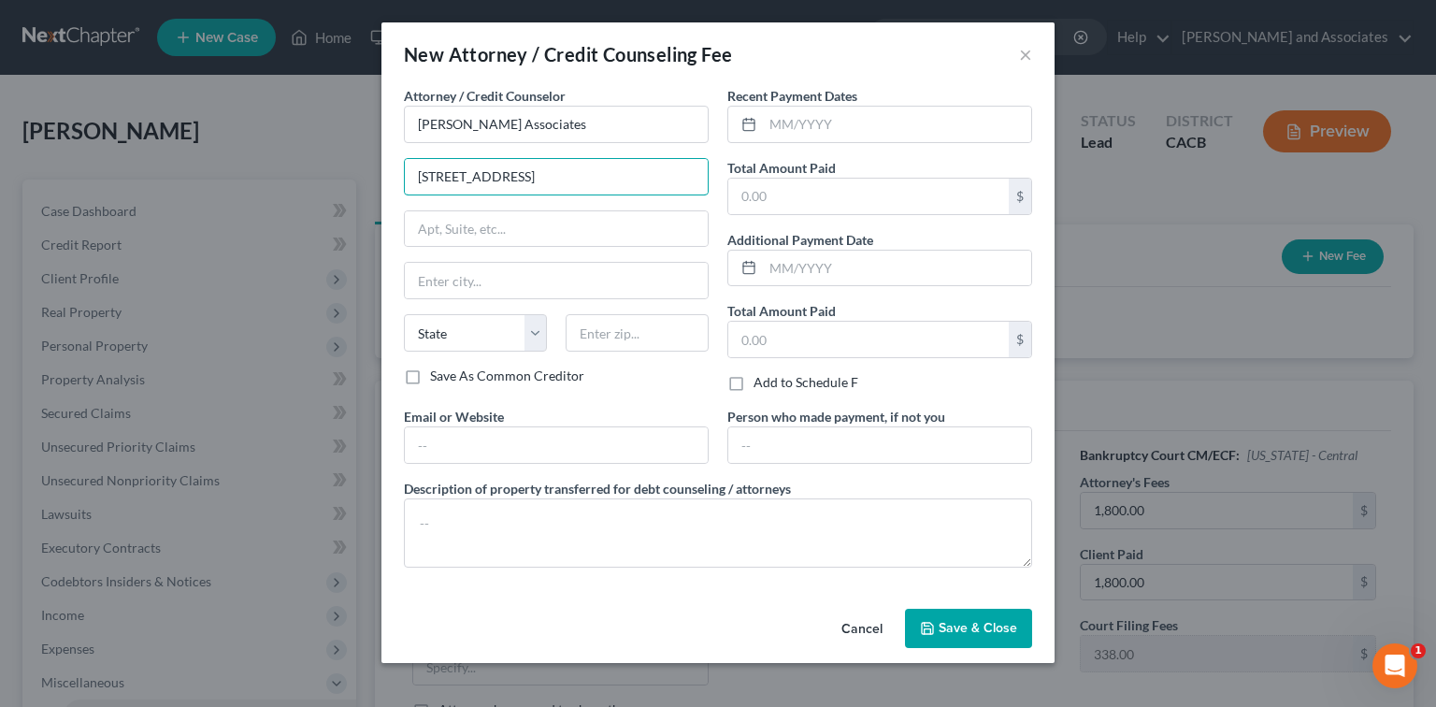
type input "400 East Orange St"
click at [615, 351] on div "State AL AK AR AZ CA CO CT DE DC FL GA GU HI ID IL IN IA KS KY LA ME MD MA MI M…" at bounding box center [555, 340] width 323 height 52
click at [628, 327] on input "text" at bounding box center [636, 332] width 143 height 37
type input "93454"
click at [591, 421] on div "Email or Website" at bounding box center [555, 435] width 323 height 57
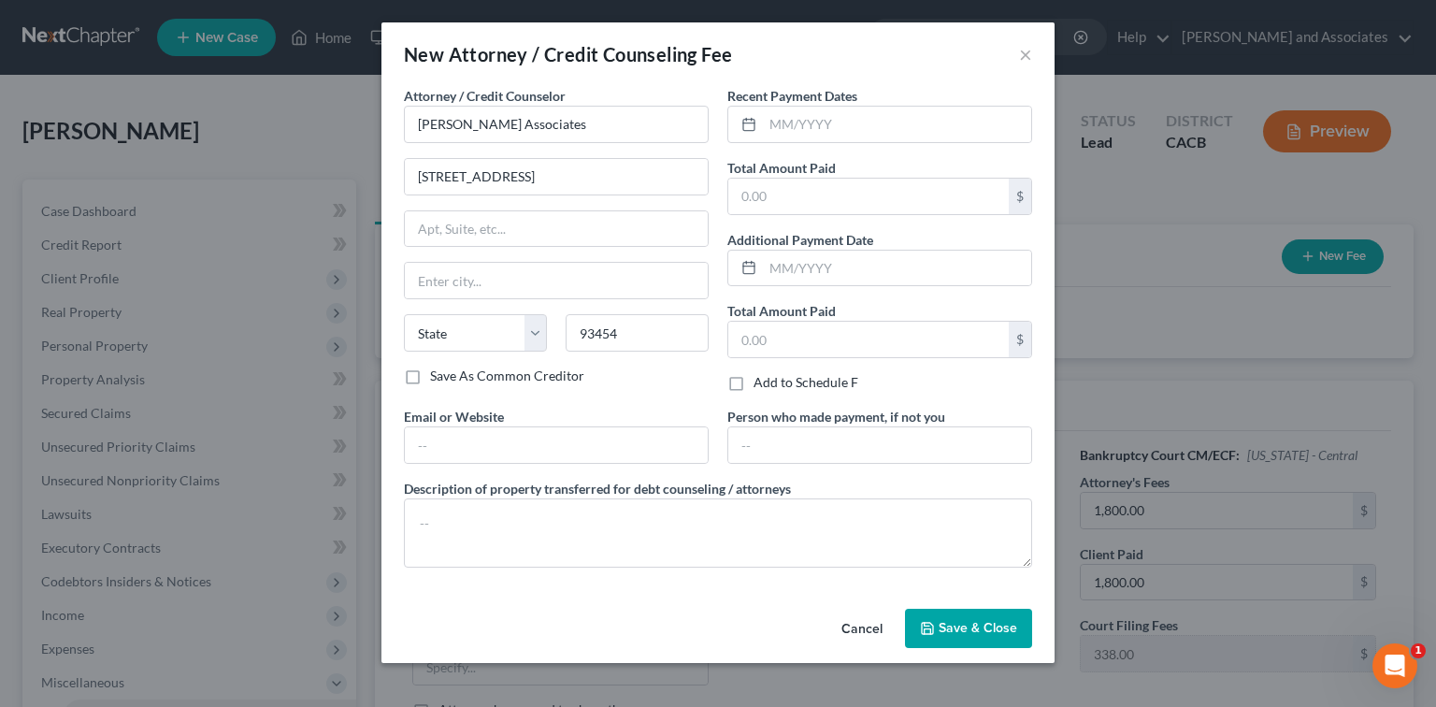
type input "Santa Maria"
select select "4"
click at [583, 514] on textarea at bounding box center [718, 532] width 628 height 69
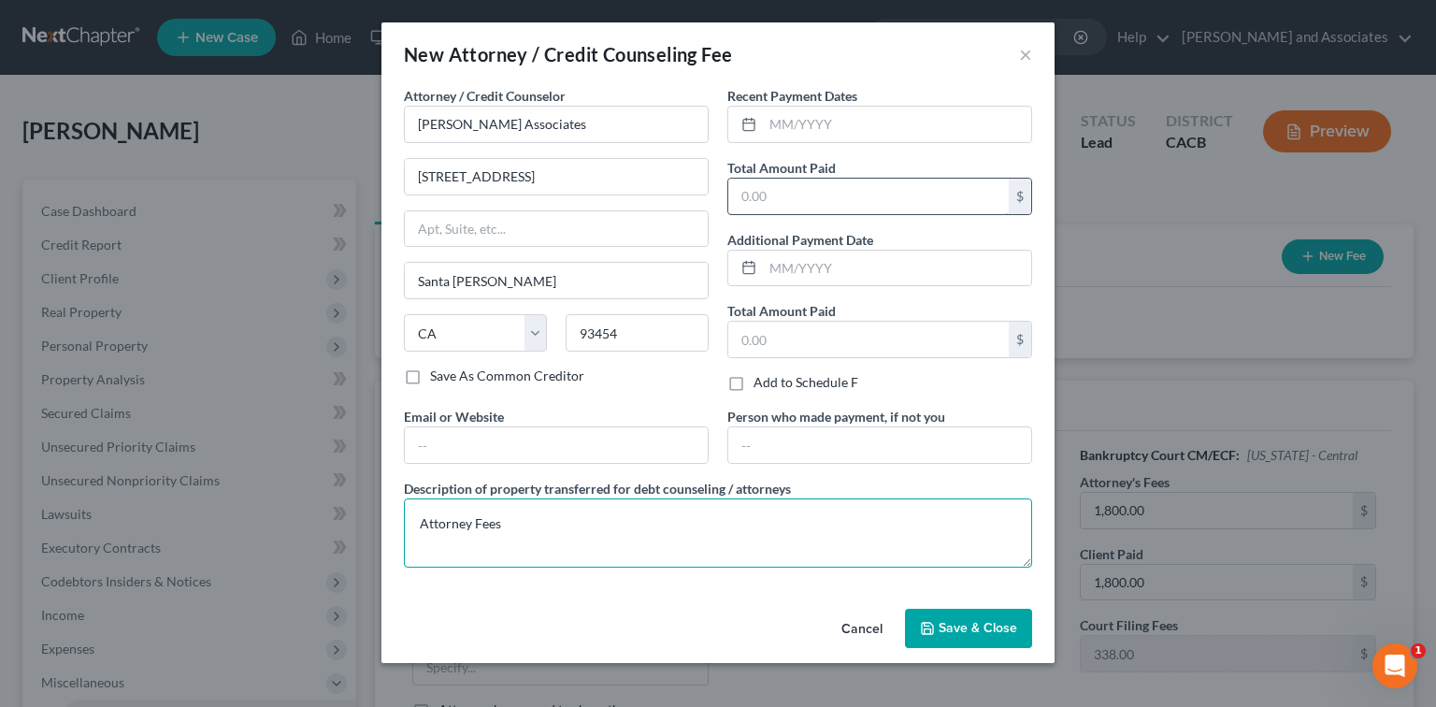
type textarea "Attorney Fees"
click at [828, 193] on input "text" at bounding box center [868, 197] width 280 height 36
type input "1,800.00"
click at [949, 613] on button "Save & Close" at bounding box center [968, 627] width 127 height 39
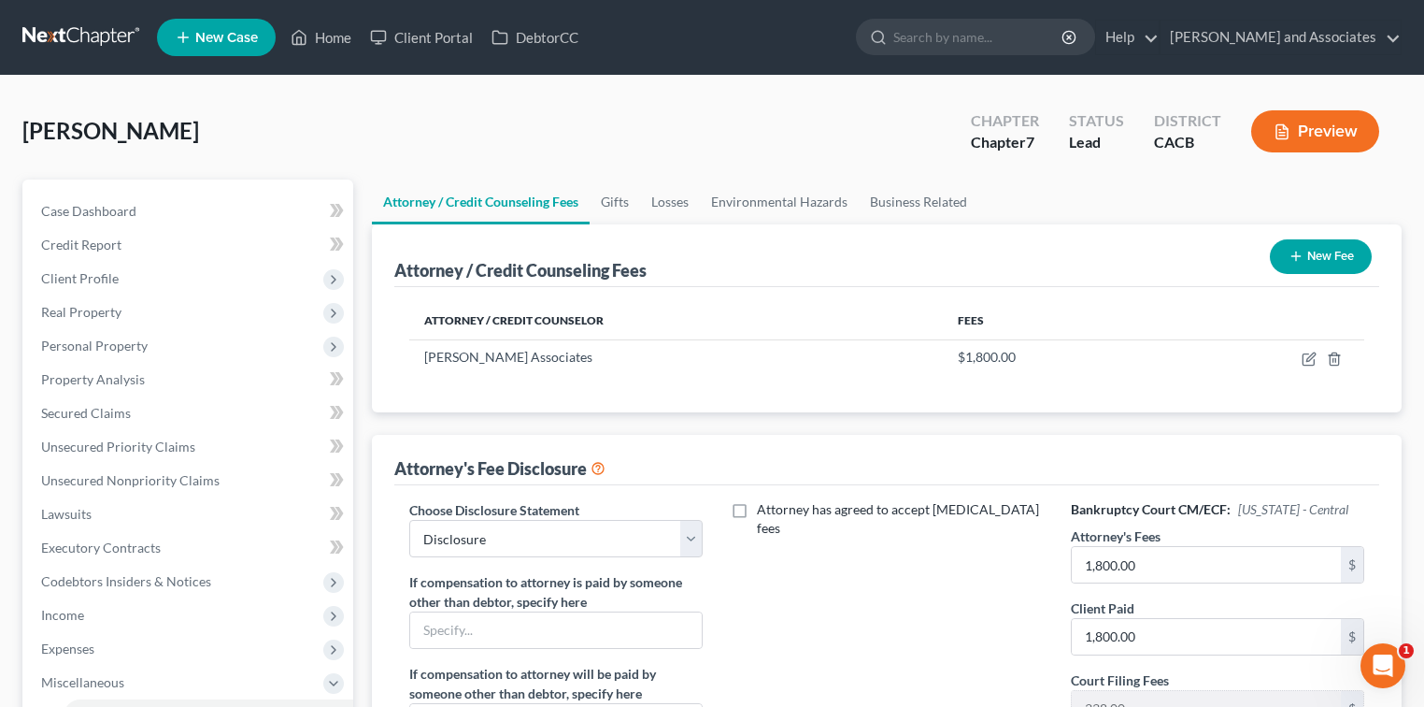
click at [1320, 260] on button "New Fee" at bounding box center [1321, 256] width 102 height 35
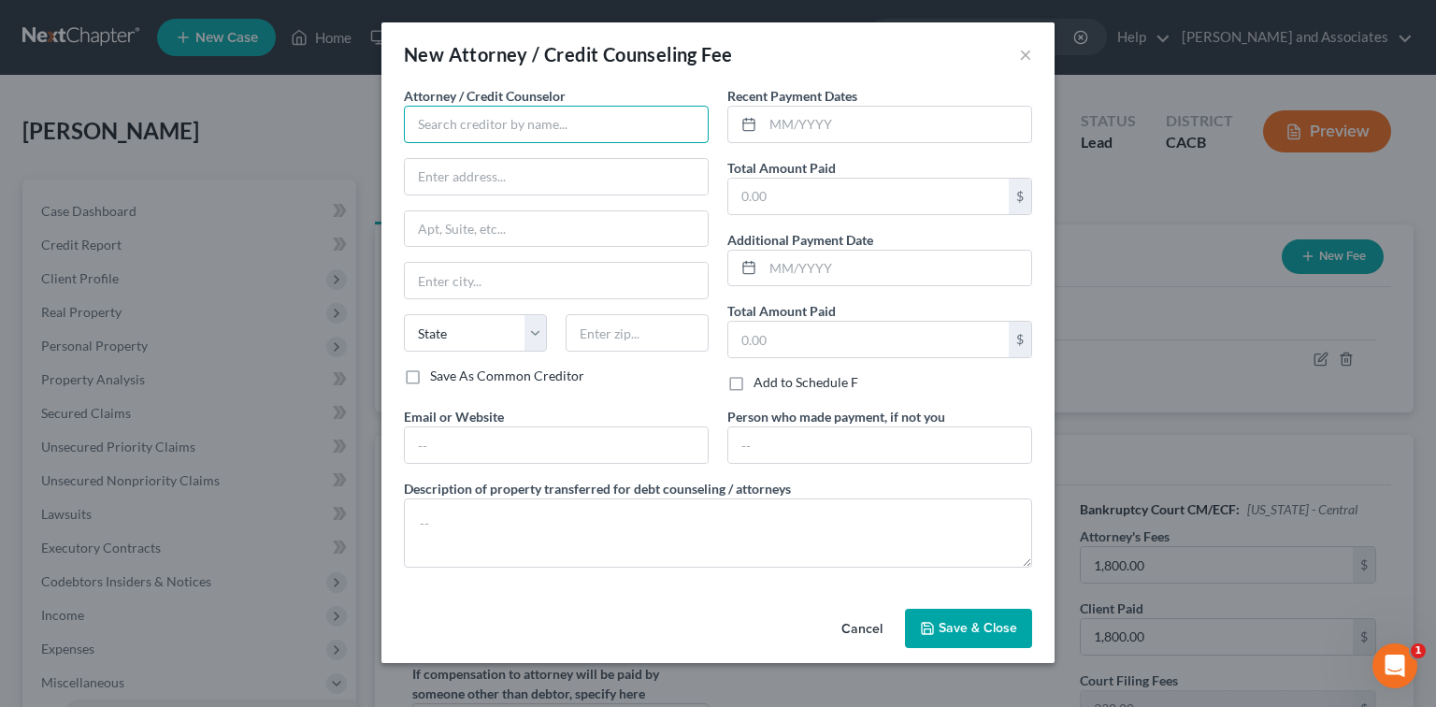
click at [590, 135] on input "text" at bounding box center [556, 124] width 305 height 37
type input "C"
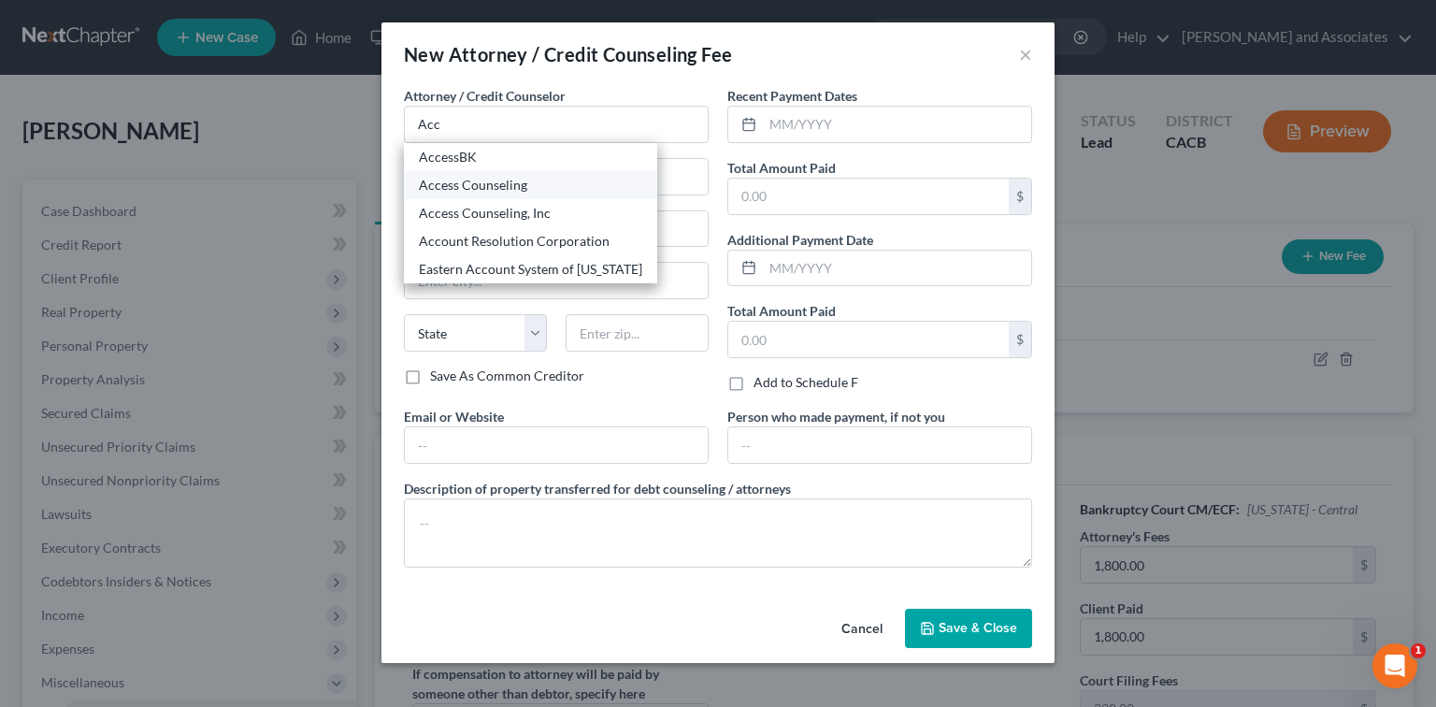
click at [573, 187] on div "Access Counseling" at bounding box center [530, 185] width 223 height 19
type input "Access Counseling"
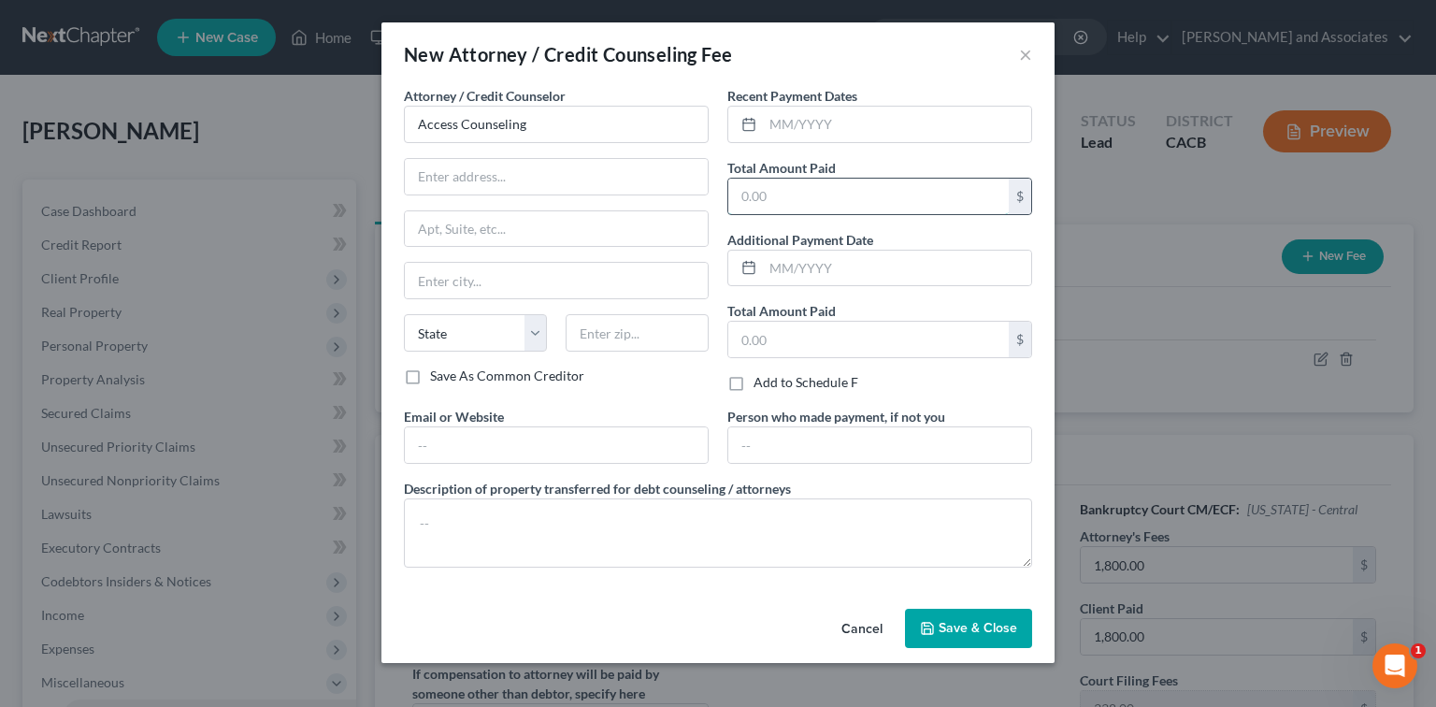
click at [776, 197] on input "text" at bounding box center [868, 197] width 280 height 36
type input "20.00"
click at [704, 536] on textarea at bounding box center [718, 532] width 628 height 69
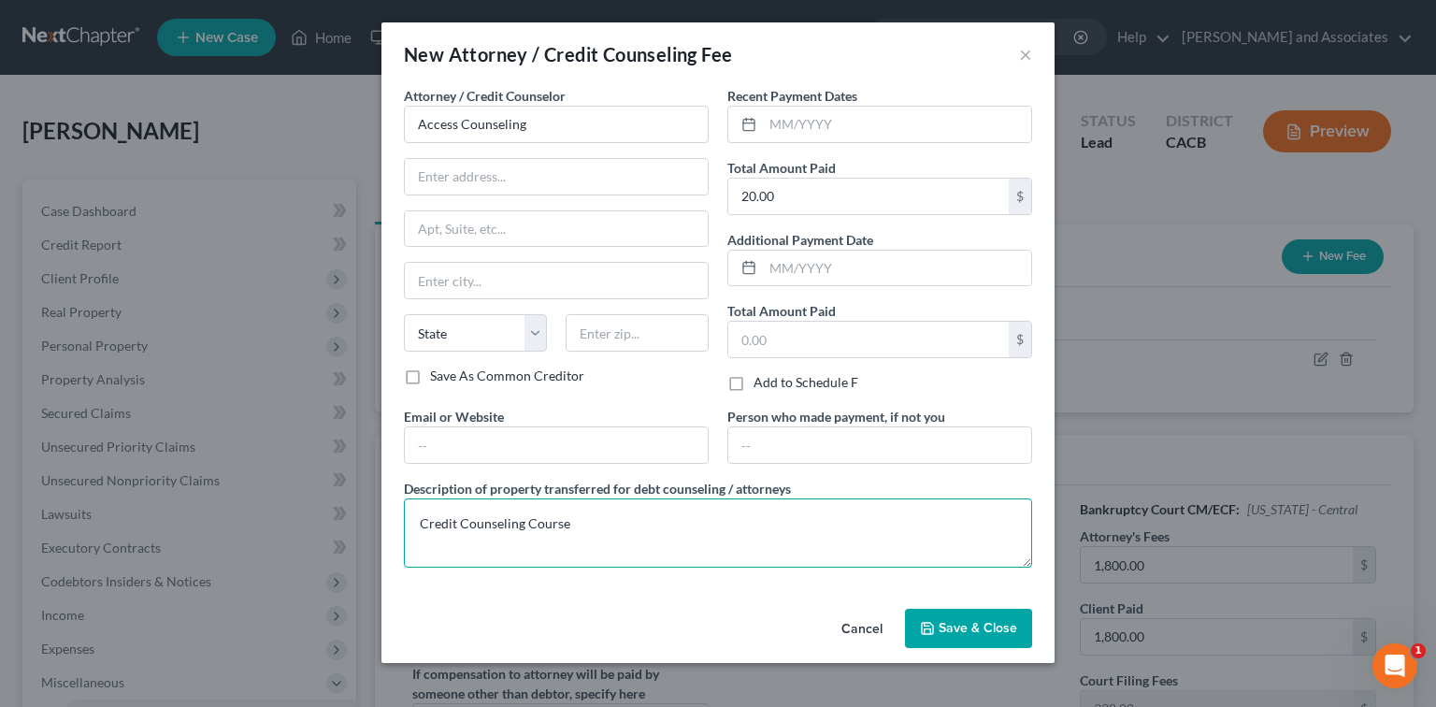
type textarea "Credit Counseling Course"
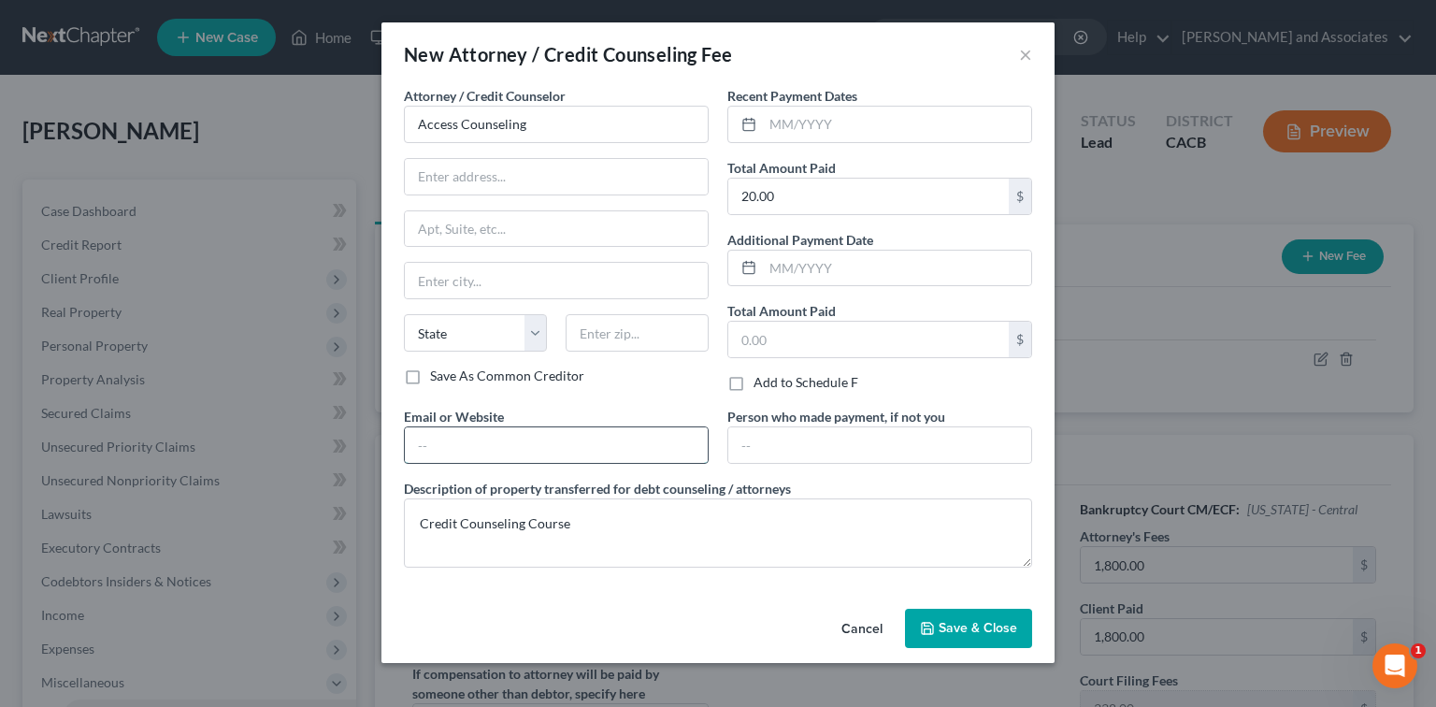
click at [465, 445] on input "text" at bounding box center [556, 445] width 303 height 36
paste input "https://accesscounselinginc.org/"
type input "https://accesscounselinginc.org/"
click at [959, 636] on button "Save & Close" at bounding box center [968, 627] width 127 height 39
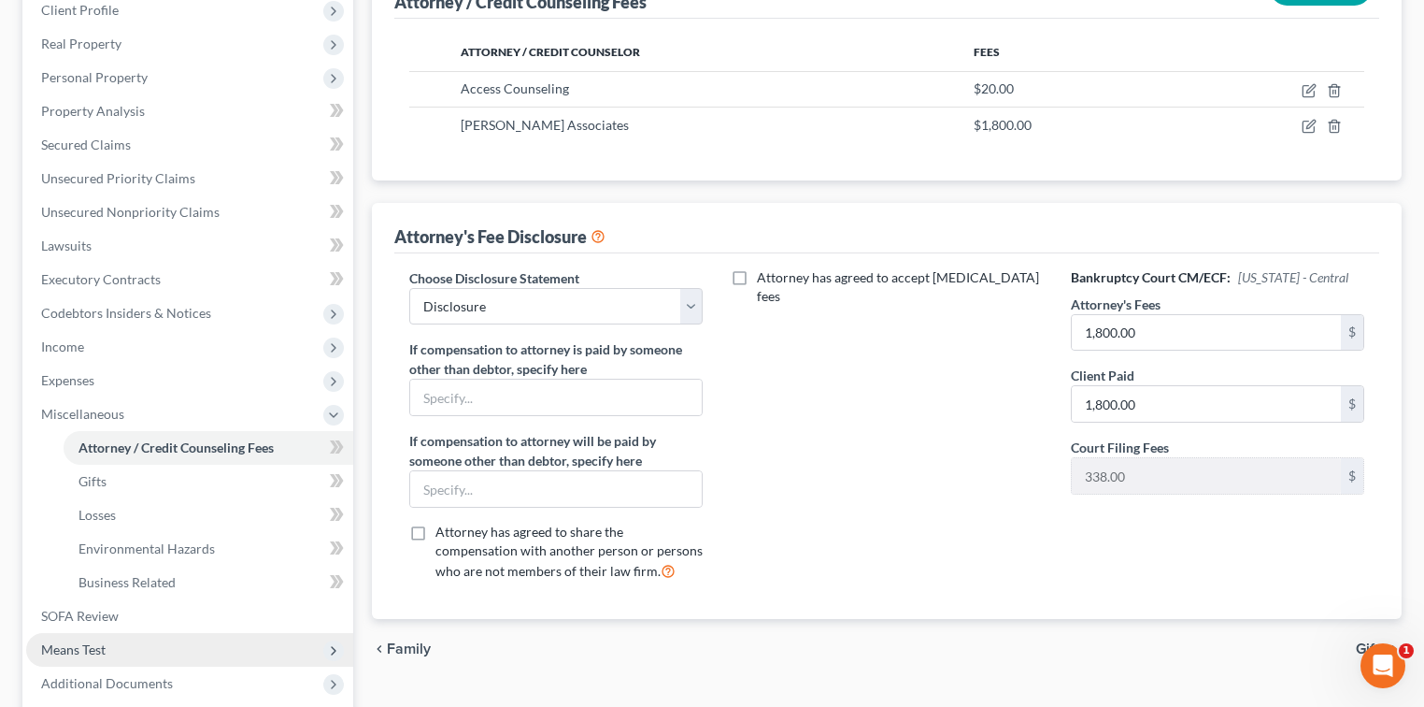
scroll to position [156, 0]
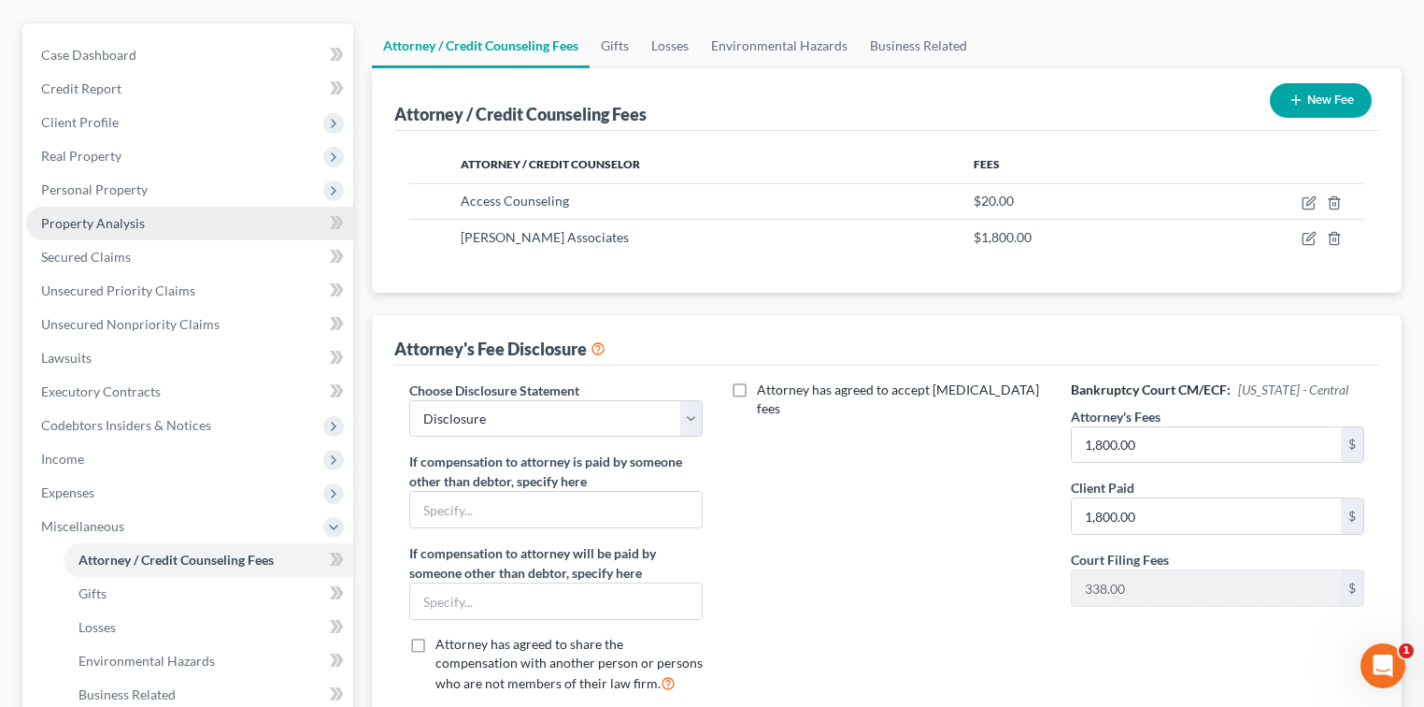
click at [87, 225] on span "Property Analysis" at bounding box center [93, 223] width 104 height 16
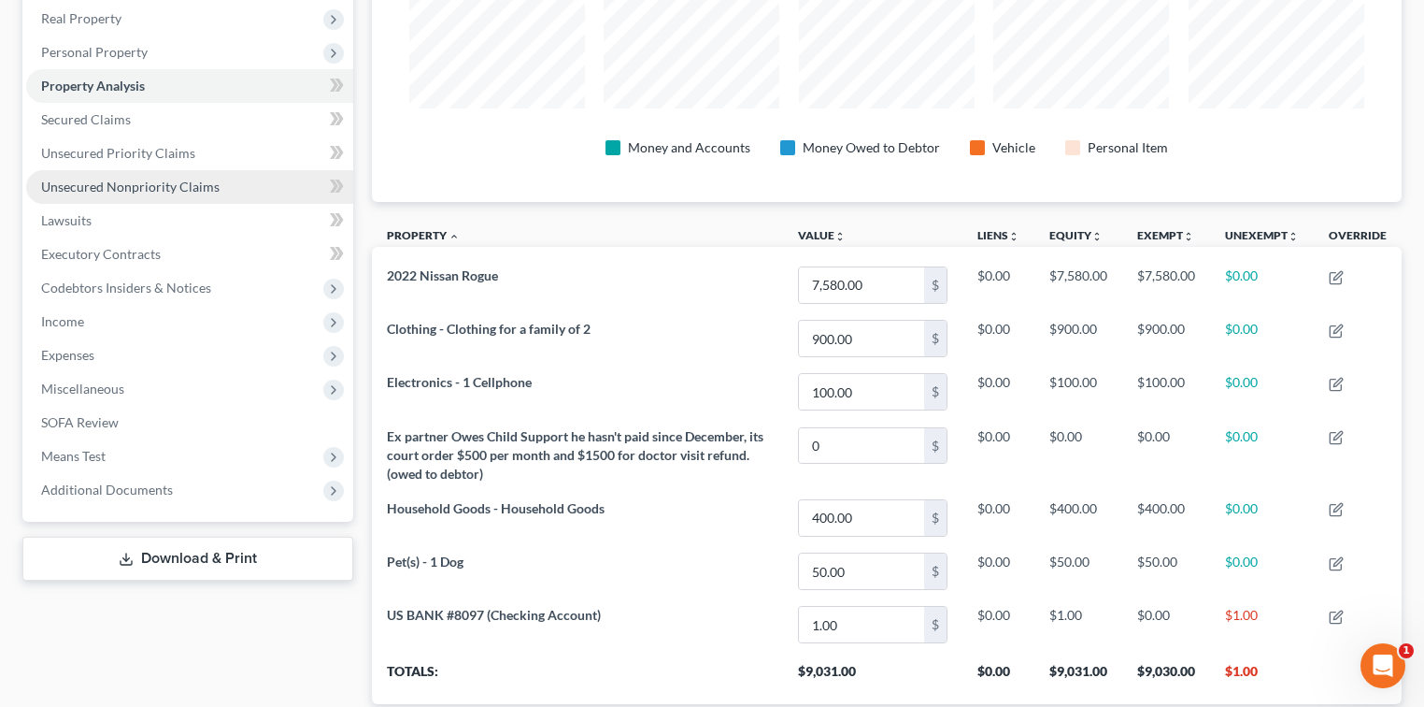
click at [191, 193] on span "Unsecured Nonpriority Claims" at bounding box center [130, 187] width 179 height 16
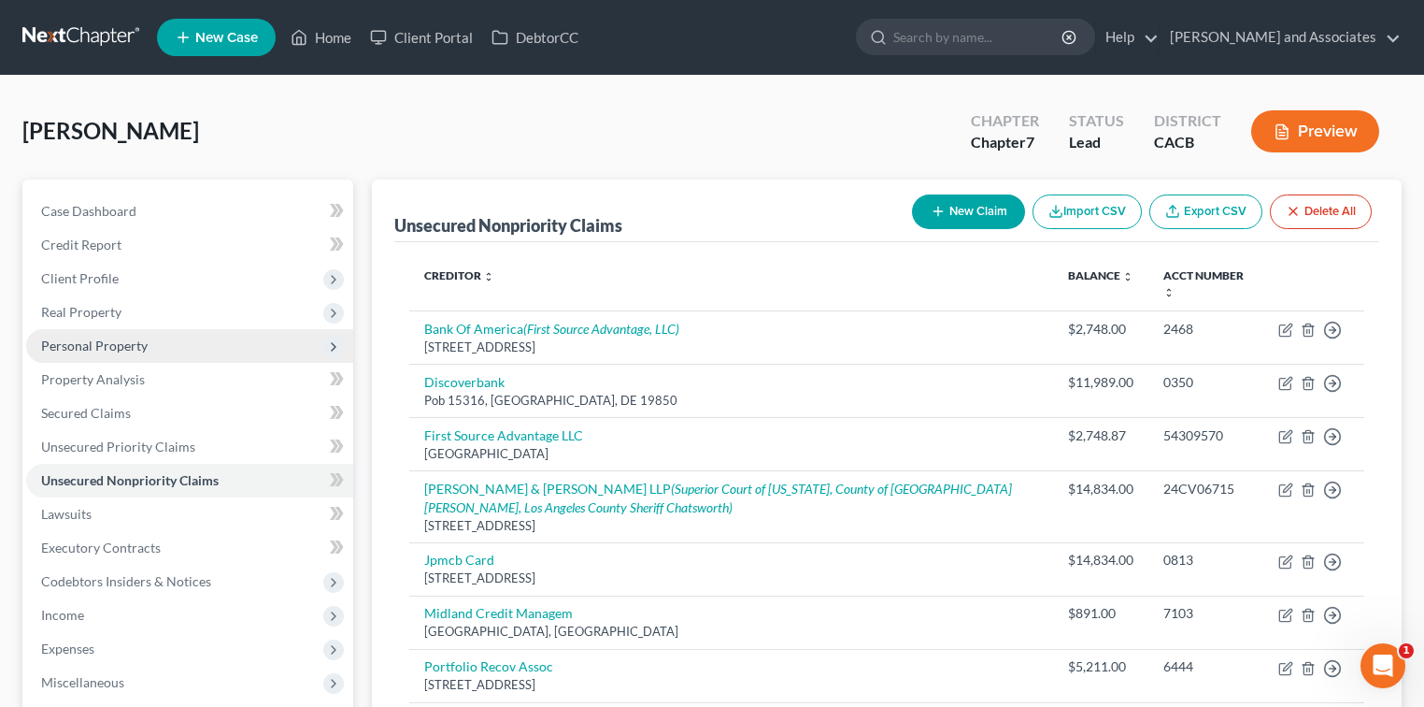
click at [146, 359] on span "Personal Property" at bounding box center [189, 346] width 327 height 34
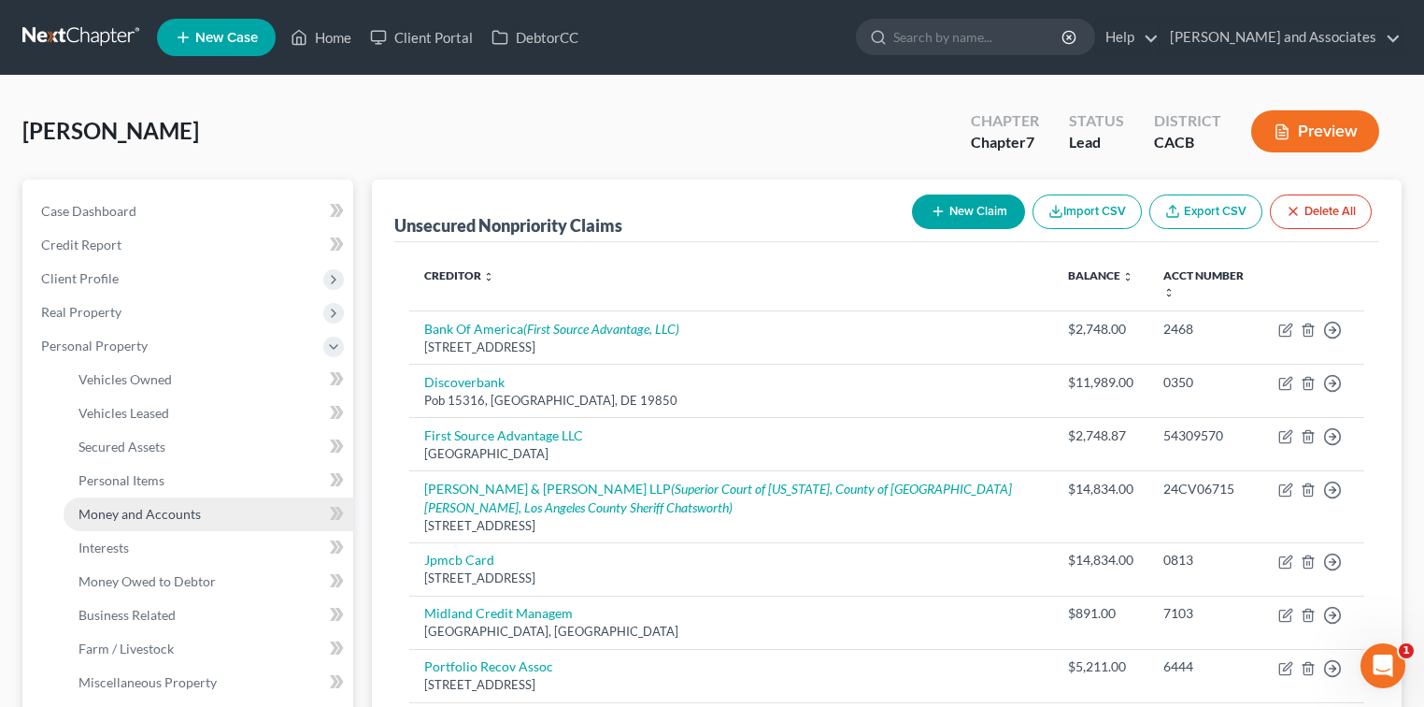
click at [169, 506] on span "Money and Accounts" at bounding box center [140, 514] width 122 height 16
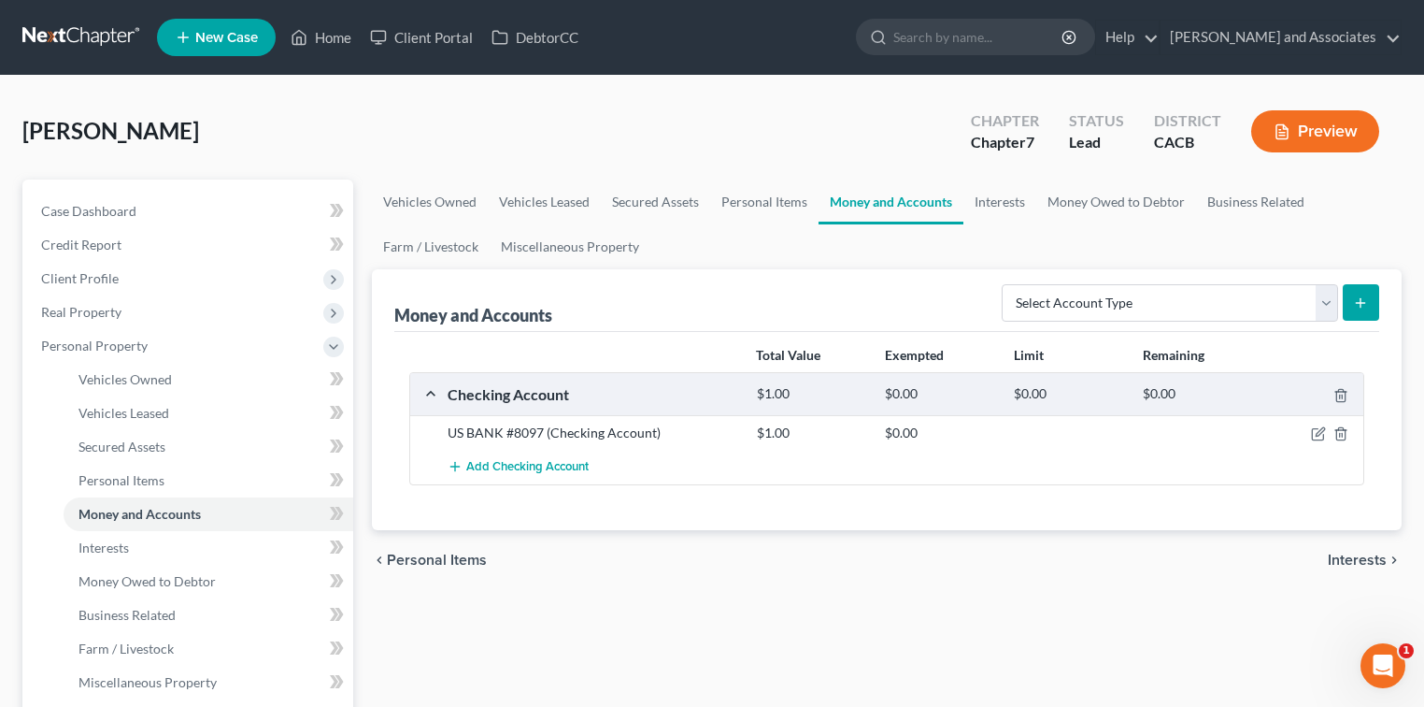
click at [1316, 423] on div at bounding box center [1314, 432] width 103 height 19
click at [1321, 437] on icon "button" at bounding box center [1318, 433] width 15 height 15
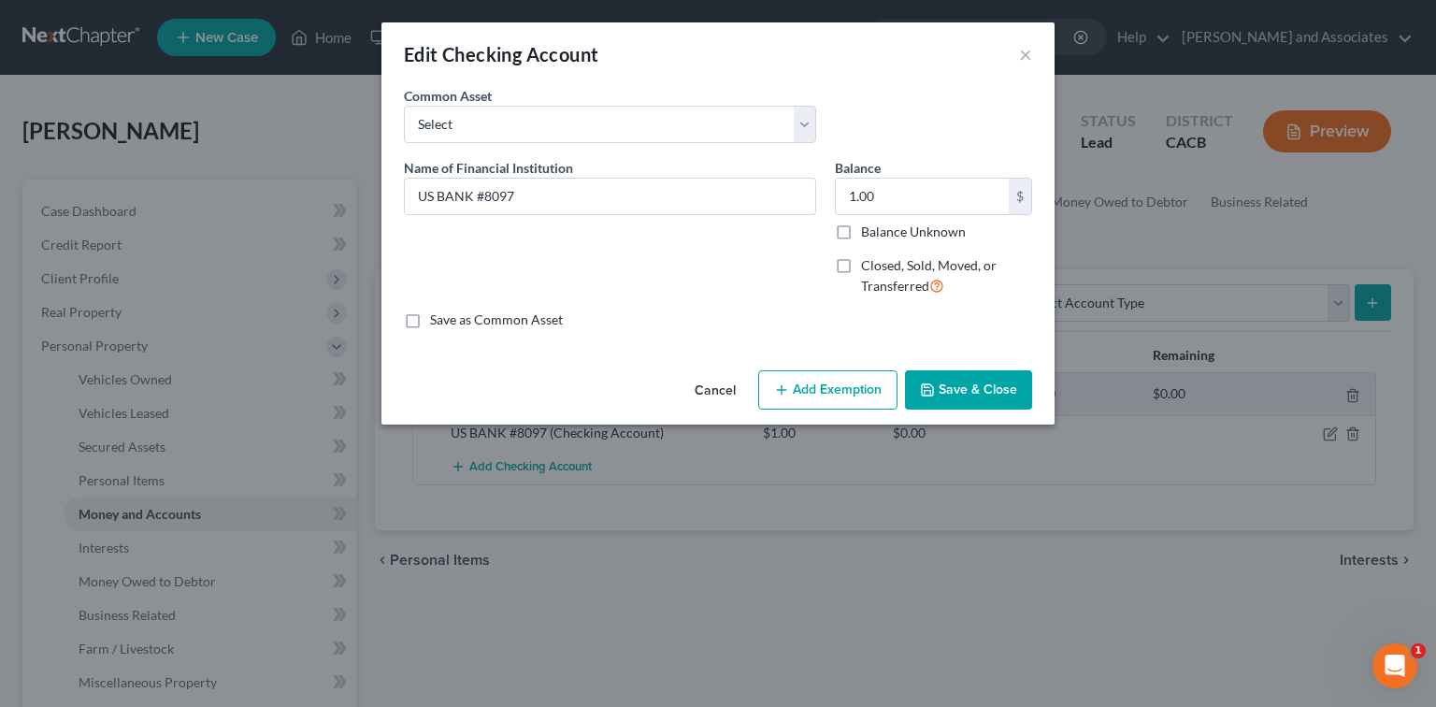
click at [834, 389] on button "Add Exemption" at bounding box center [827, 389] width 139 height 39
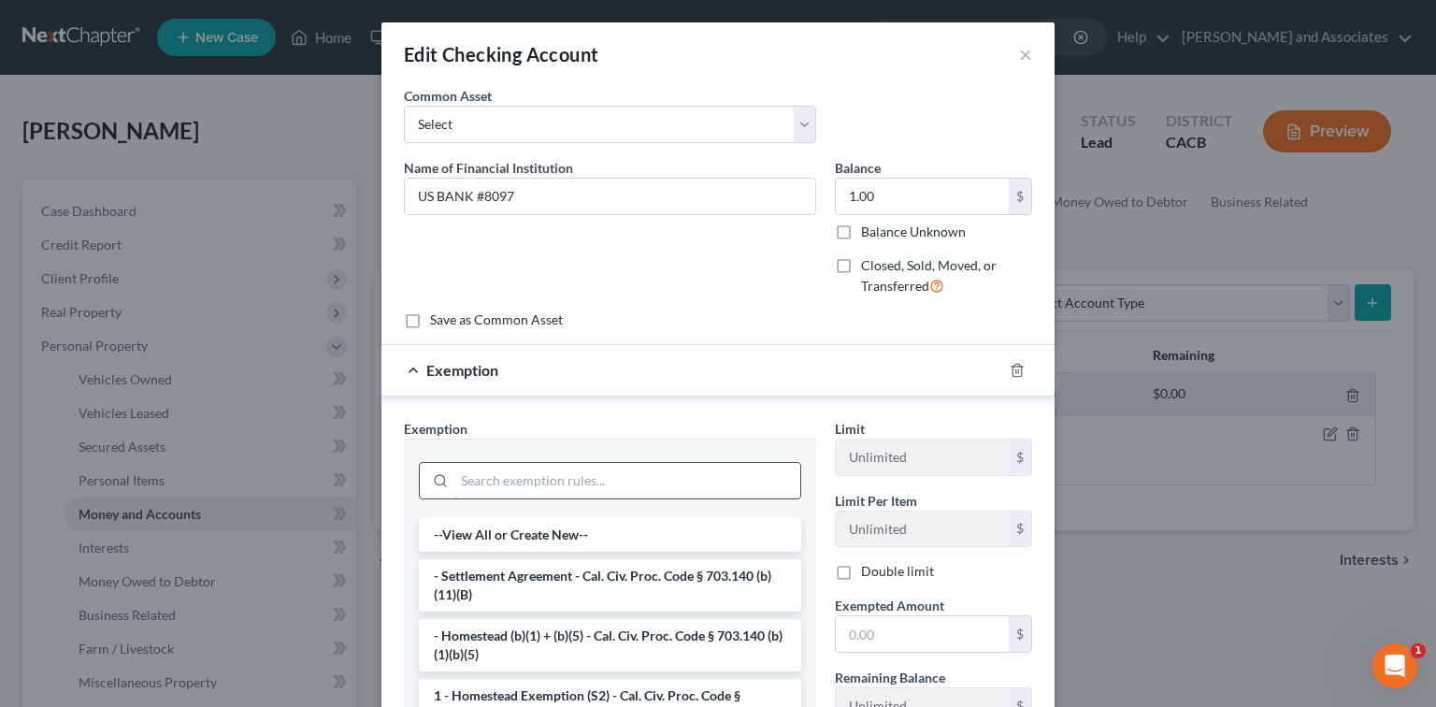
click at [573, 475] on input "search" at bounding box center [627, 481] width 346 height 36
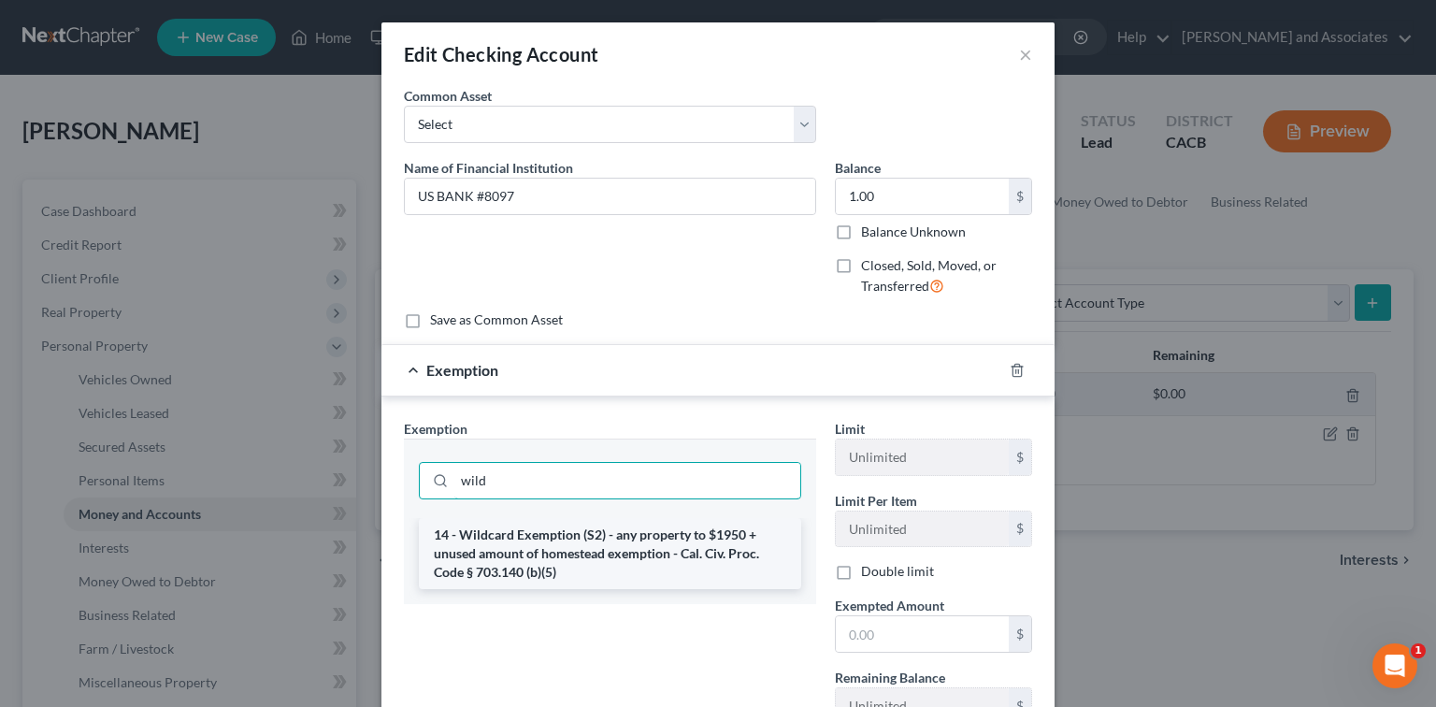
type input "wild"
click at [614, 556] on li "14 - Wildcard Exemption (S2) - any property to $1950 + unused amount of homeste…" at bounding box center [610, 553] width 382 height 71
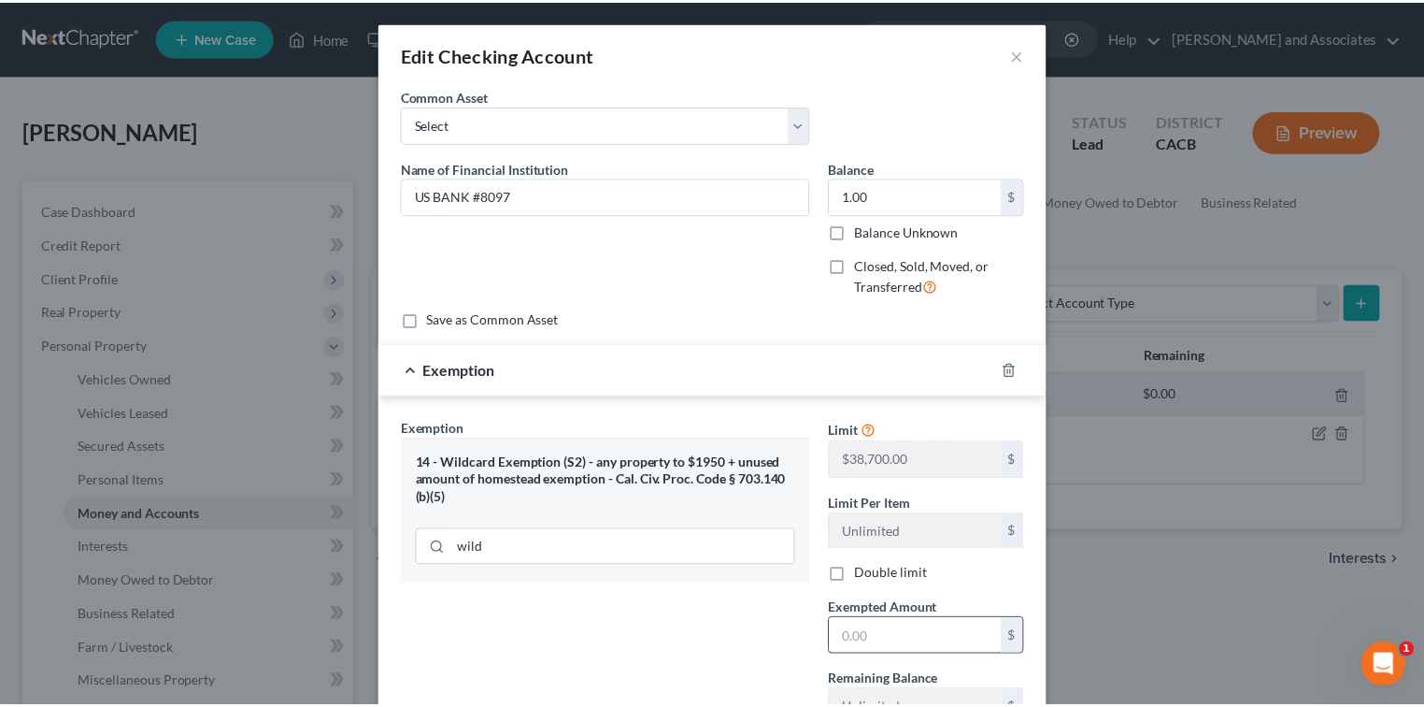
scroll to position [150, 0]
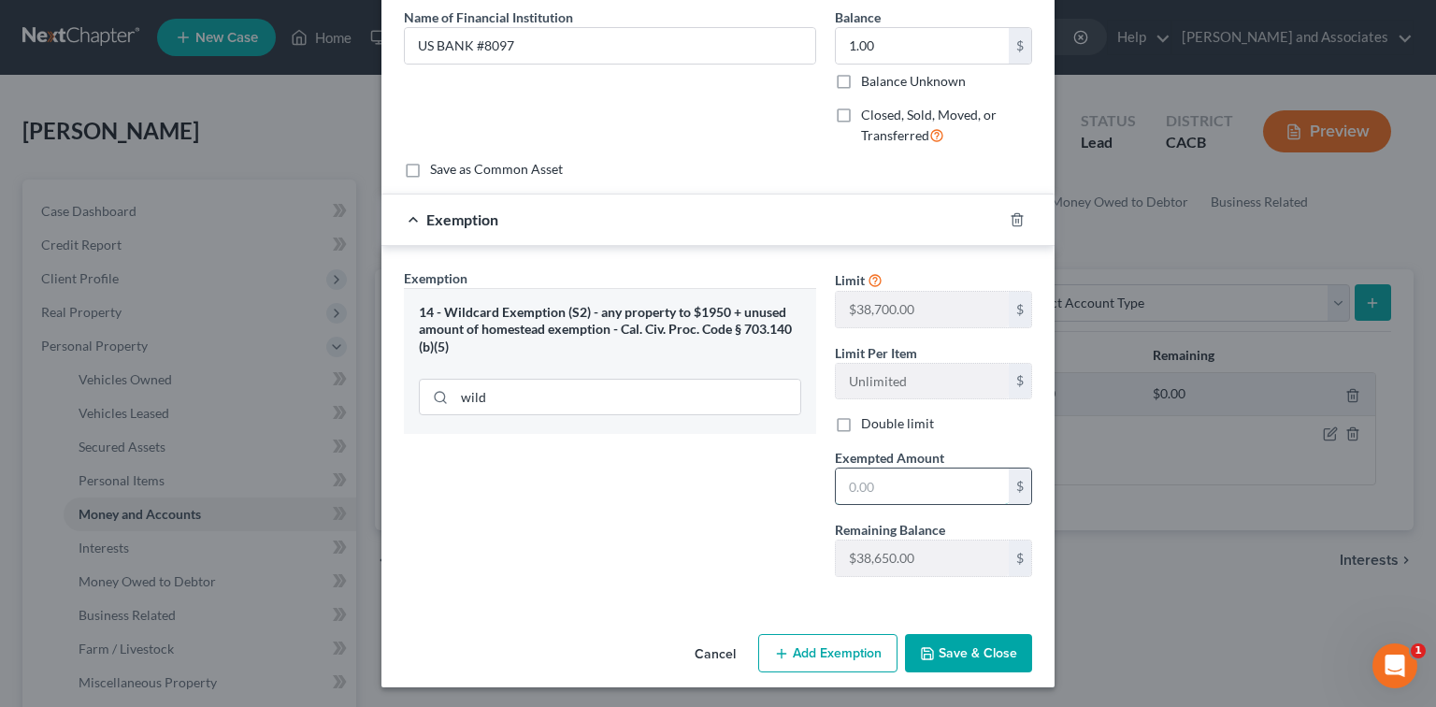
click at [901, 492] on input "text" at bounding box center [922, 486] width 173 height 36
type input "1.00"
click at [987, 662] on button "Save & Close" at bounding box center [968, 653] width 127 height 39
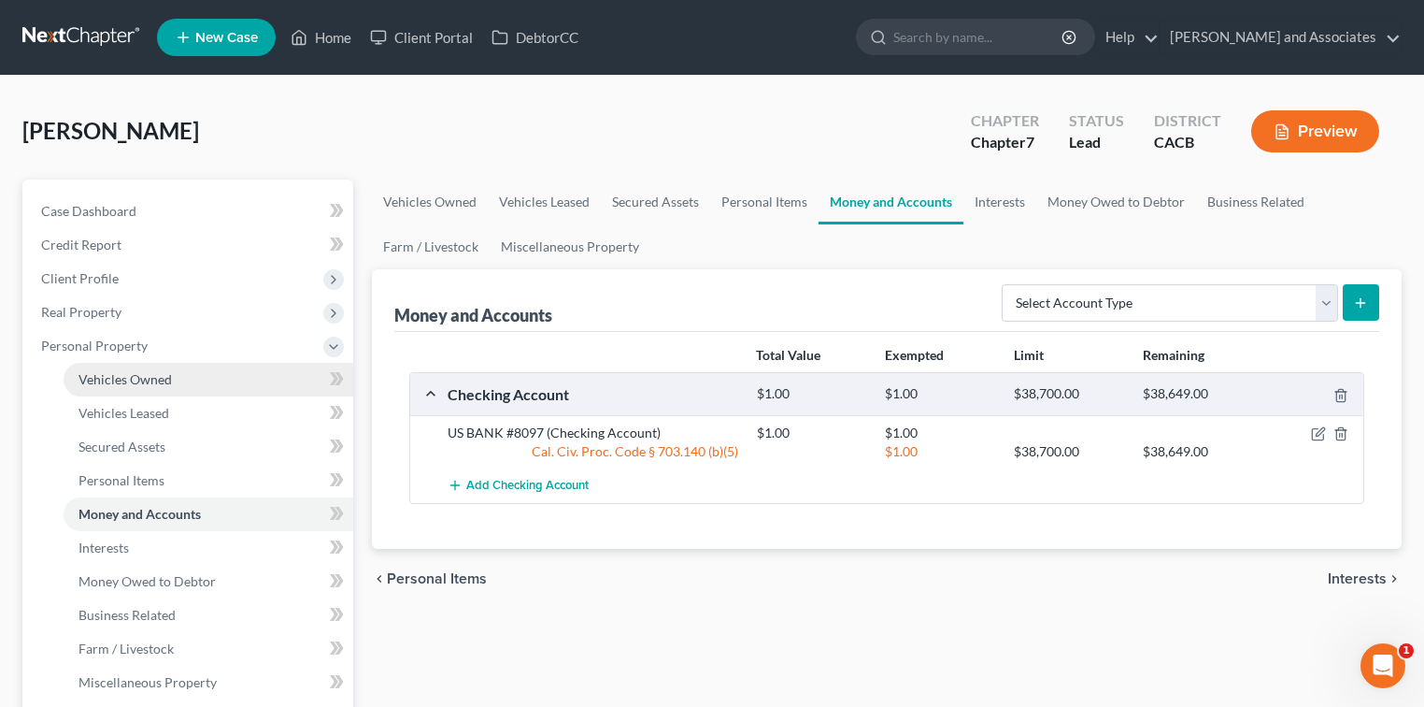
click at [94, 382] on span "Vehicles Owned" at bounding box center [125, 379] width 93 height 16
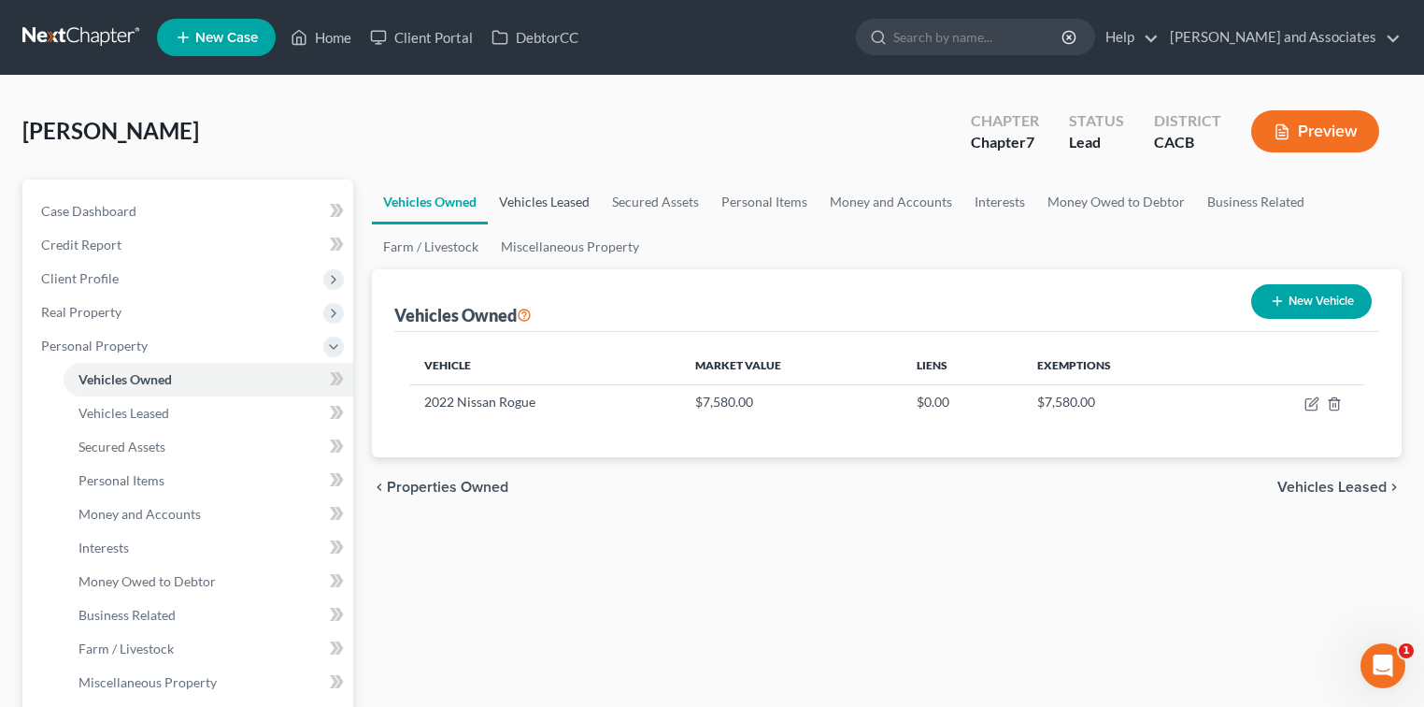
click at [580, 198] on link "Vehicles Leased" at bounding box center [544, 201] width 113 height 45
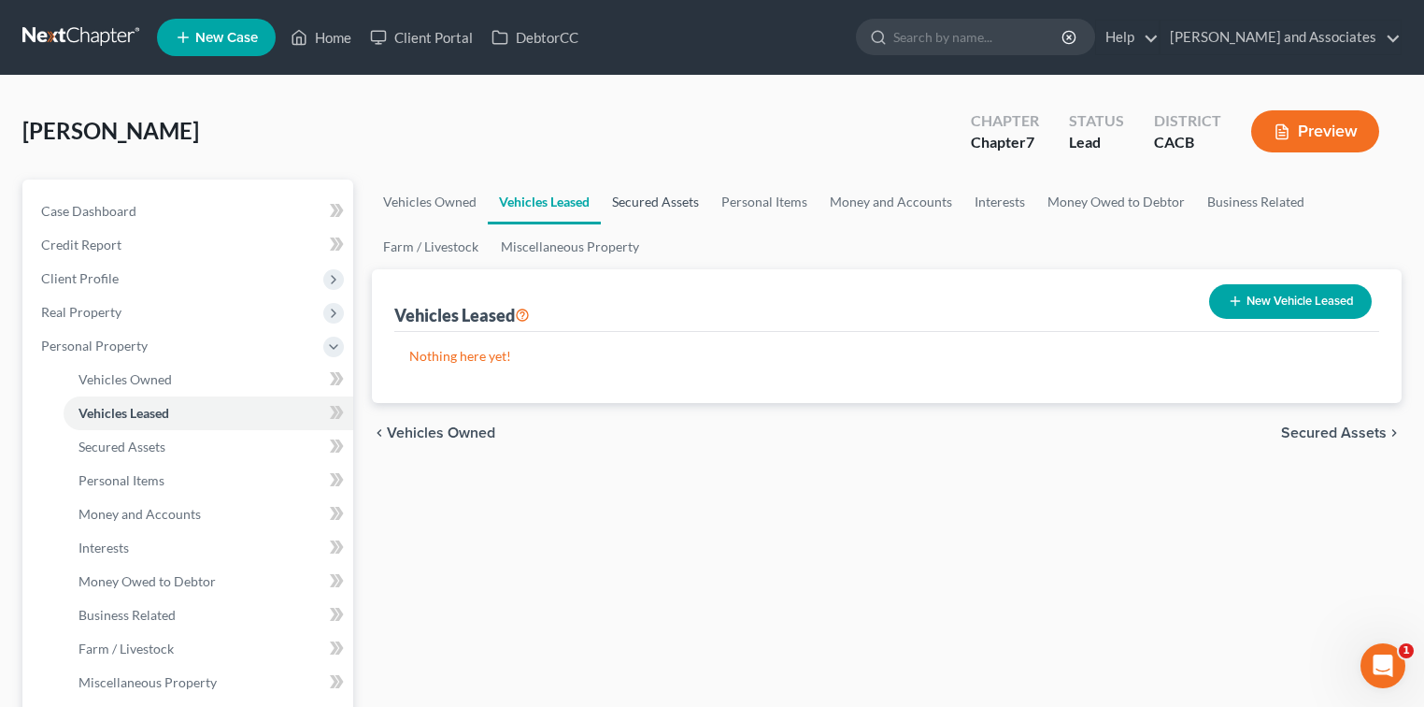
click at [683, 195] on link "Secured Assets" at bounding box center [655, 201] width 109 height 45
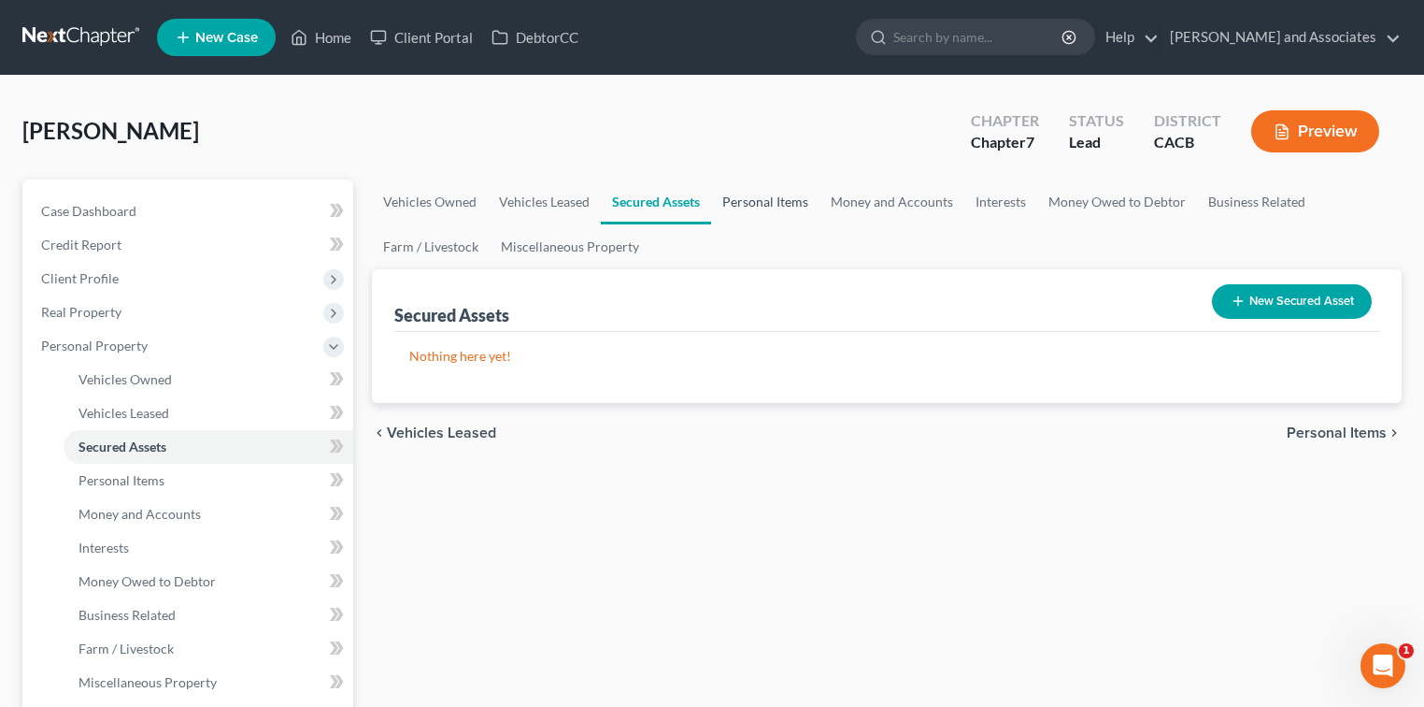
click at [757, 196] on link "Personal Items" at bounding box center [765, 201] width 108 height 45
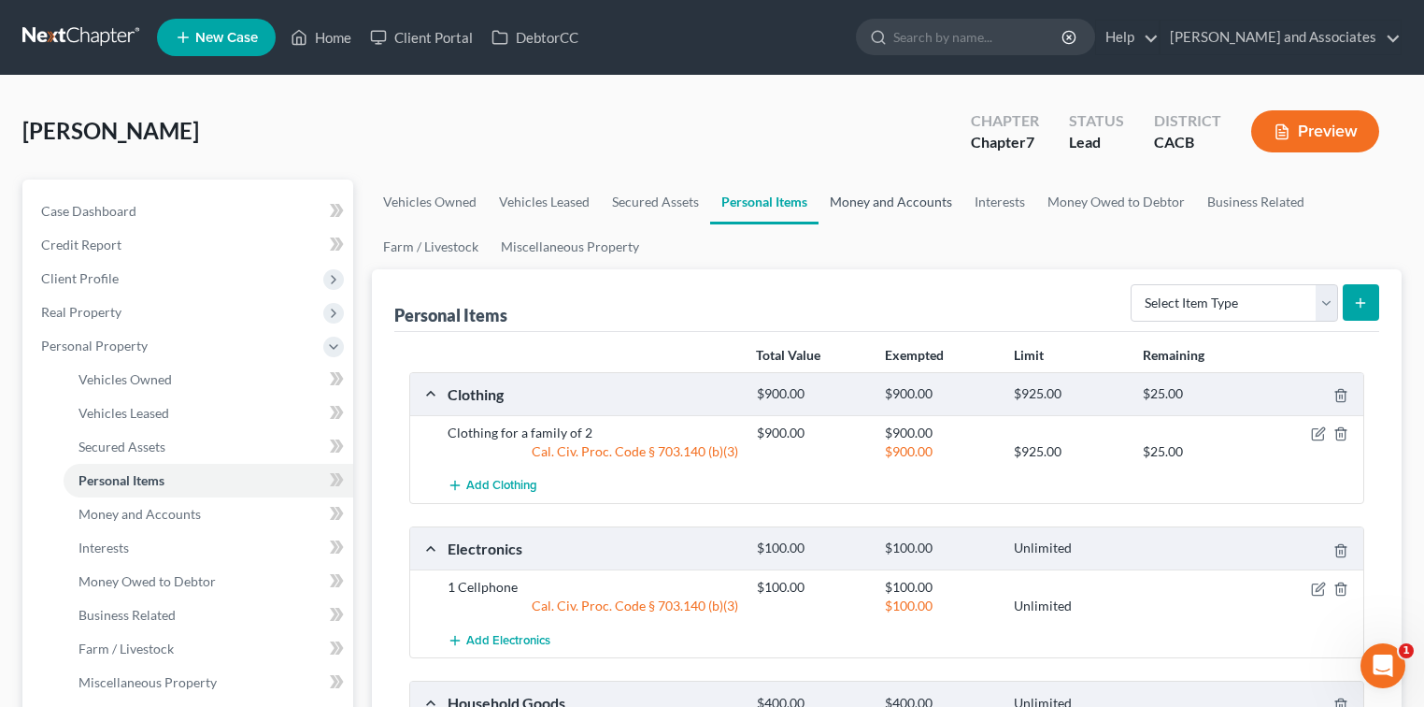
click at [879, 212] on link "Money and Accounts" at bounding box center [891, 201] width 145 height 45
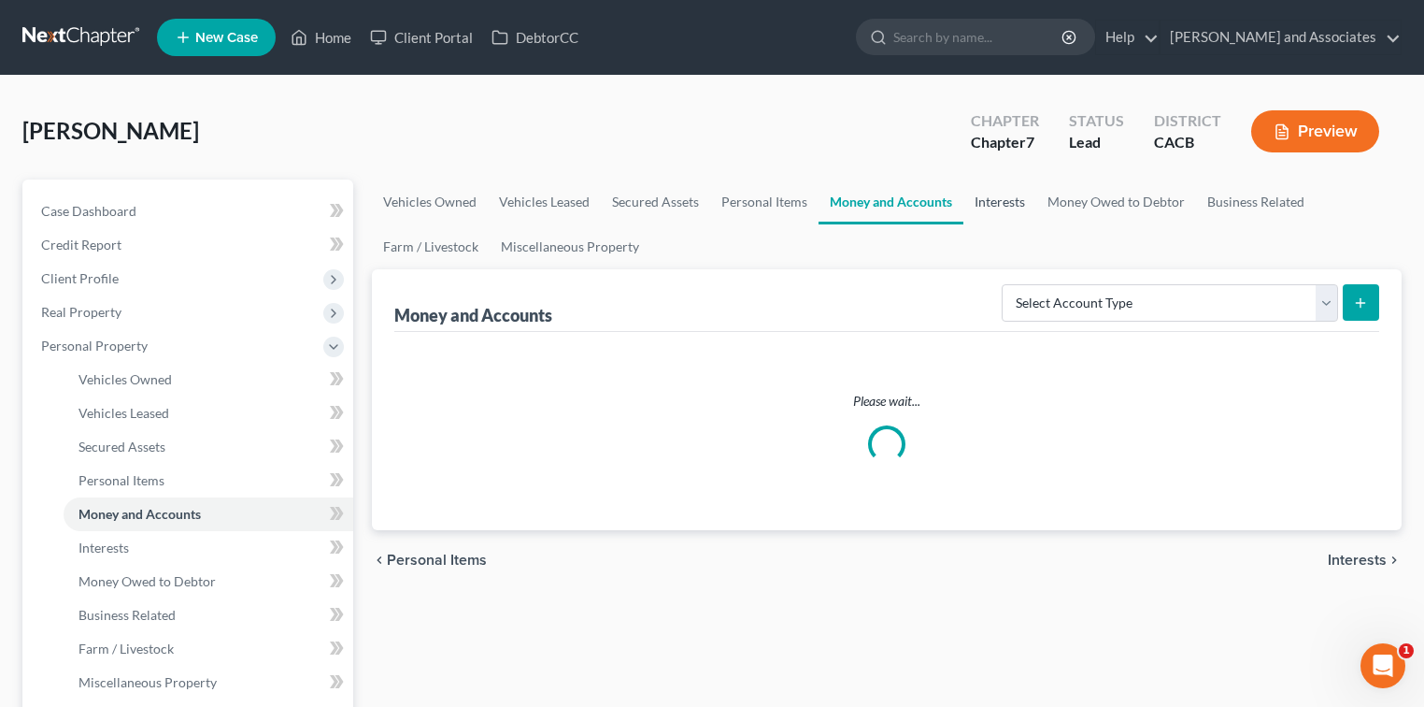
click at [1024, 206] on link "Interests" at bounding box center [1000, 201] width 73 height 45
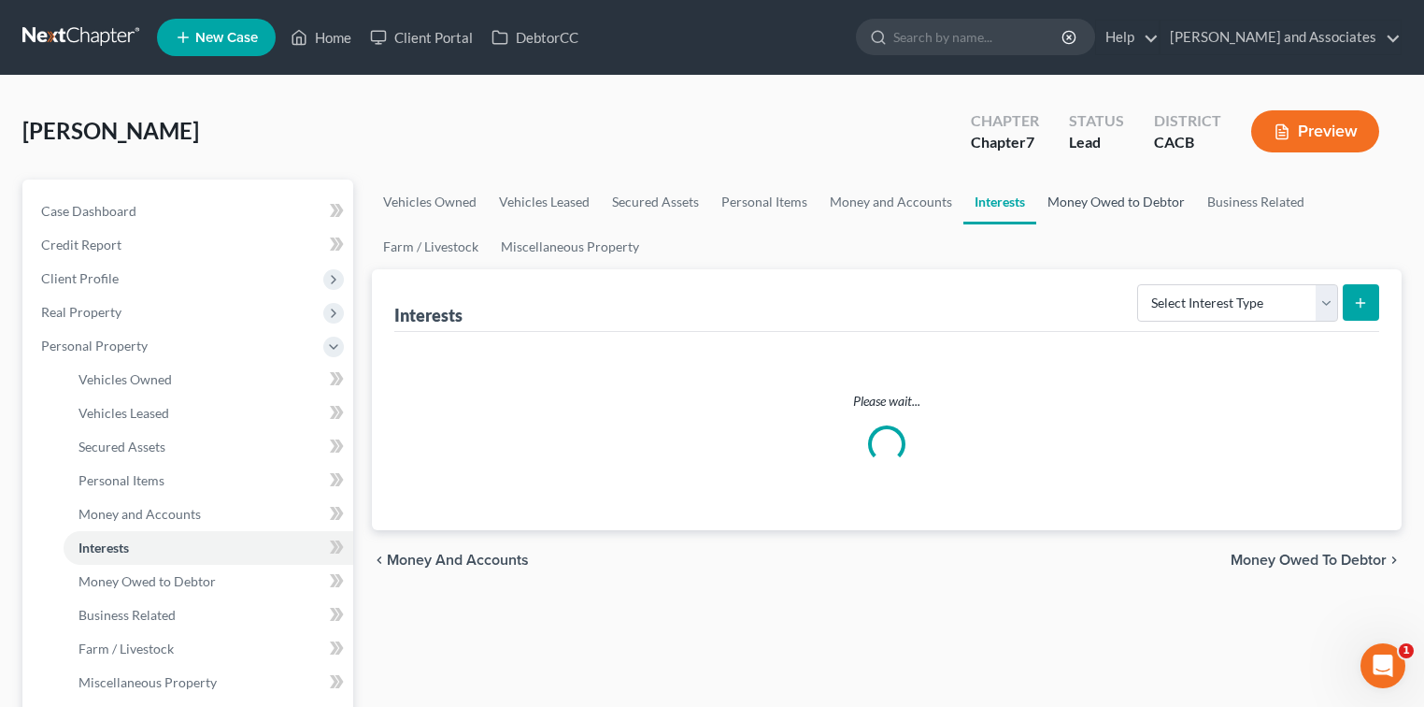
click at [1107, 205] on link "Money Owed to Debtor" at bounding box center [1117, 201] width 160 height 45
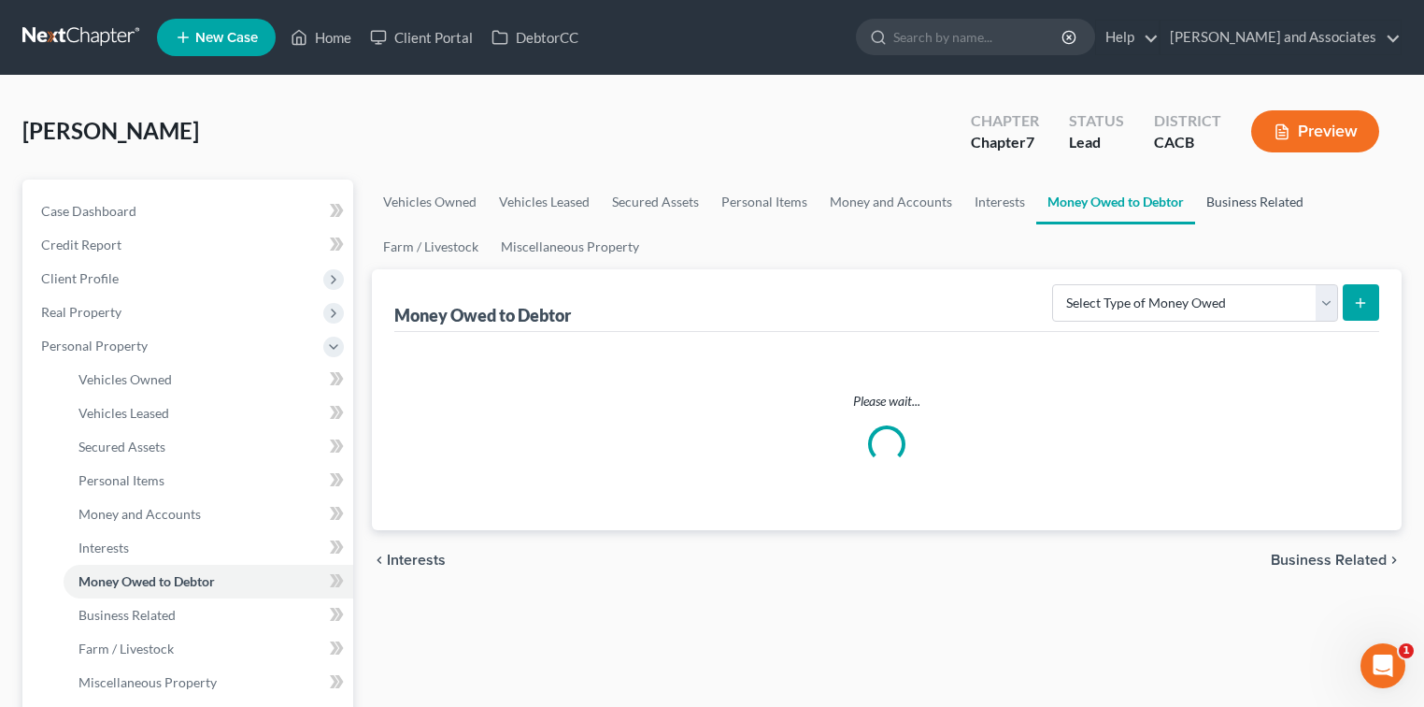
click at [1217, 198] on link "Business Related" at bounding box center [1255, 201] width 120 height 45
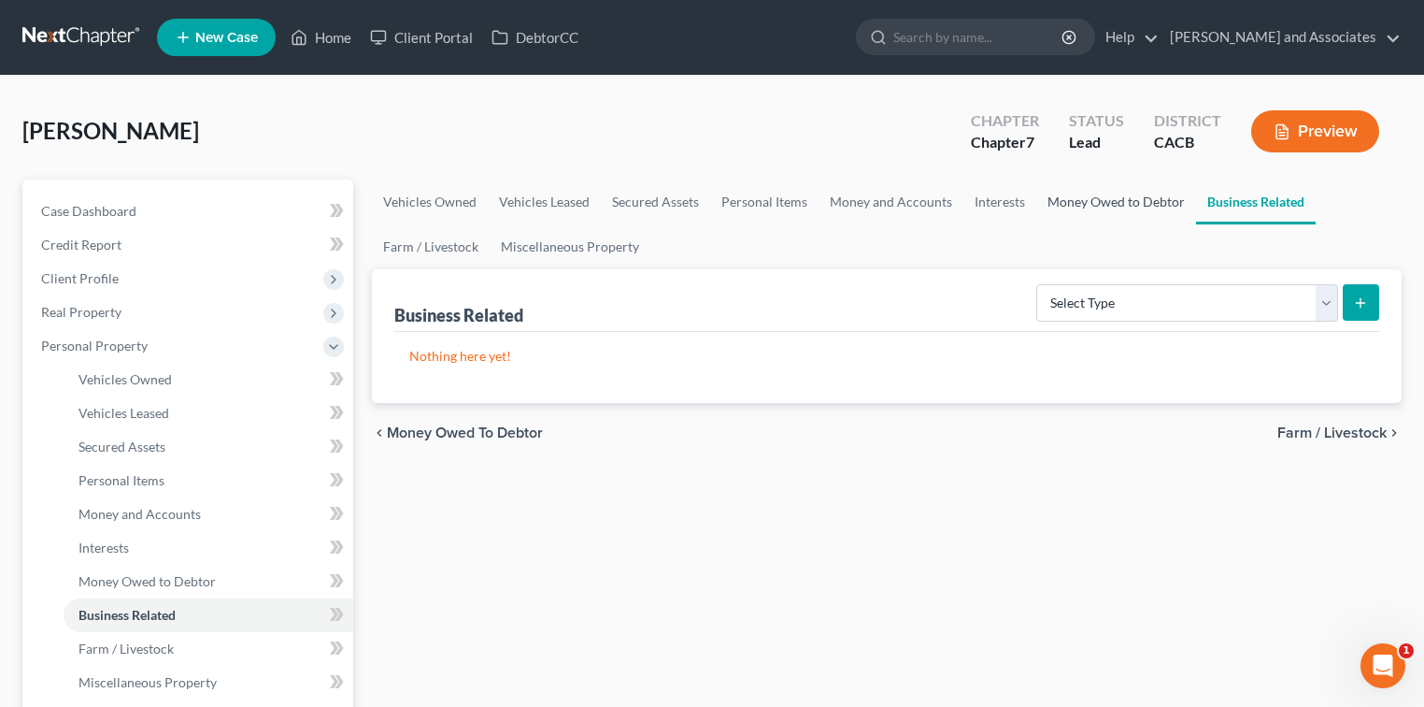
click at [1137, 191] on link "Money Owed to Debtor" at bounding box center [1117, 201] width 160 height 45
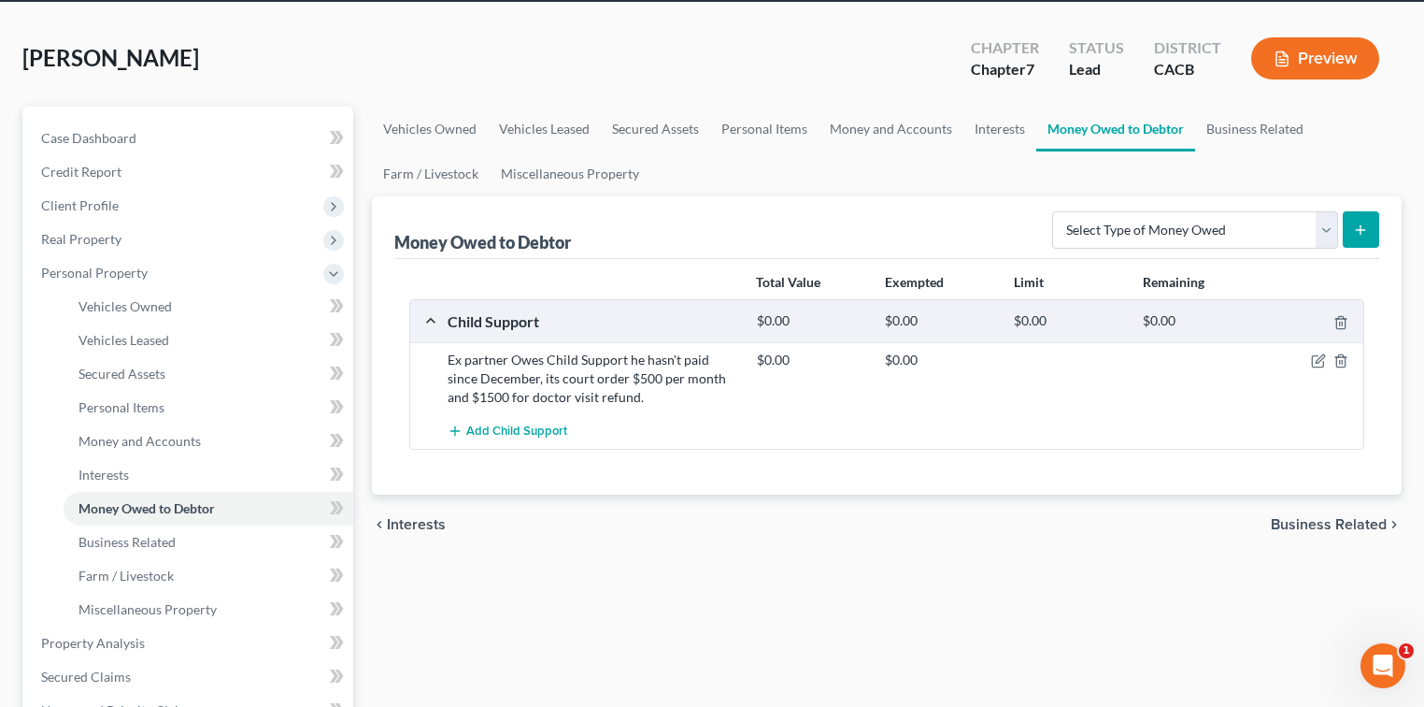
scroll to position [124, 0]
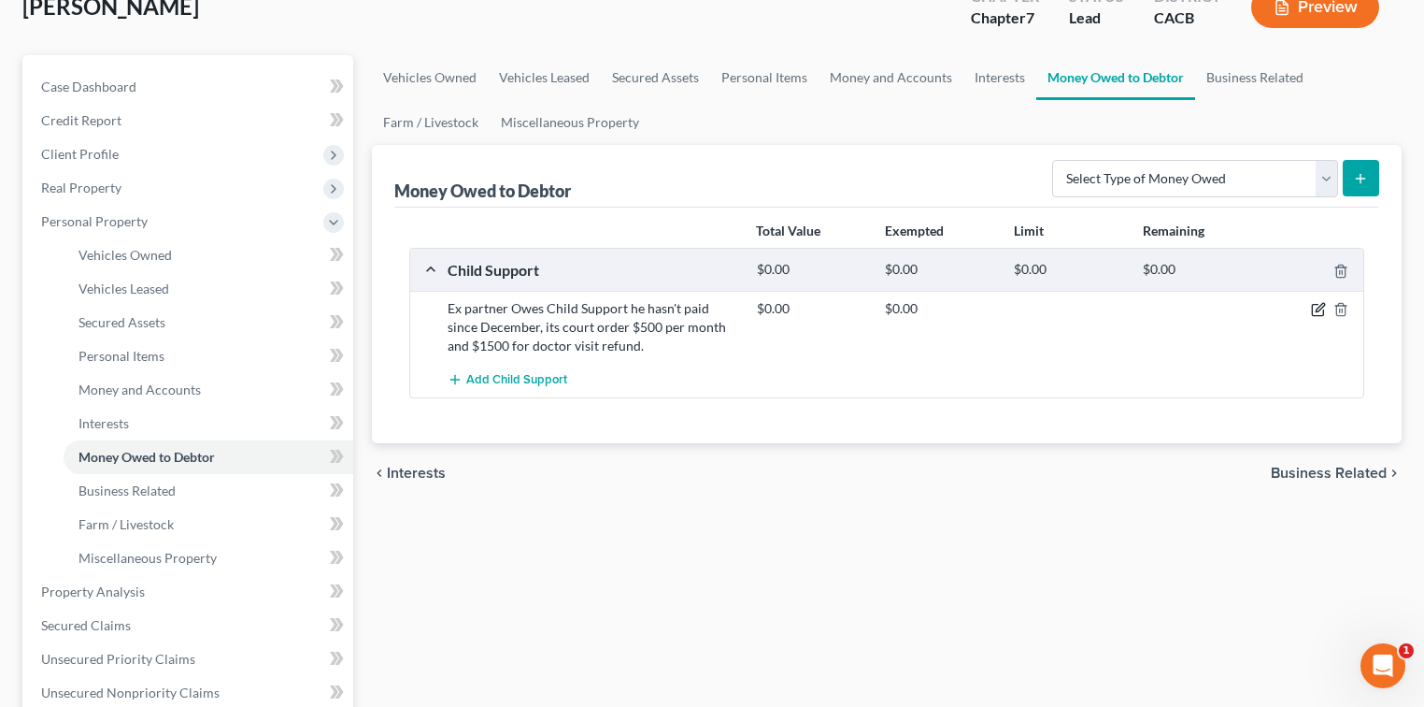
click at [1316, 302] on icon "button" at bounding box center [1318, 309] width 15 height 15
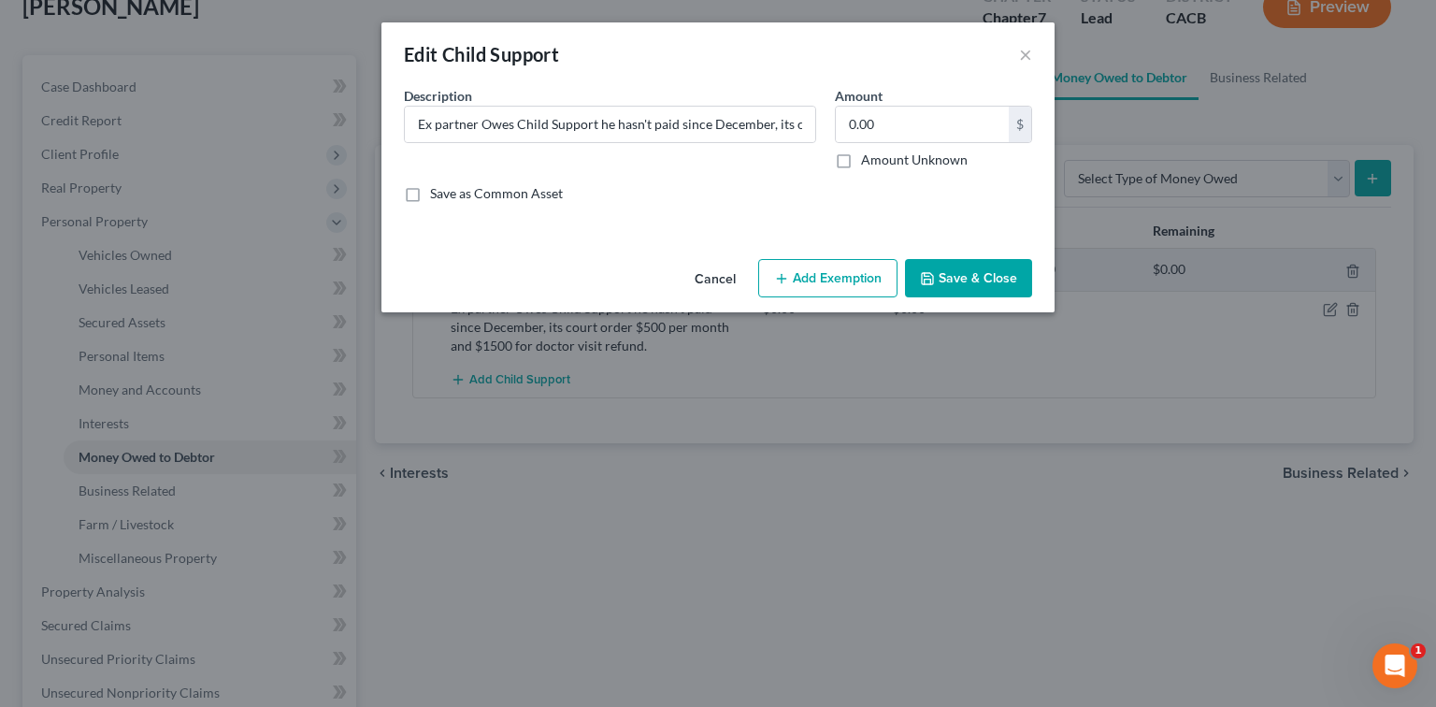
click at [867, 170] on div "Description * Ex partner Owes Child Support he hasn't paid since December, its …" at bounding box center [717, 152] width 647 height 132
click at [895, 165] on label "Amount Unknown" at bounding box center [914, 159] width 107 height 19
click at [880, 163] on input "Amount Unknown" at bounding box center [874, 156] width 12 height 12
checkbox input "true"
click at [987, 262] on button "Save & Close" at bounding box center [968, 278] width 127 height 39
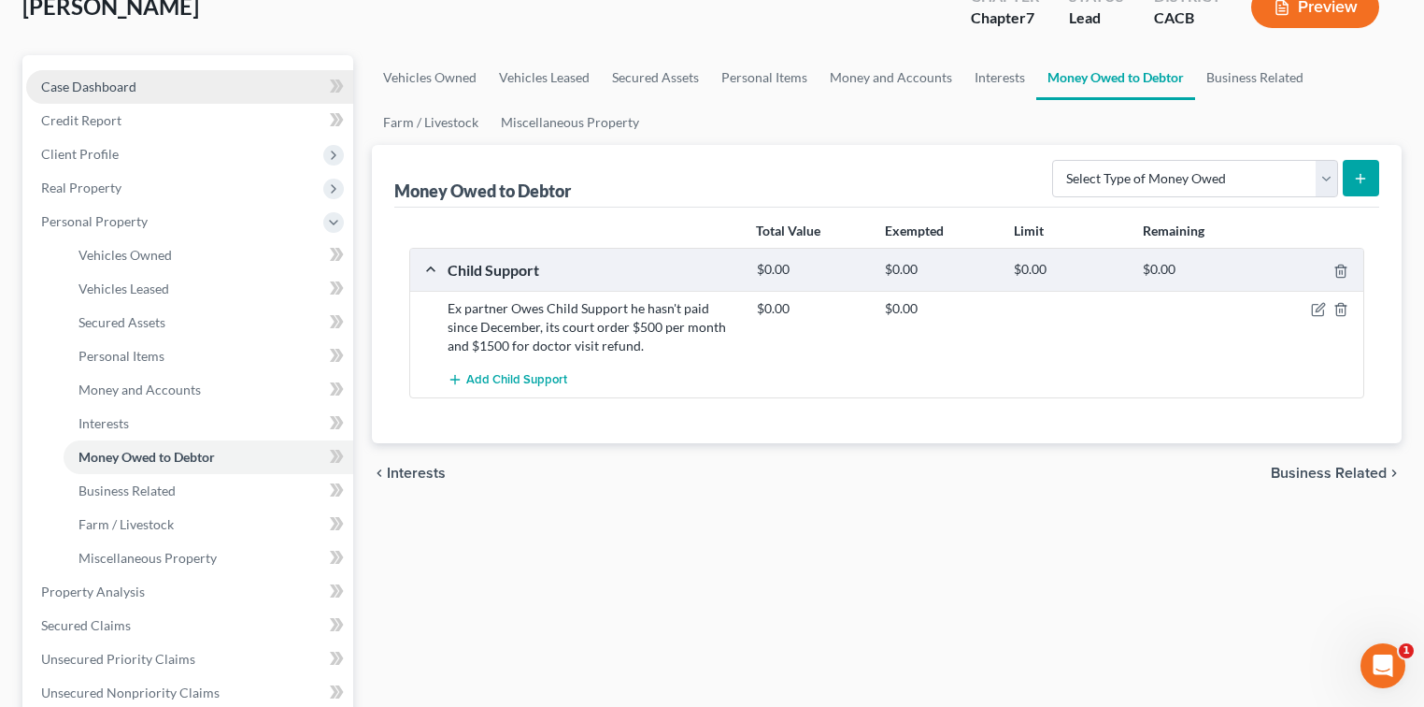
click at [117, 93] on span "Case Dashboard" at bounding box center [88, 87] width 95 height 16
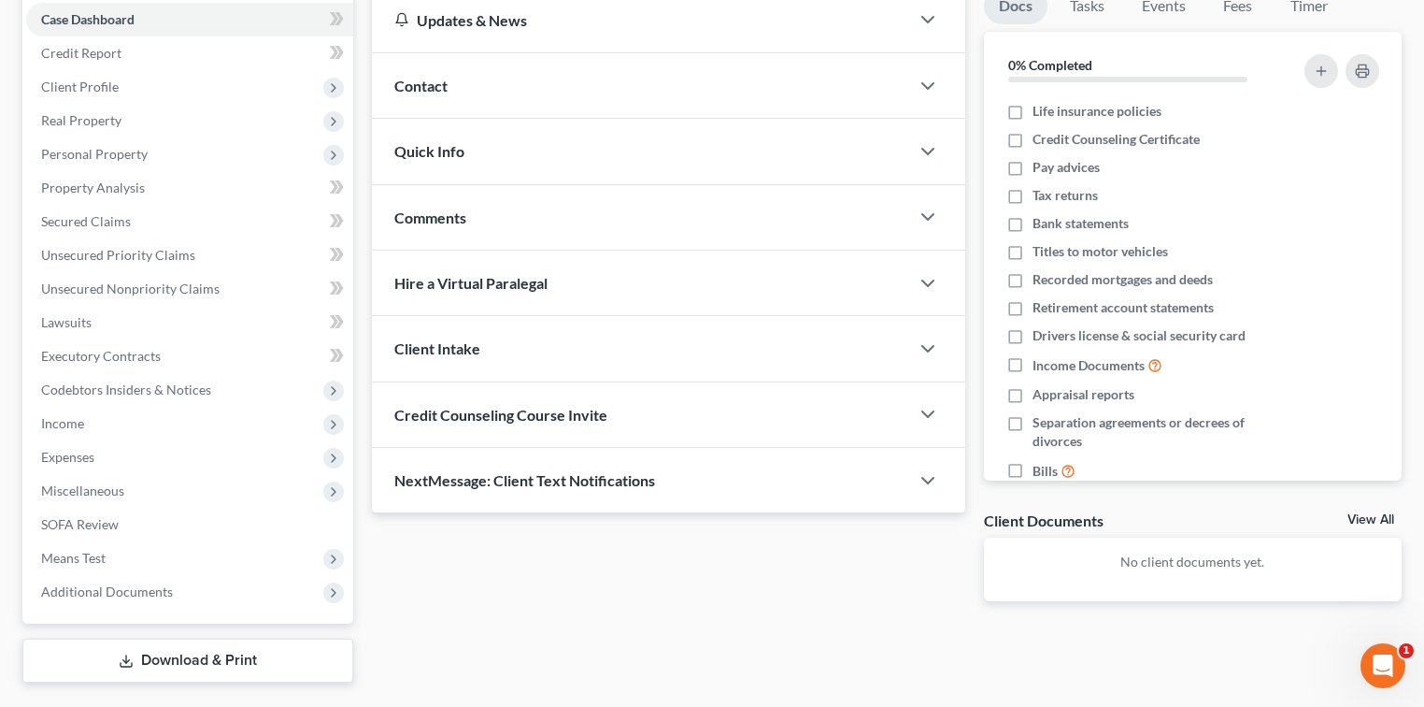
scroll to position [236, 0]
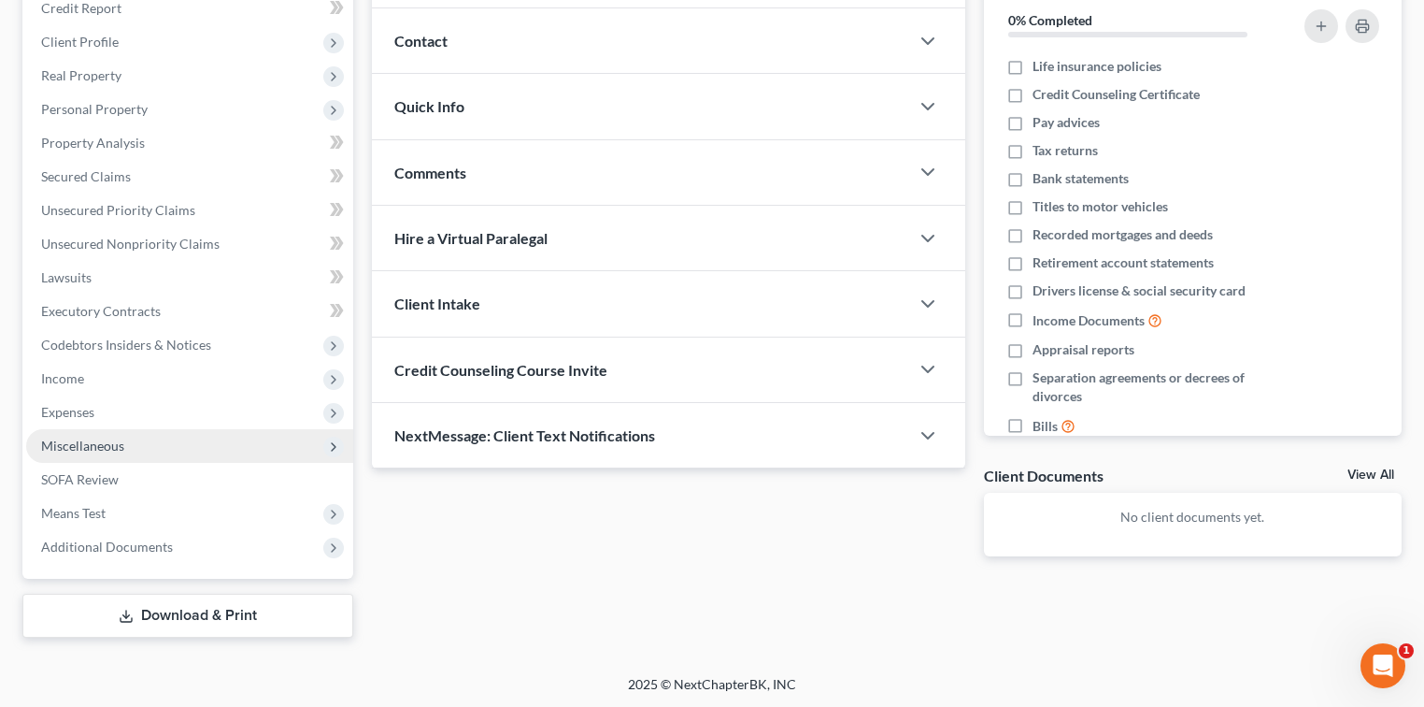
click at [143, 422] on span "Expenses" at bounding box center [189, 412] width 327 height 34
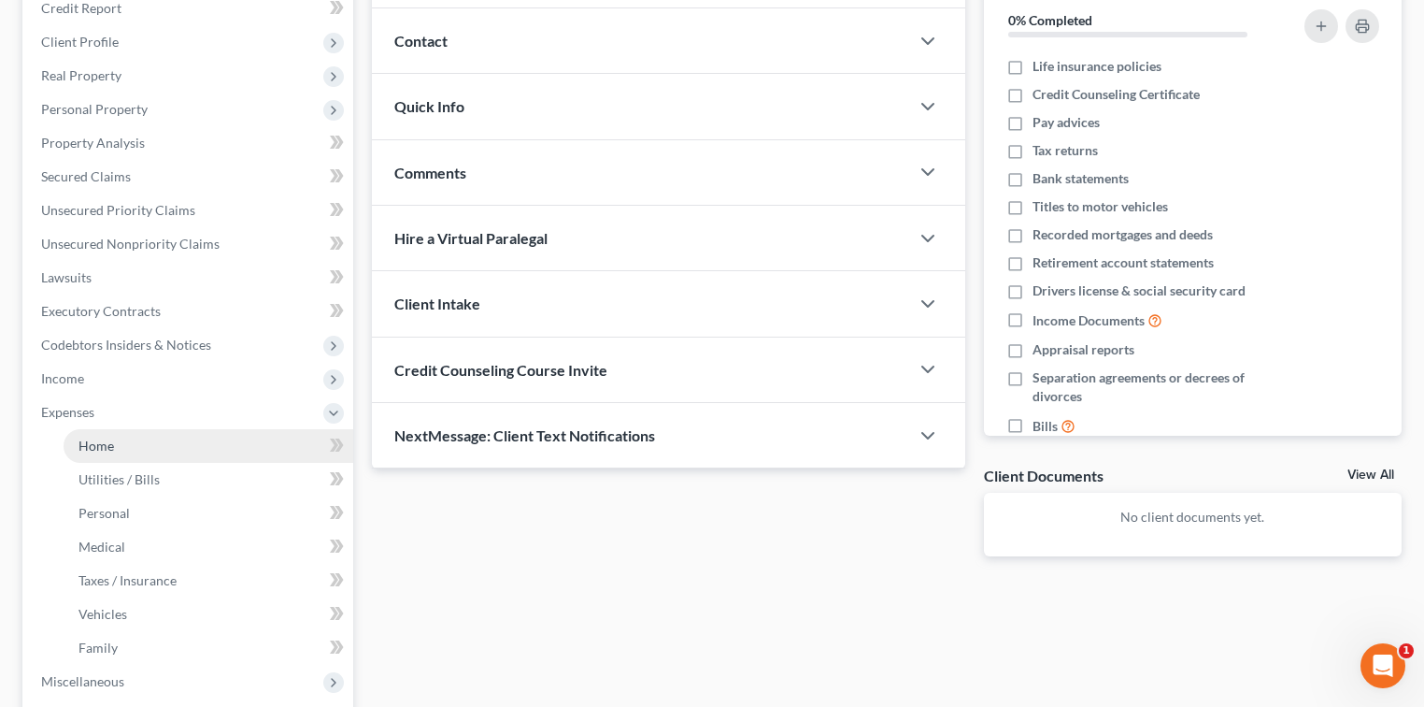
click at [151, 442] on link "Home" at bounding box center [209, 446] width 290 height 34
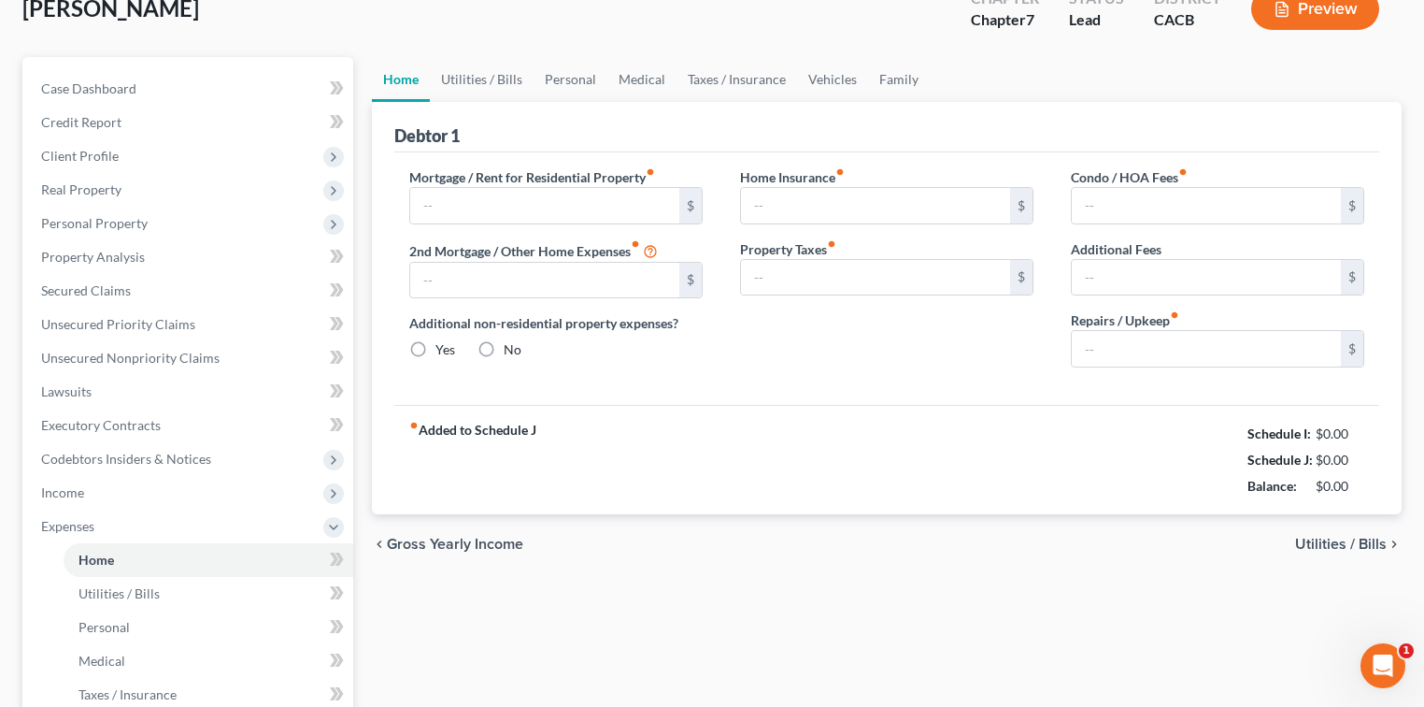
type input "200.00"
type input "0.00"
radio input "true"
type input "0.00"
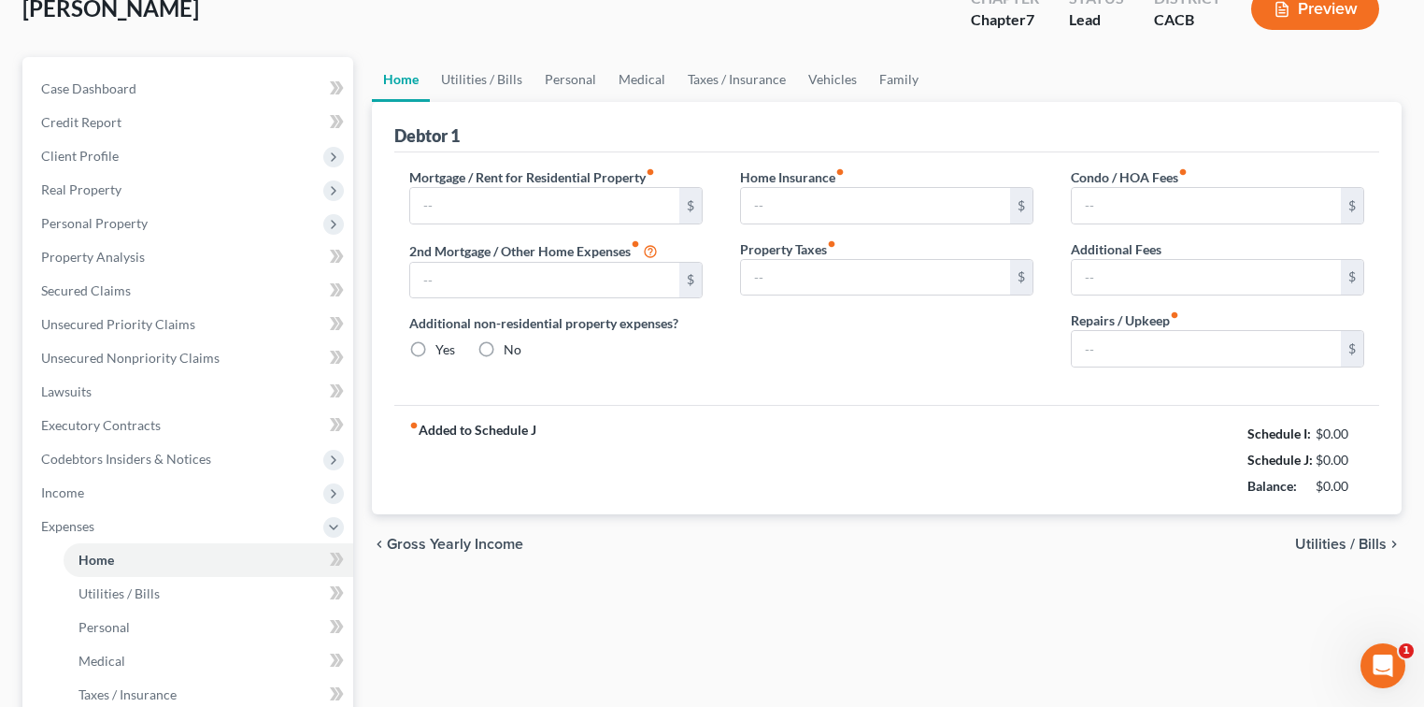
type input "0.00"
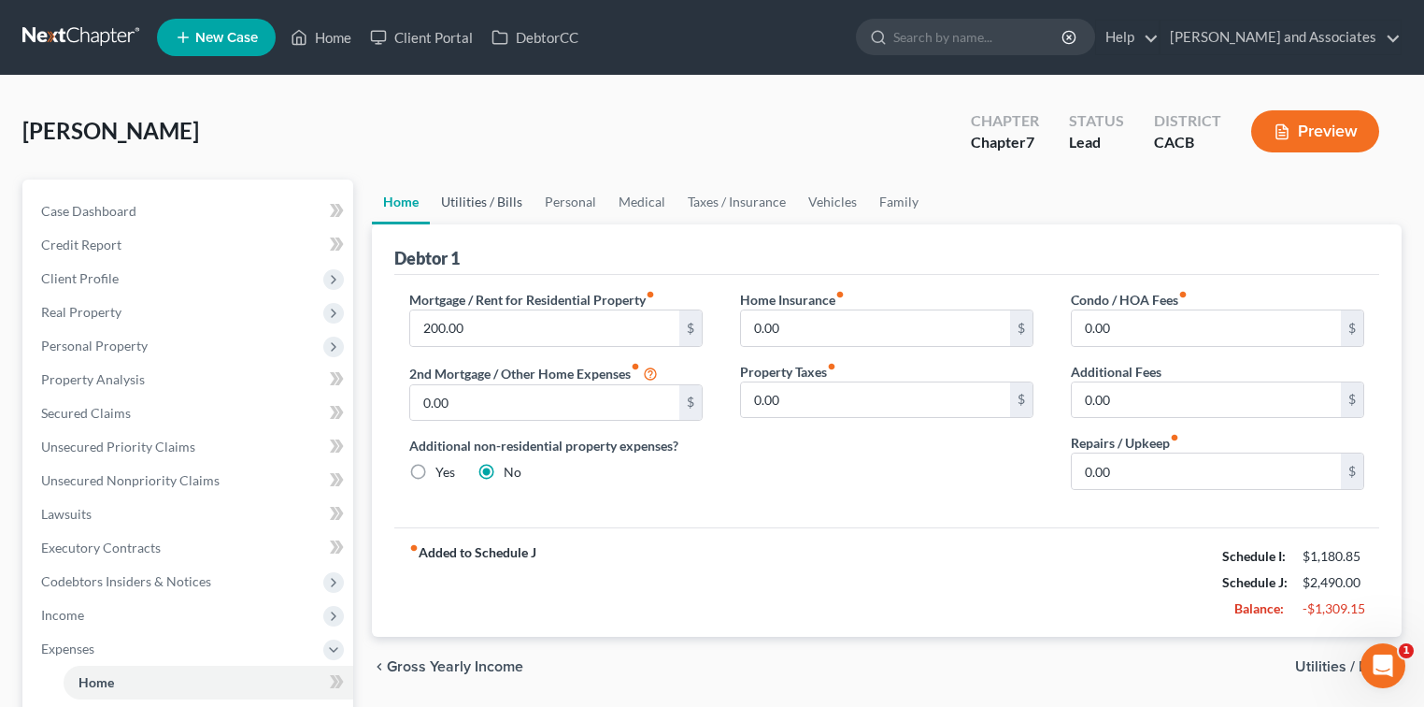
click at [498, 195] on link "Utilities / Bills" at bounding box center [482, 201] width 104 height 45
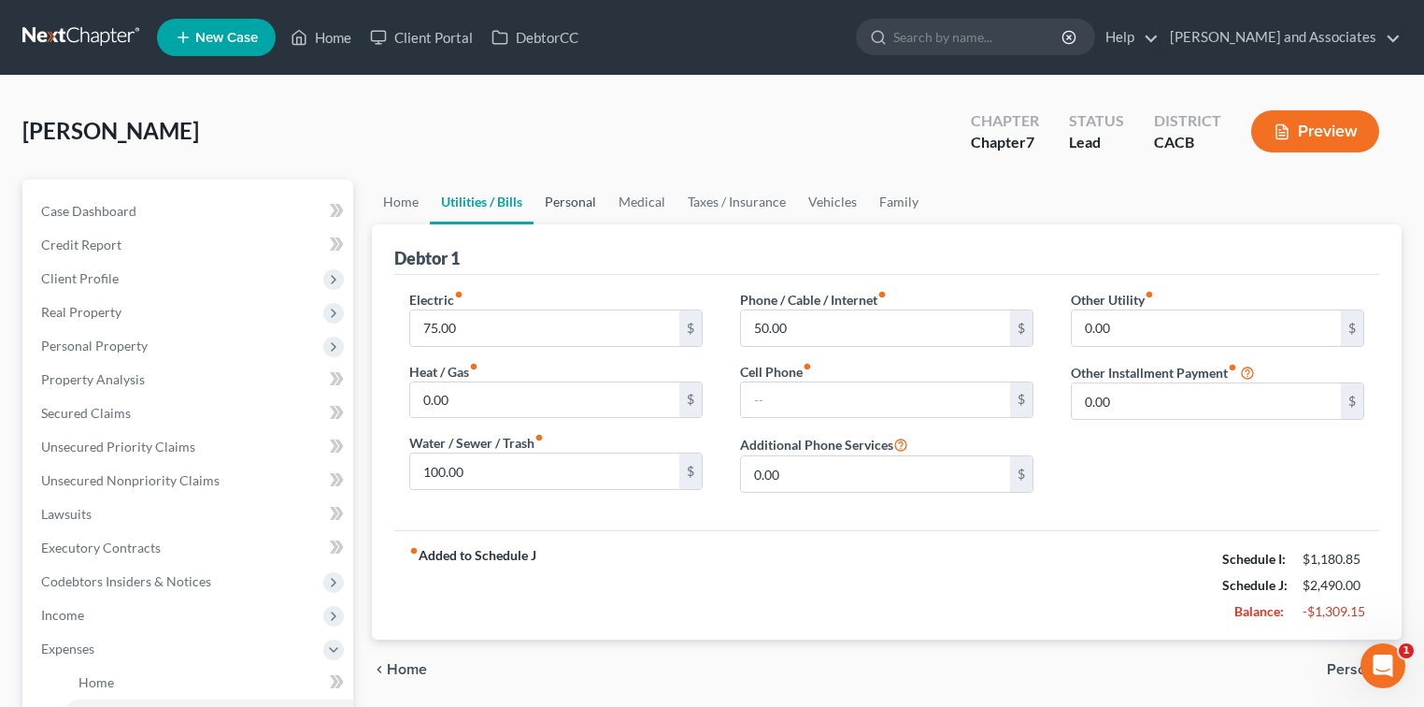
click at [551, 200] on link "Personal" at bounding box center [571, 201] width 74 height 45
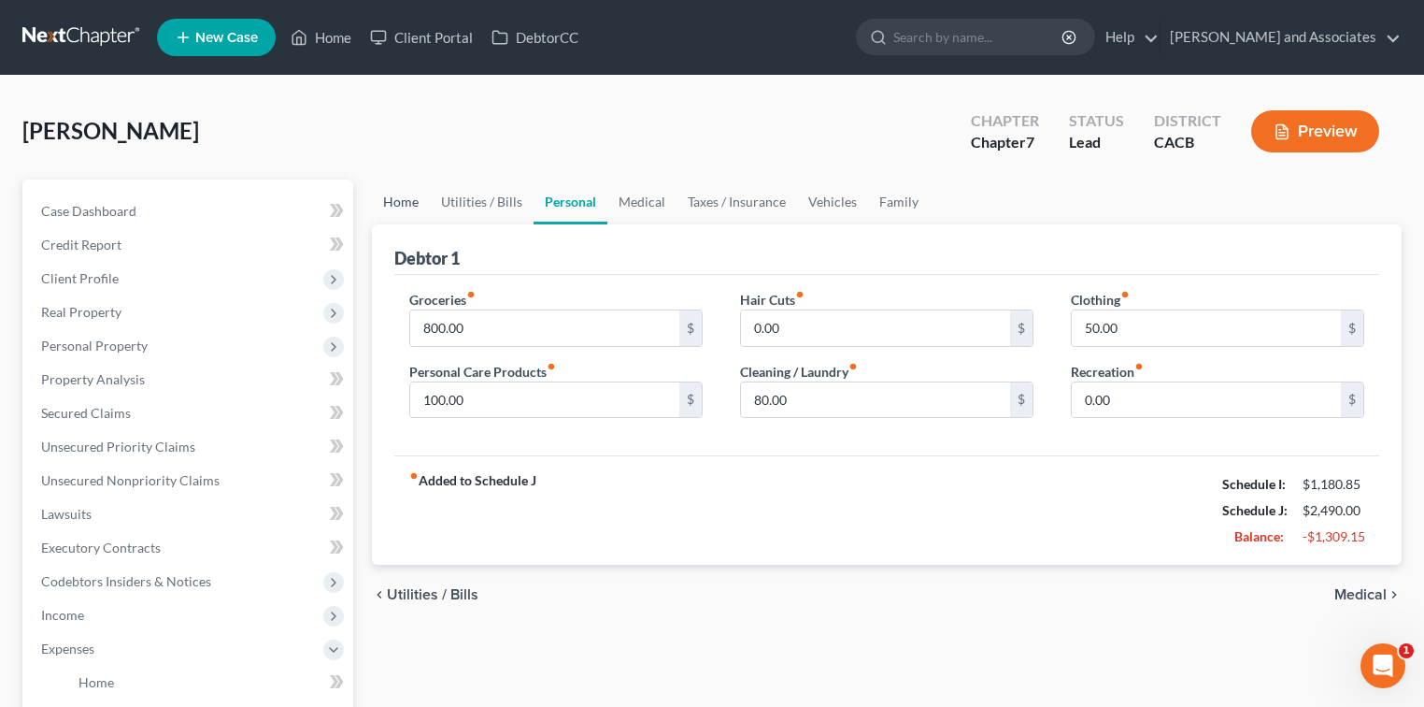
click at [412, 199] on link "Home" at bounding box center [401, 201] width 58 height 45
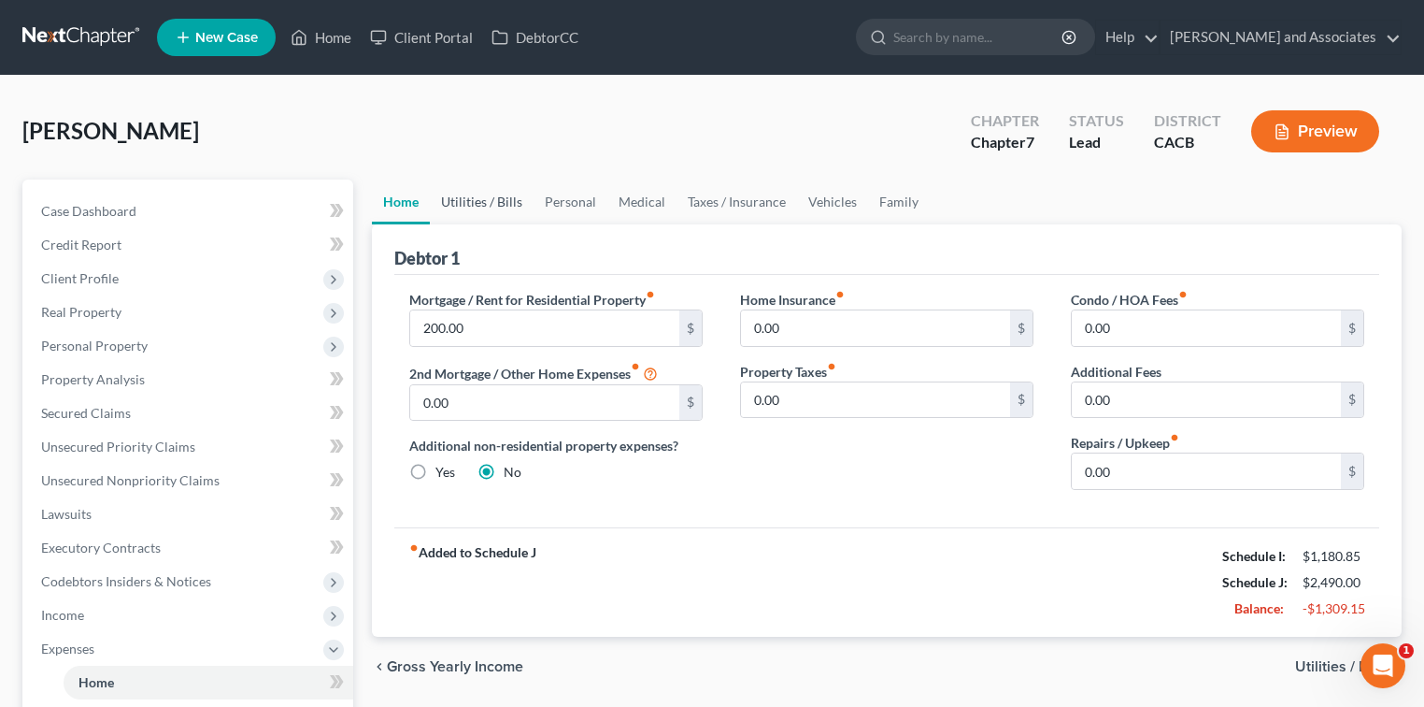
click at [468, 201] on link "Utilities / Bills" at bounding box center [482, 201] width 104 height 45
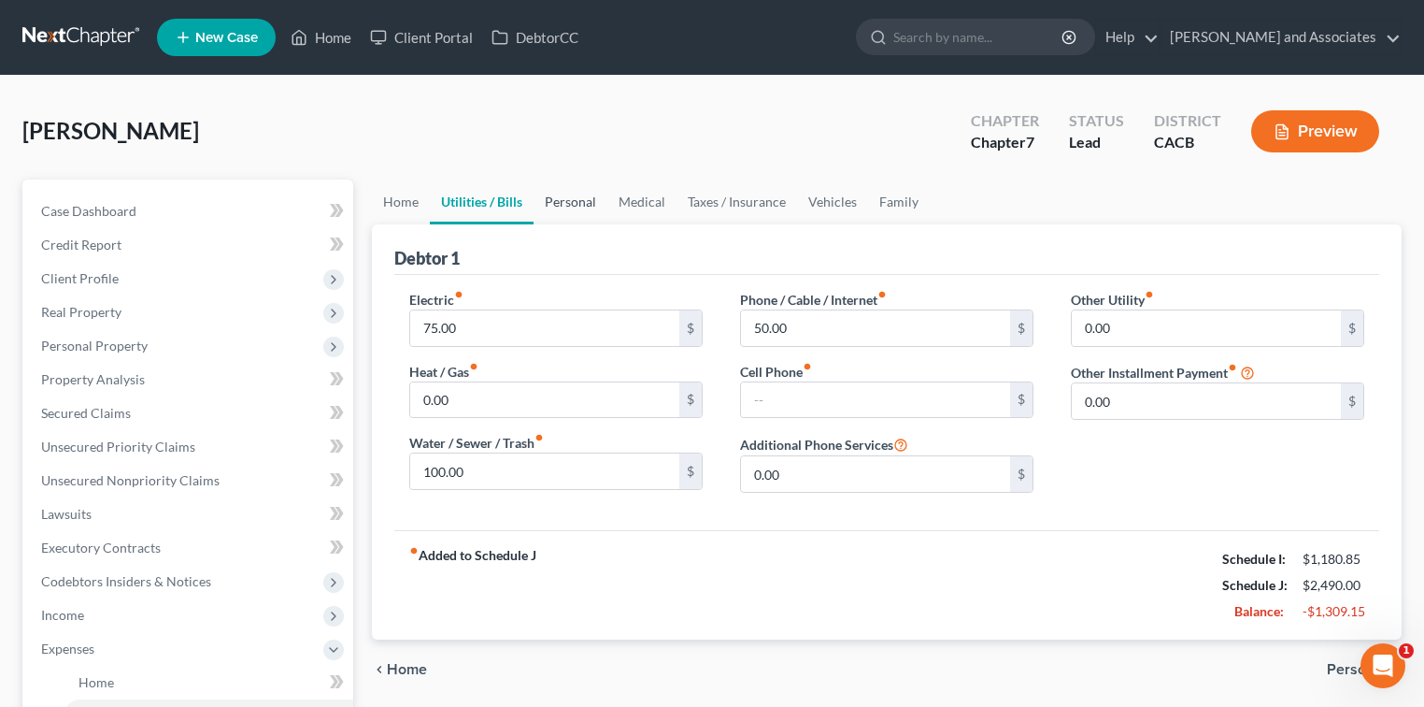
click at [573, 205] on link "Personal" at bounding box center [571, 201] width 74 height 45
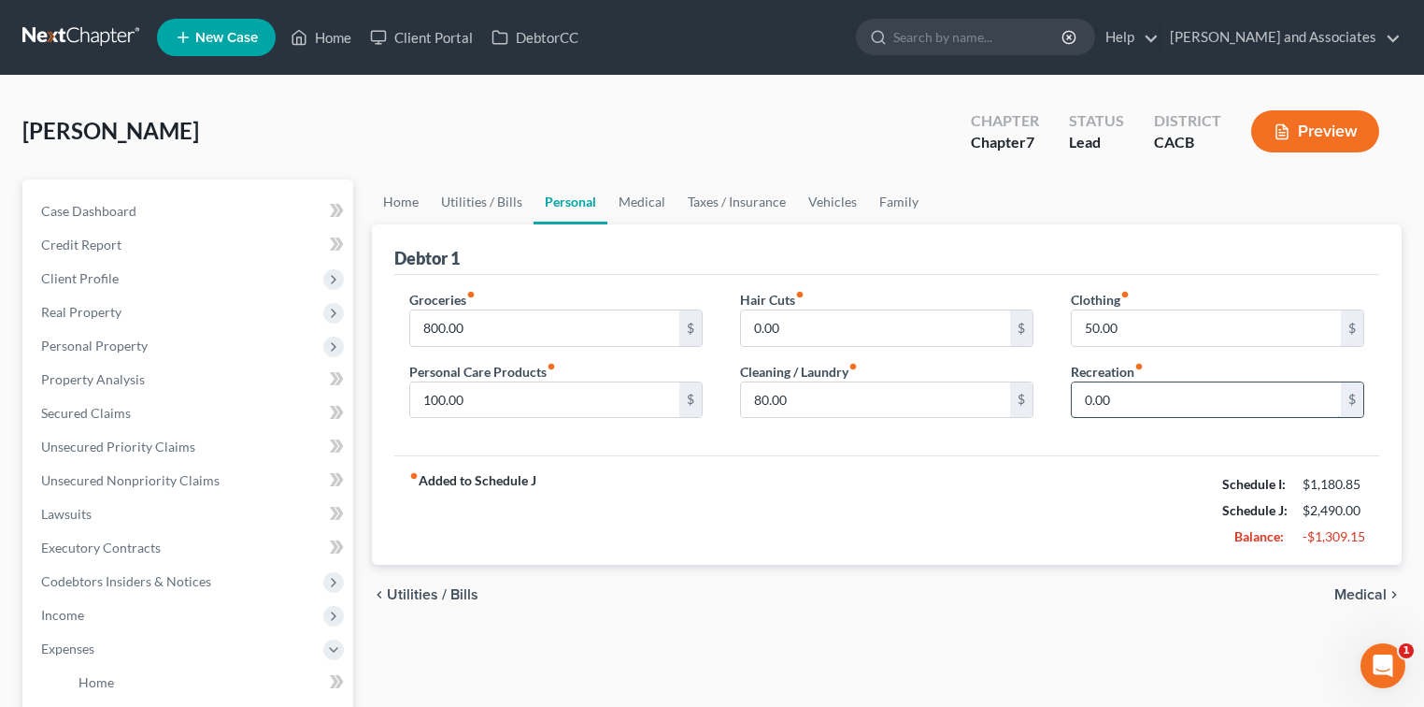
click at [1209, 396] on input "0.00" at bounding box center [1206, 400] width 269 height 36
type input "80.00"
click at [641, 197] on link "Medical" at bounding box center [642, 201] width 69 height 45
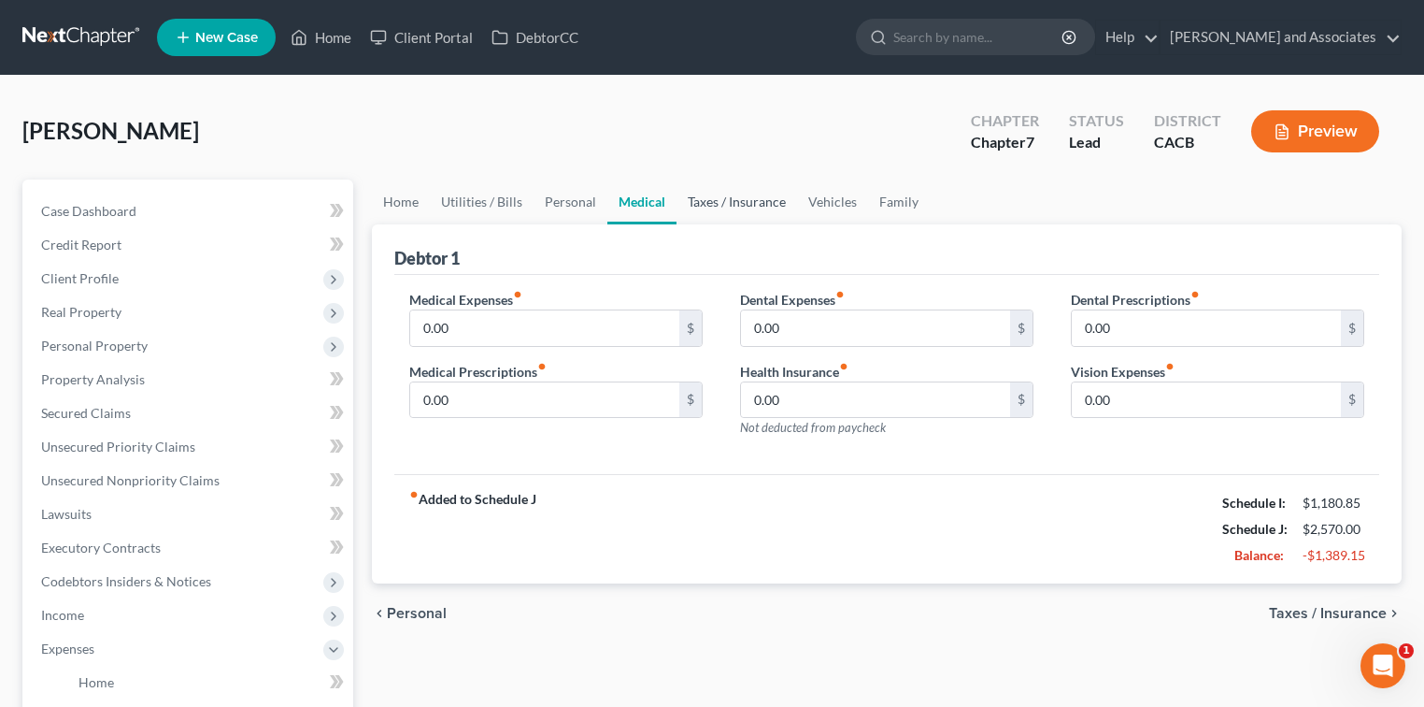
click at [740, 203] on link "Taxes / Insurance" at bounding box center [737, 201] width 121 height 45
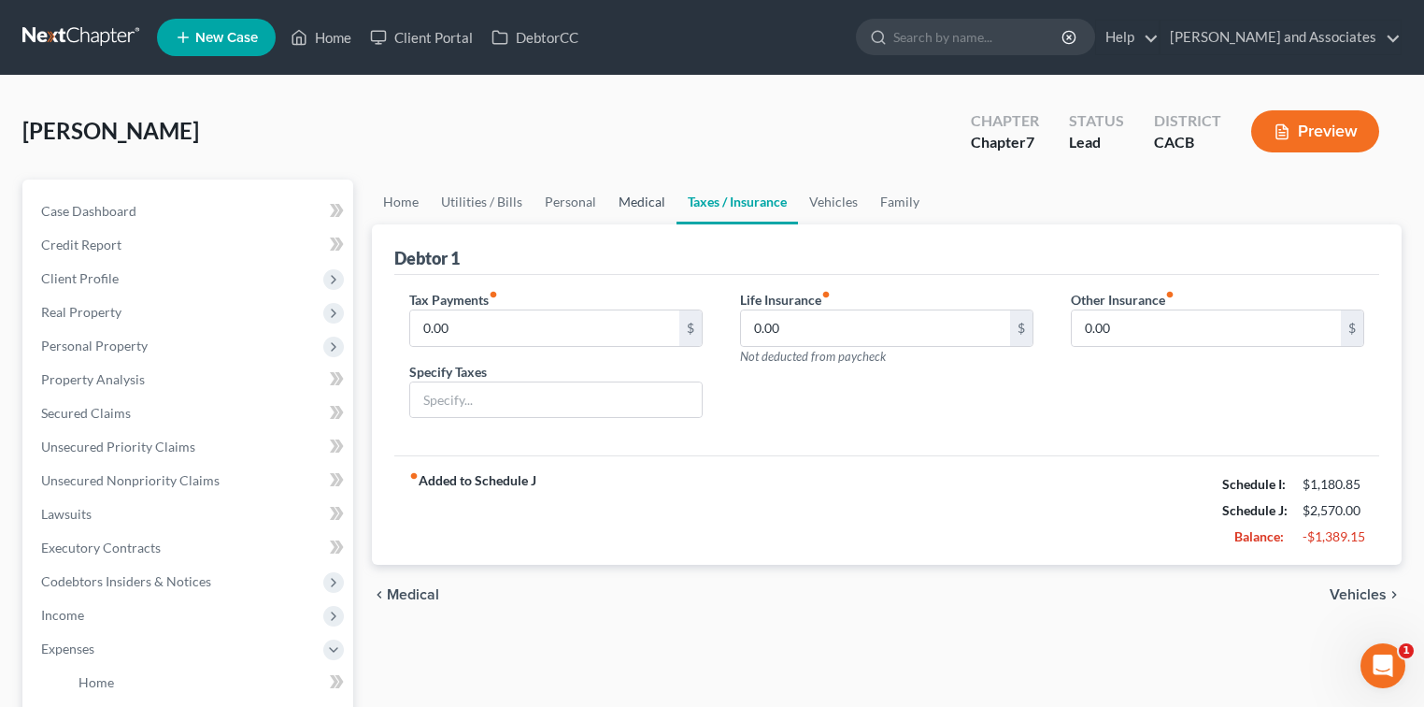
click at [661, 200] on link "Medical" at bounding box center [642, 201] width 69 height 45
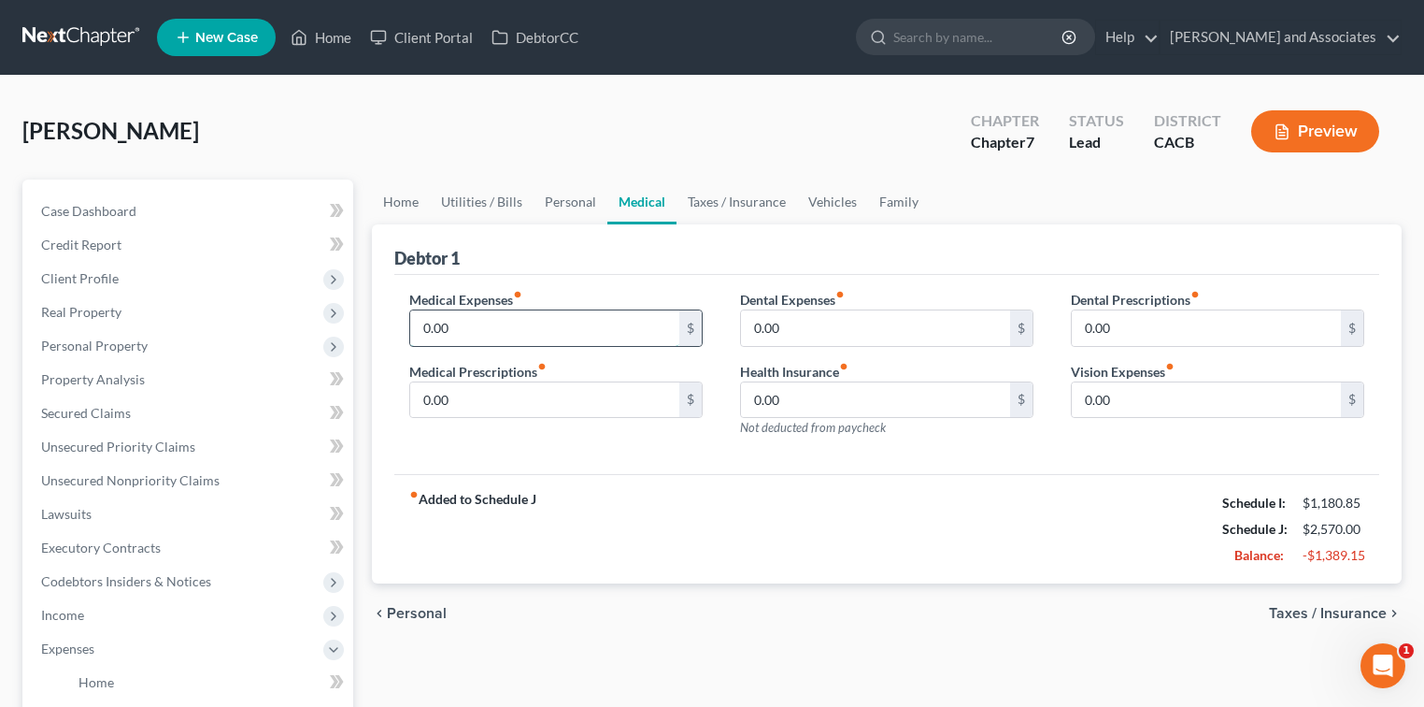
click at [477, 325] on input "0.00" at bounding box center [544, 328] width 269 height 36
type input "5.00"
click at [779, 199] on link "Taxes / Insurance" at bounding box center [737, 201] width 121 height 45
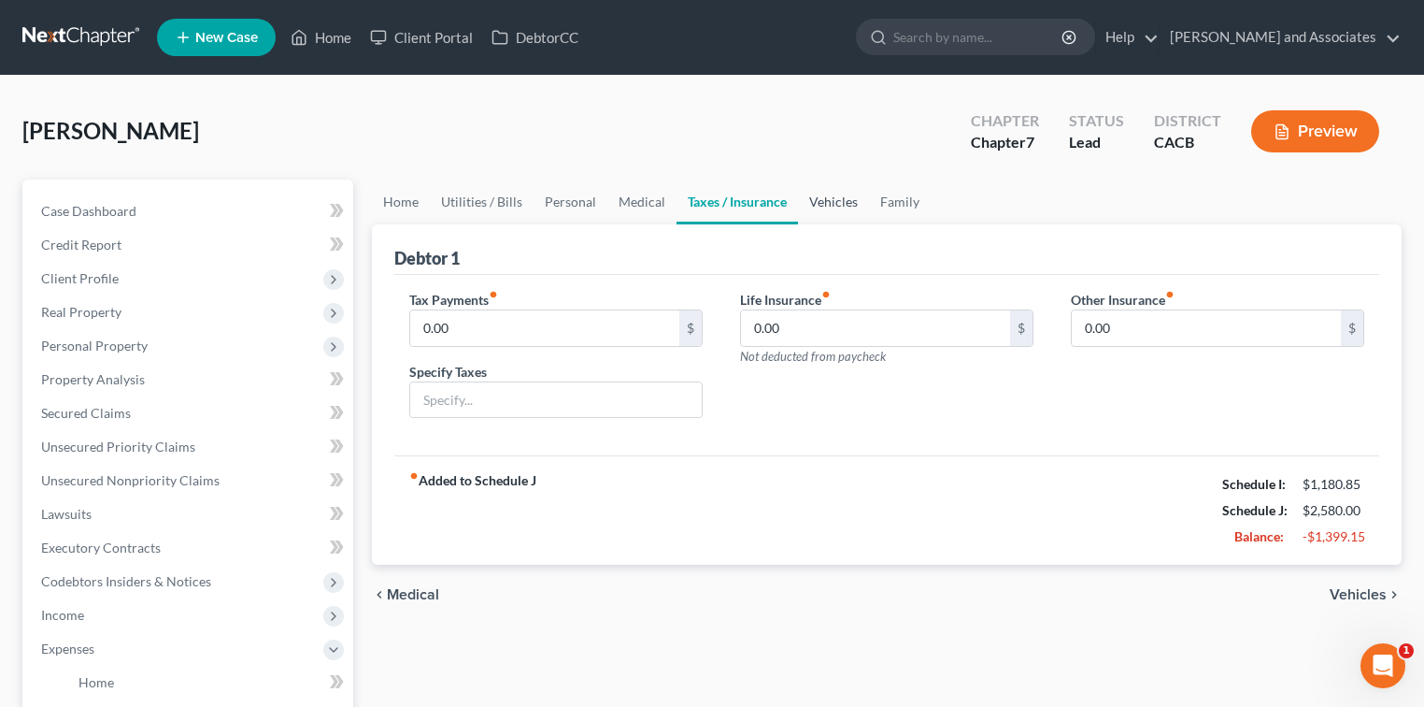
click at [815, 198] on link "Vehicles" at bounding box center [833, 201] width 71 height 45
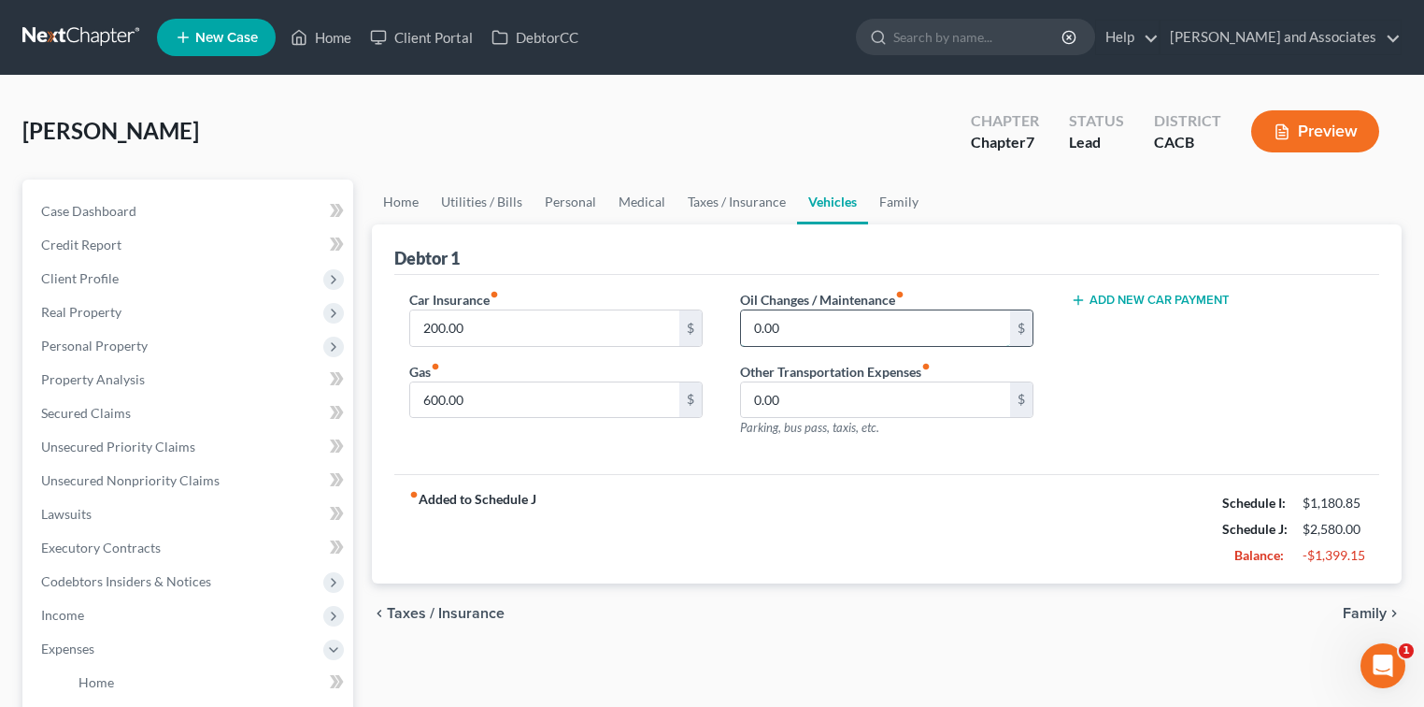
click at [753, 329] on input "0.00" at bounding box center [875, 328] width 269 height 36
click at [909, 199] on link "Family" at bounding box center [899, 201] width 62 height 45
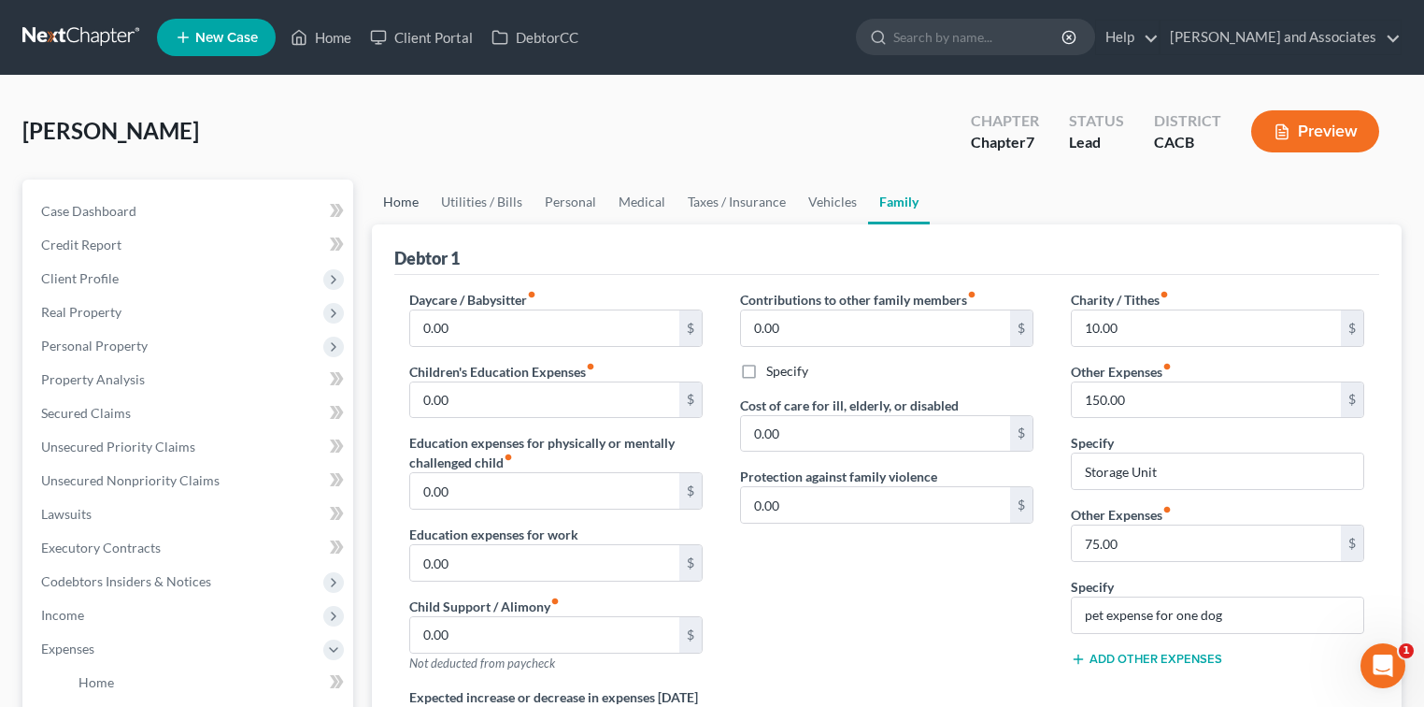
click at [410, 203] on link "Home" at bounding box center [401, 201] width 58 height 45
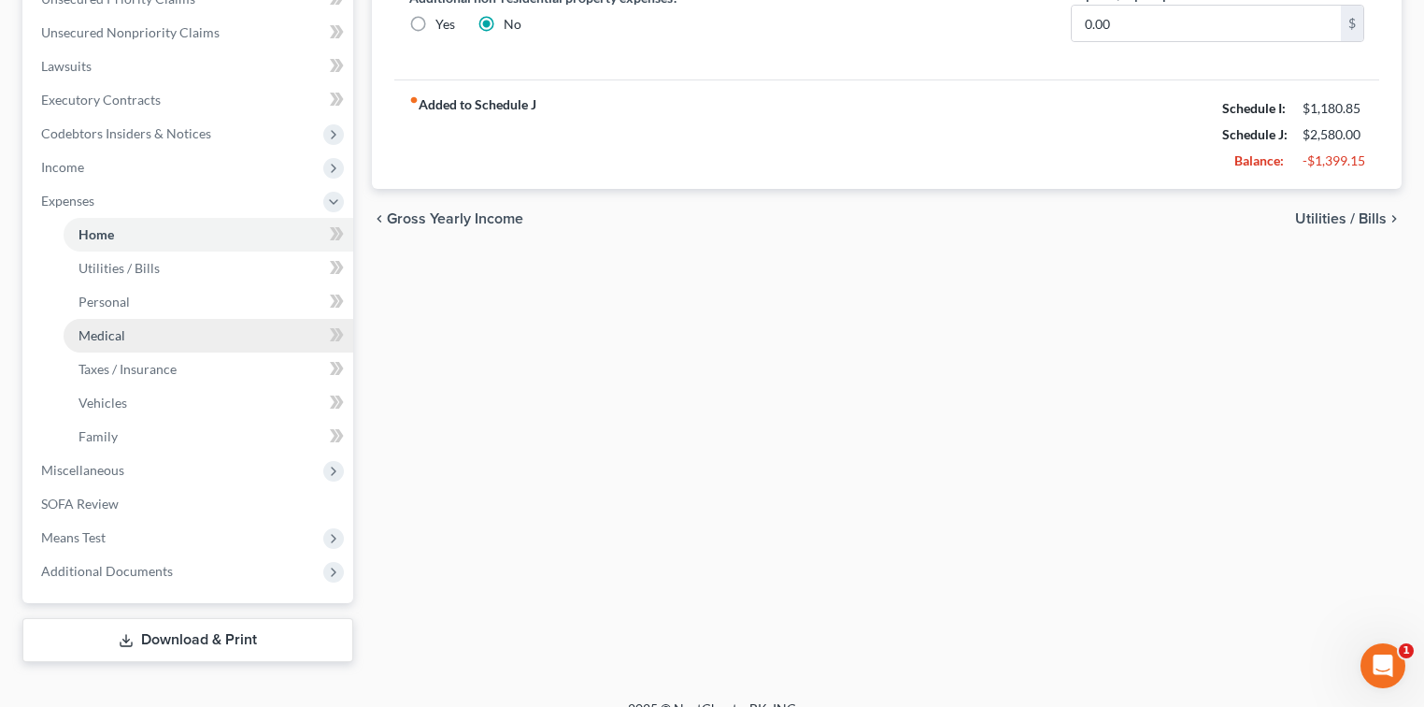
scroll to position [472, 0]
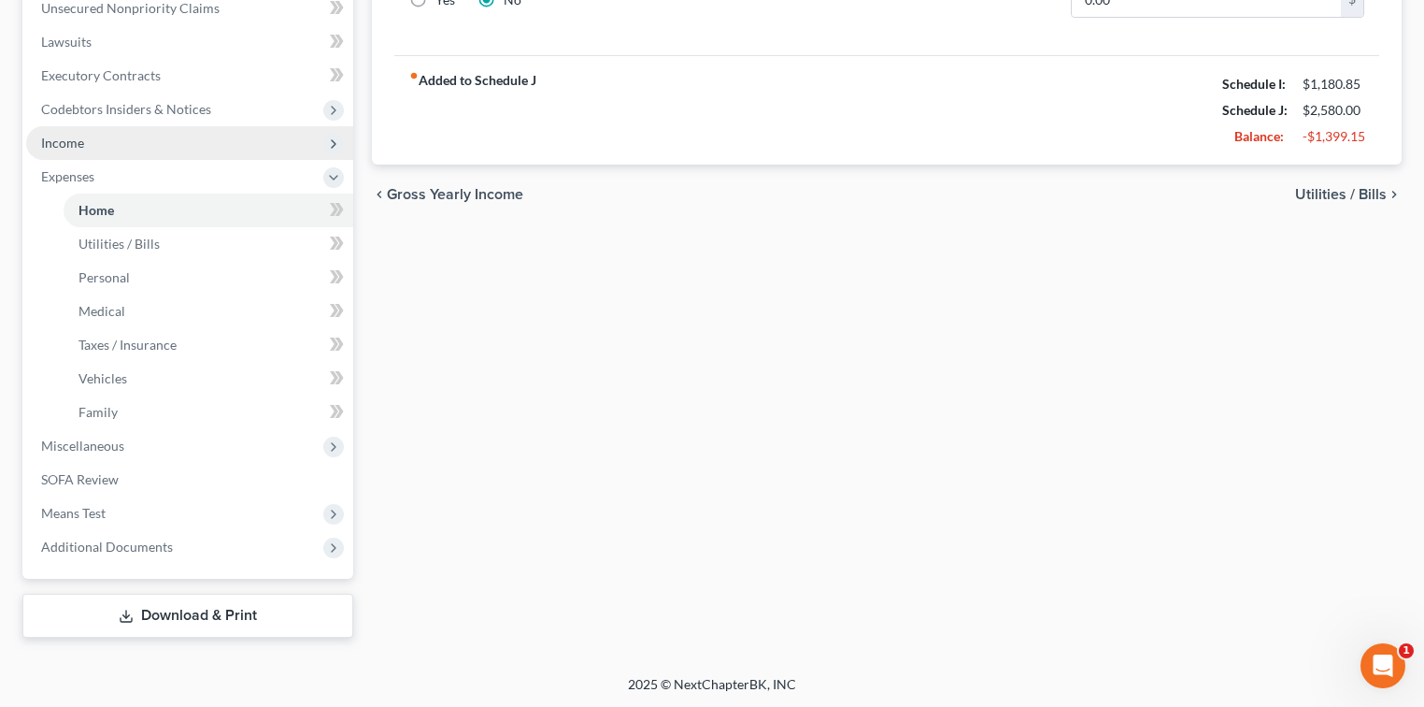
click at [150, 150] on span "Income" at bounding box center [189, 143] width 327 height 34
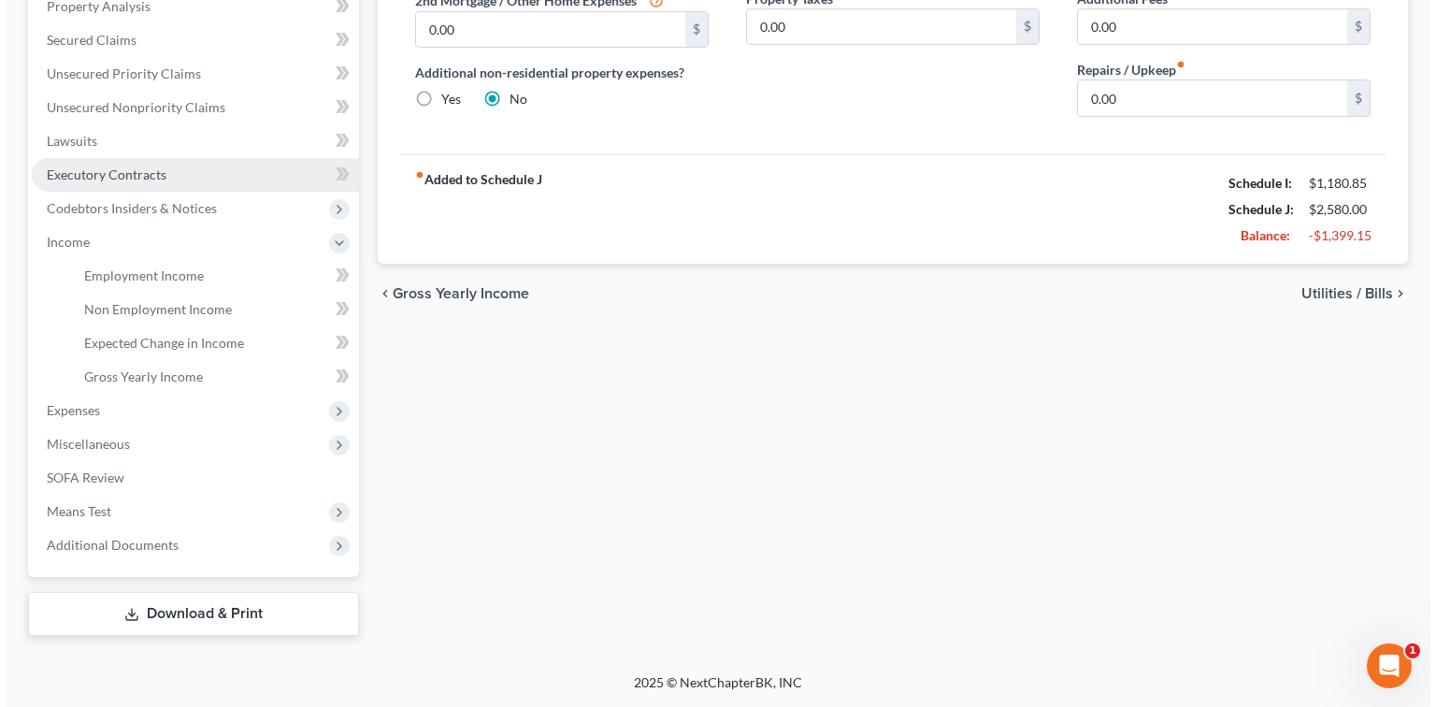
scroll to position [371, 0]
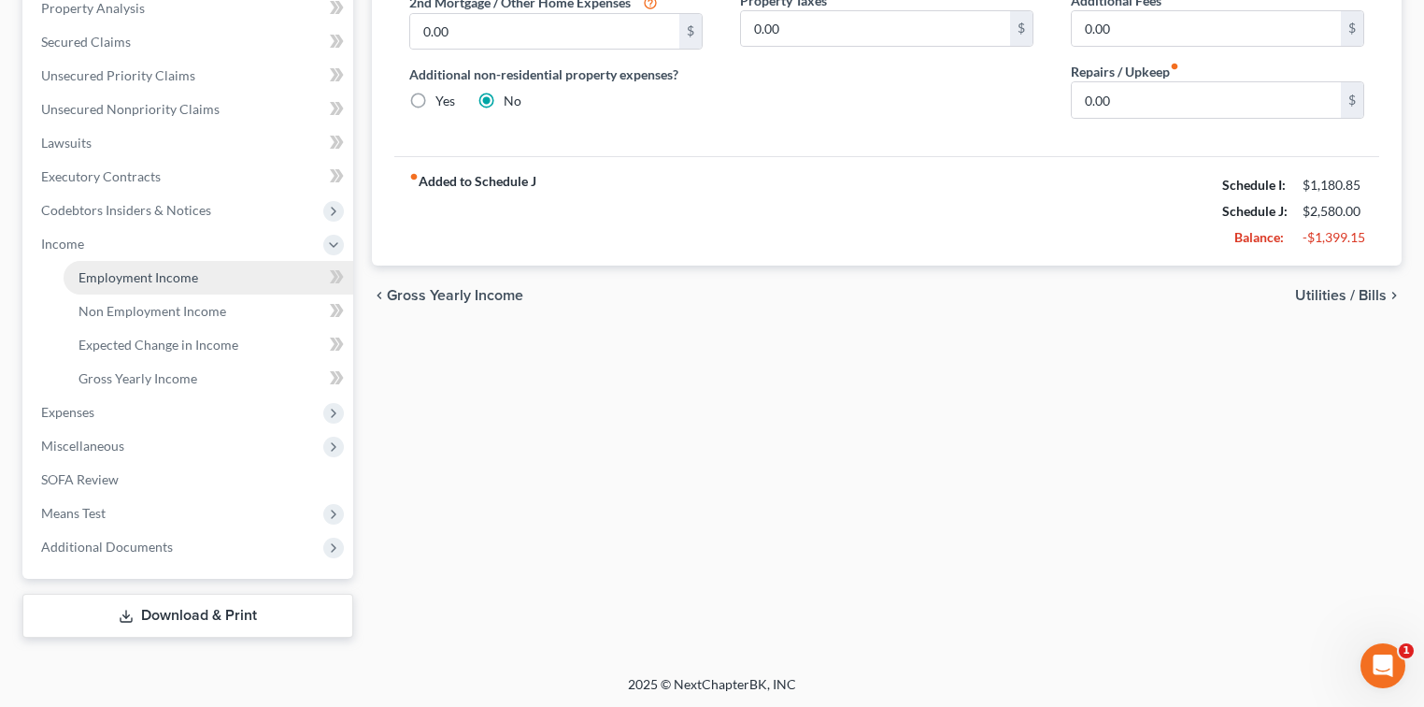
click at [136, 273] on span "Employment Income" at bounding box center [139, 277] width 120 height 16
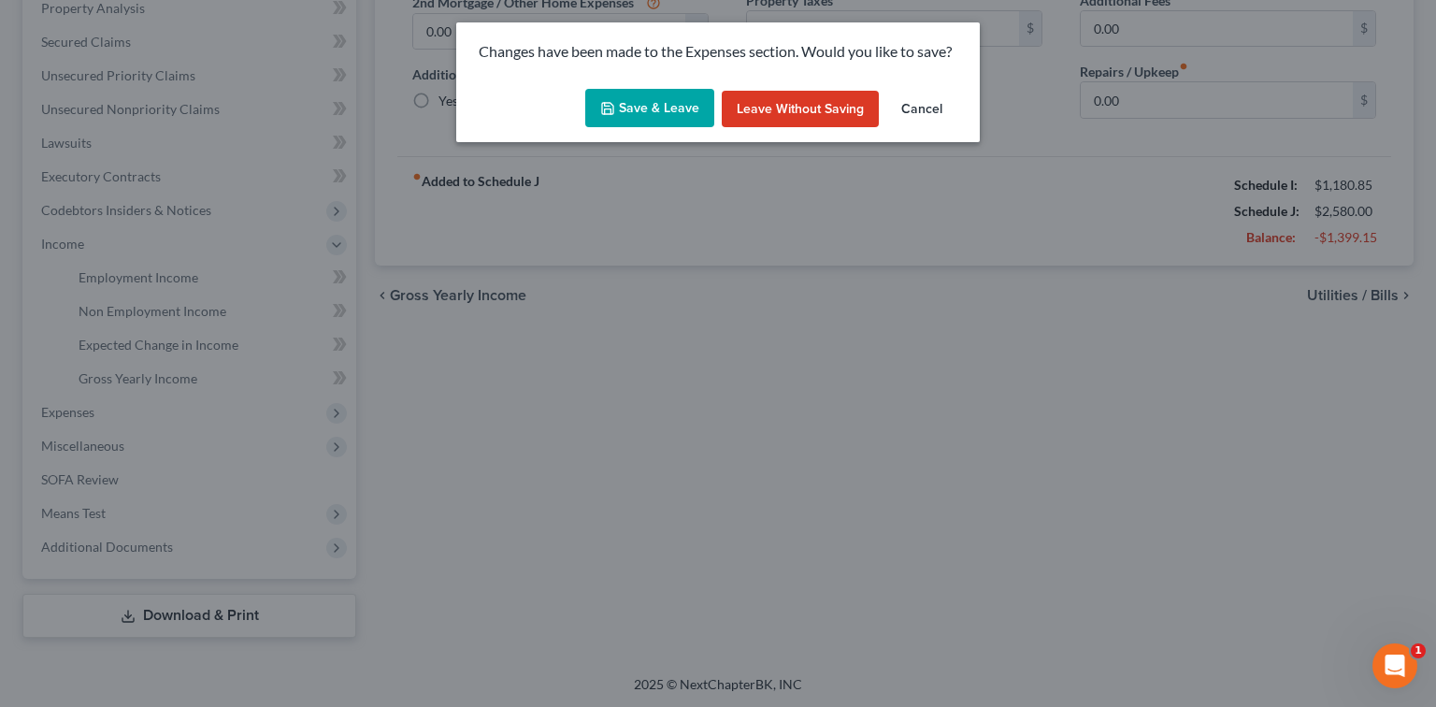
click at [639, 115] on button "Save & Leave" at bounding box center [649, 108] width 129 height 39
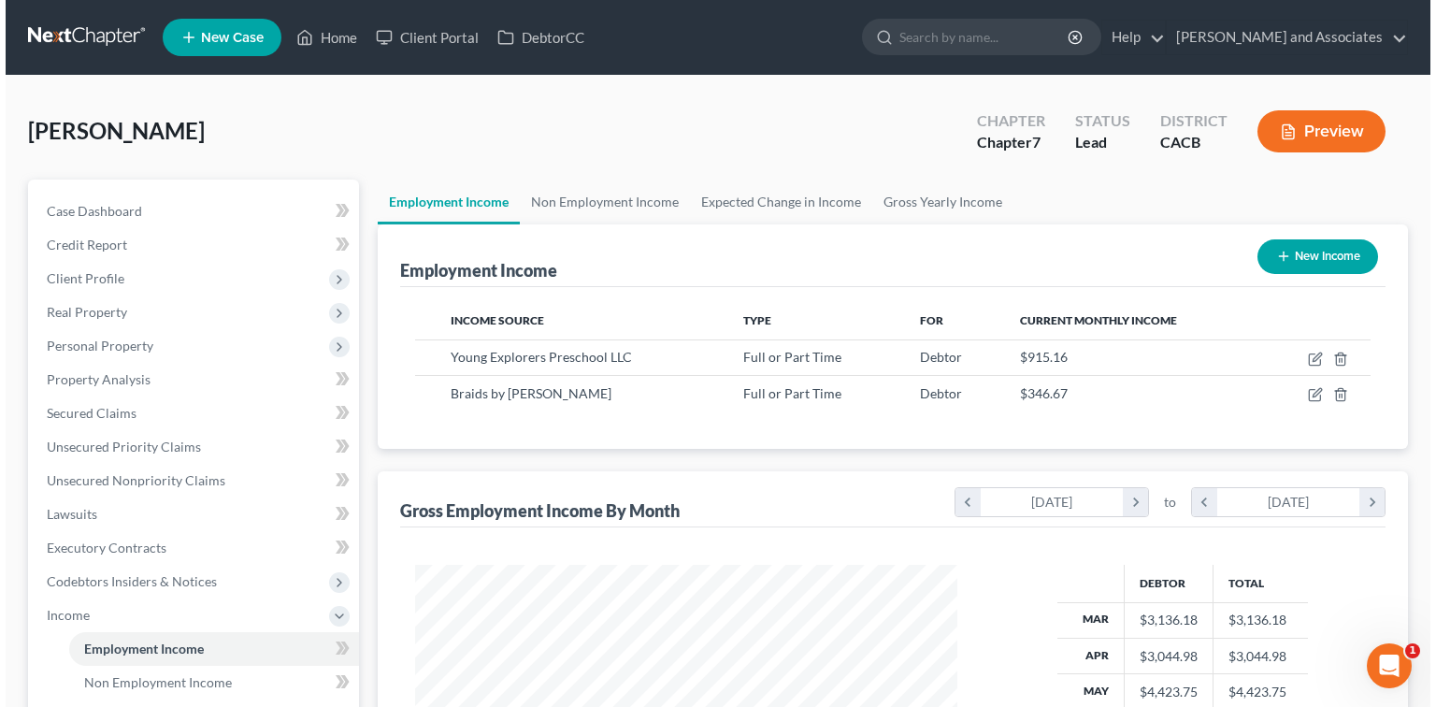
scroll to position [333, 580]
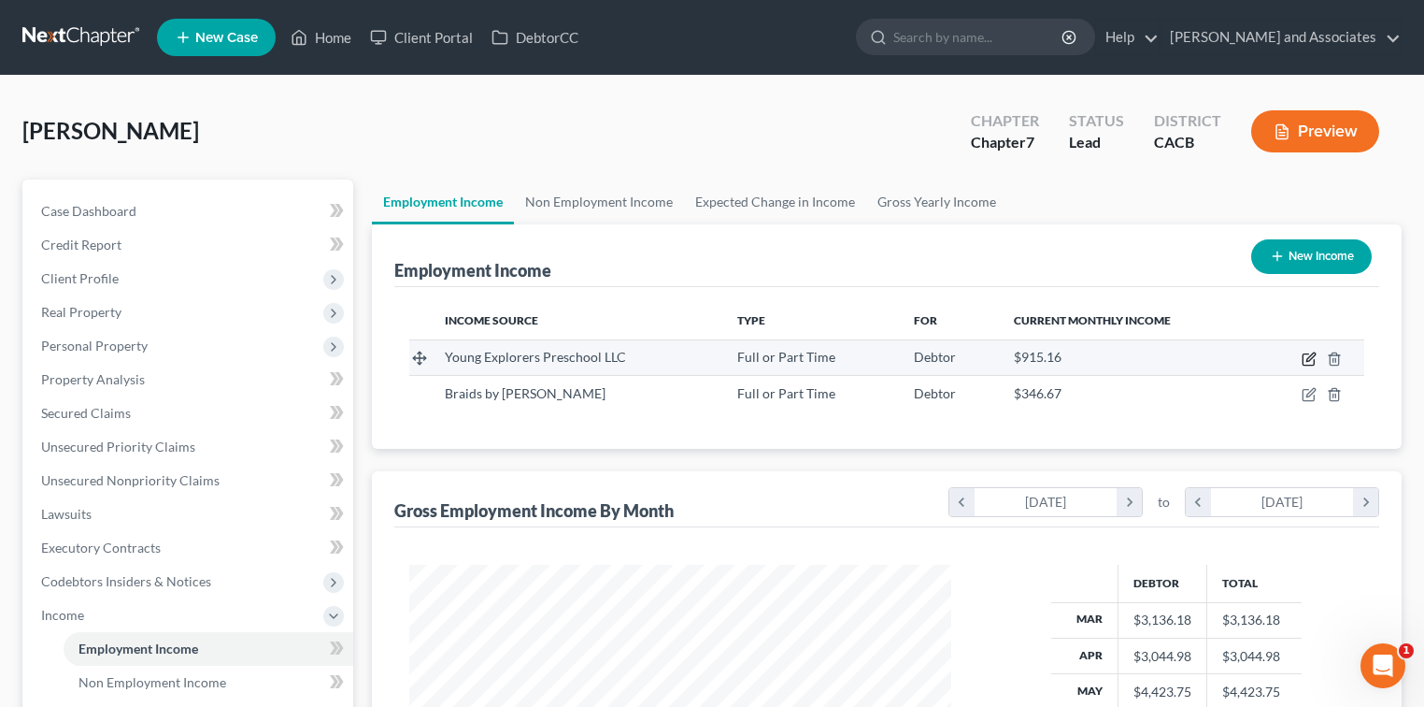
click at [1311, 357] on icon "button" at bounding box center [1311, 356] width 8 height 8
select select "0"
select select "4"
select select "1"
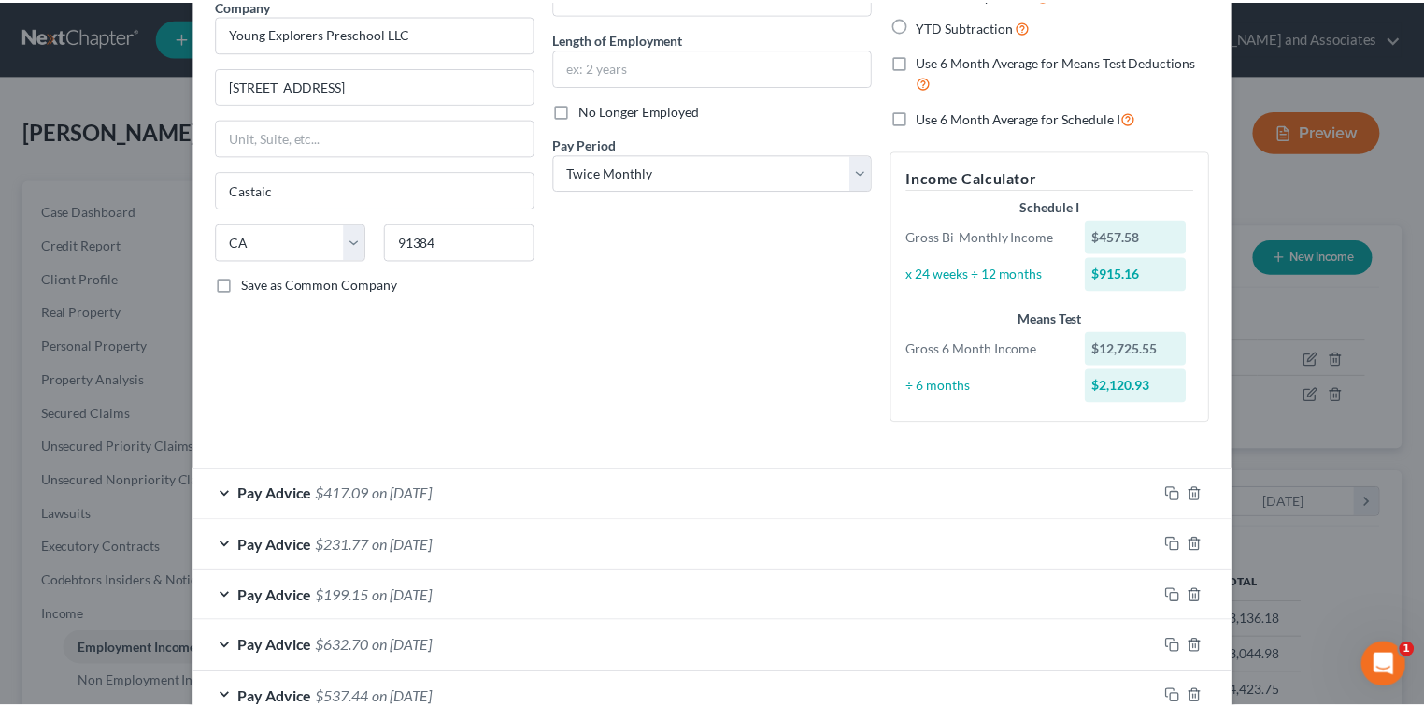
scroll to position [785, 0]
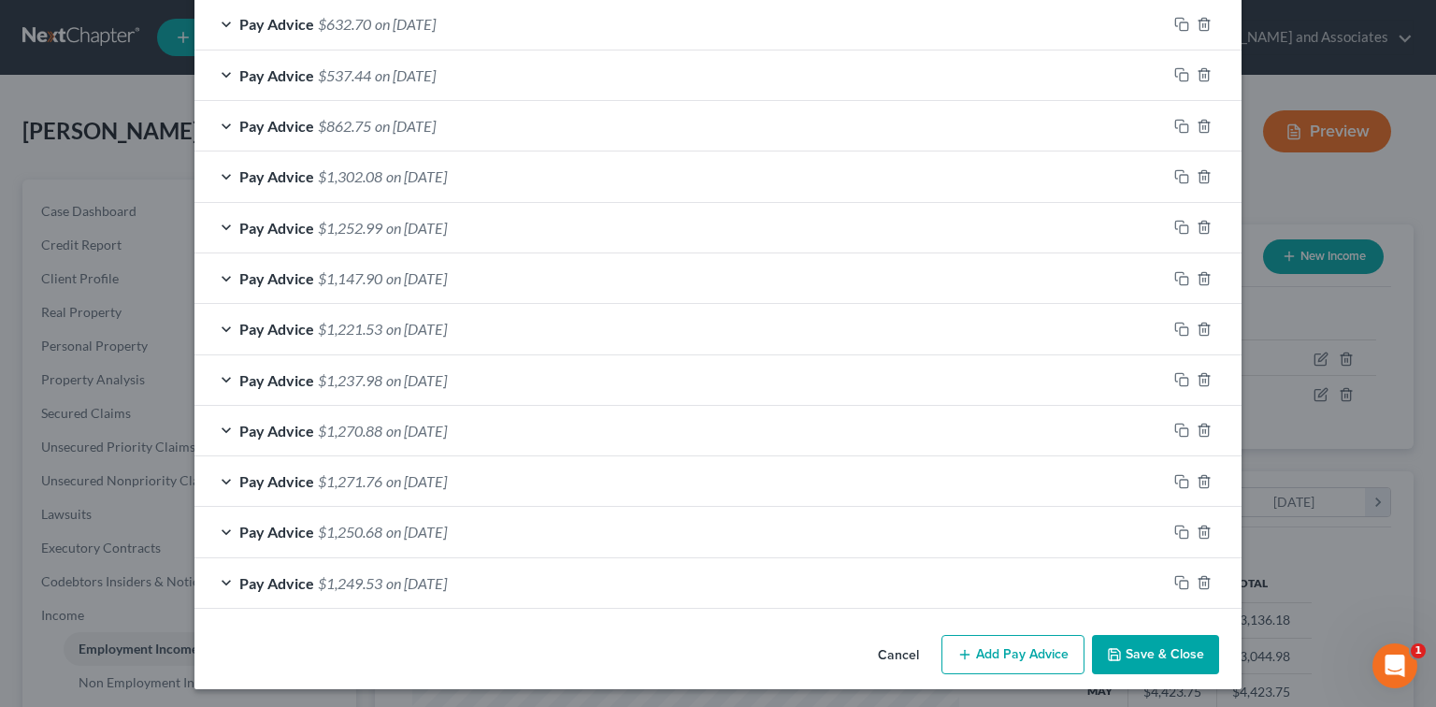
click at [1174, 649] on button "Save & Close" at bounding box center [1155, 654] width 127 height 39
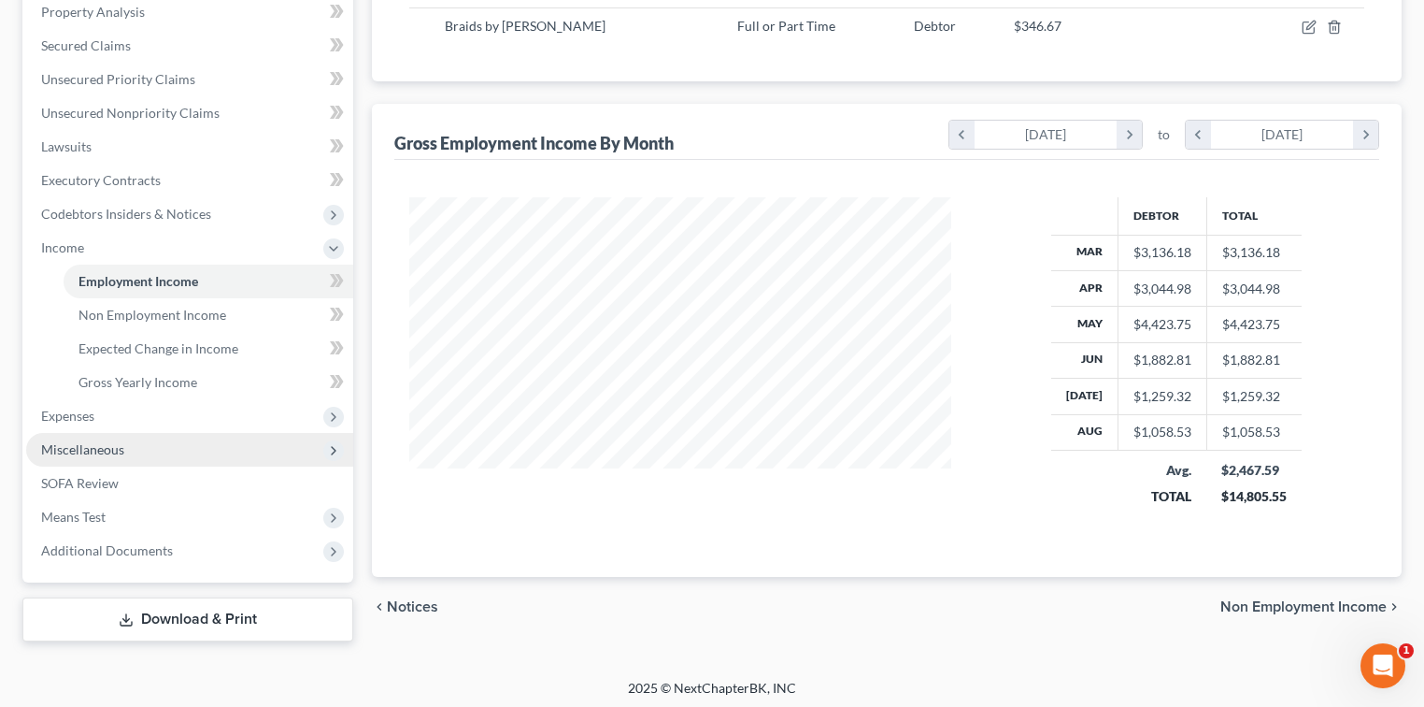
scroll to position [371, 0]
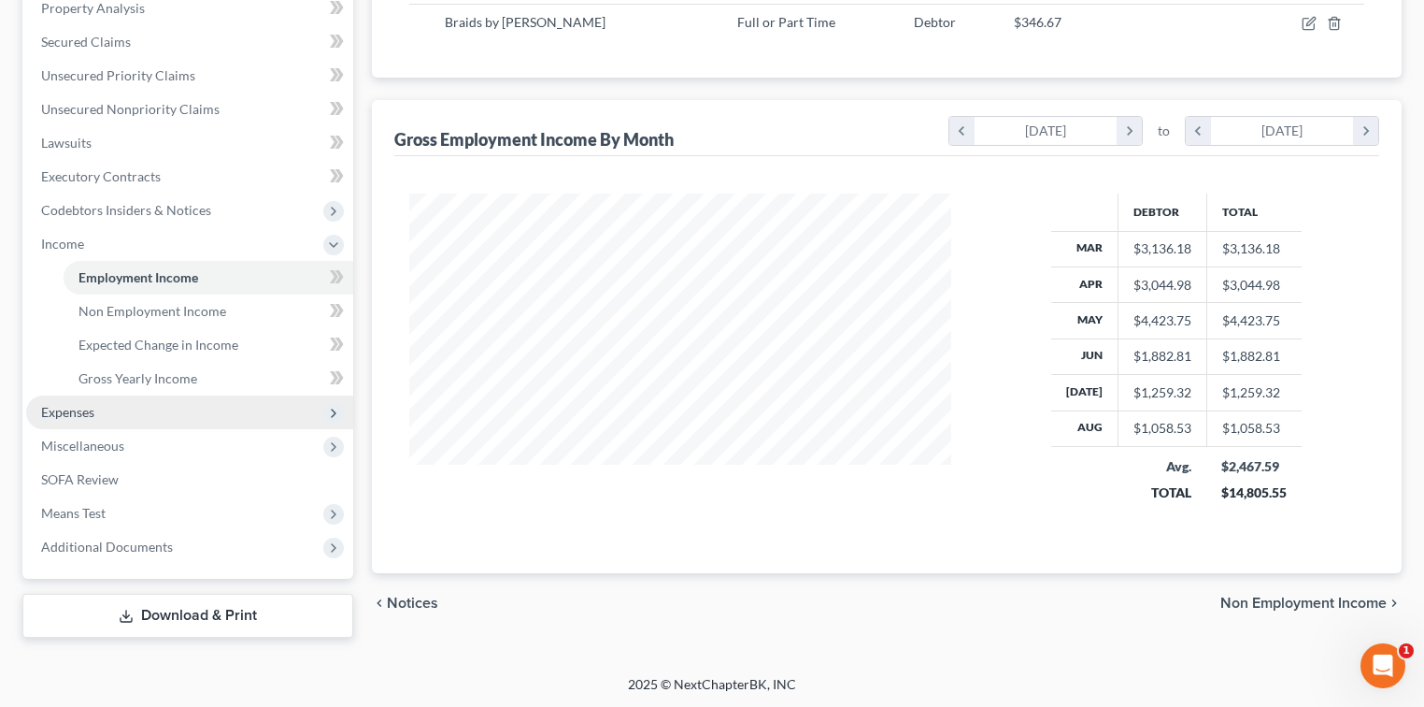
click at [100, 408] on span "Expenses" at bounding box center [189, 412] width 327 height 34
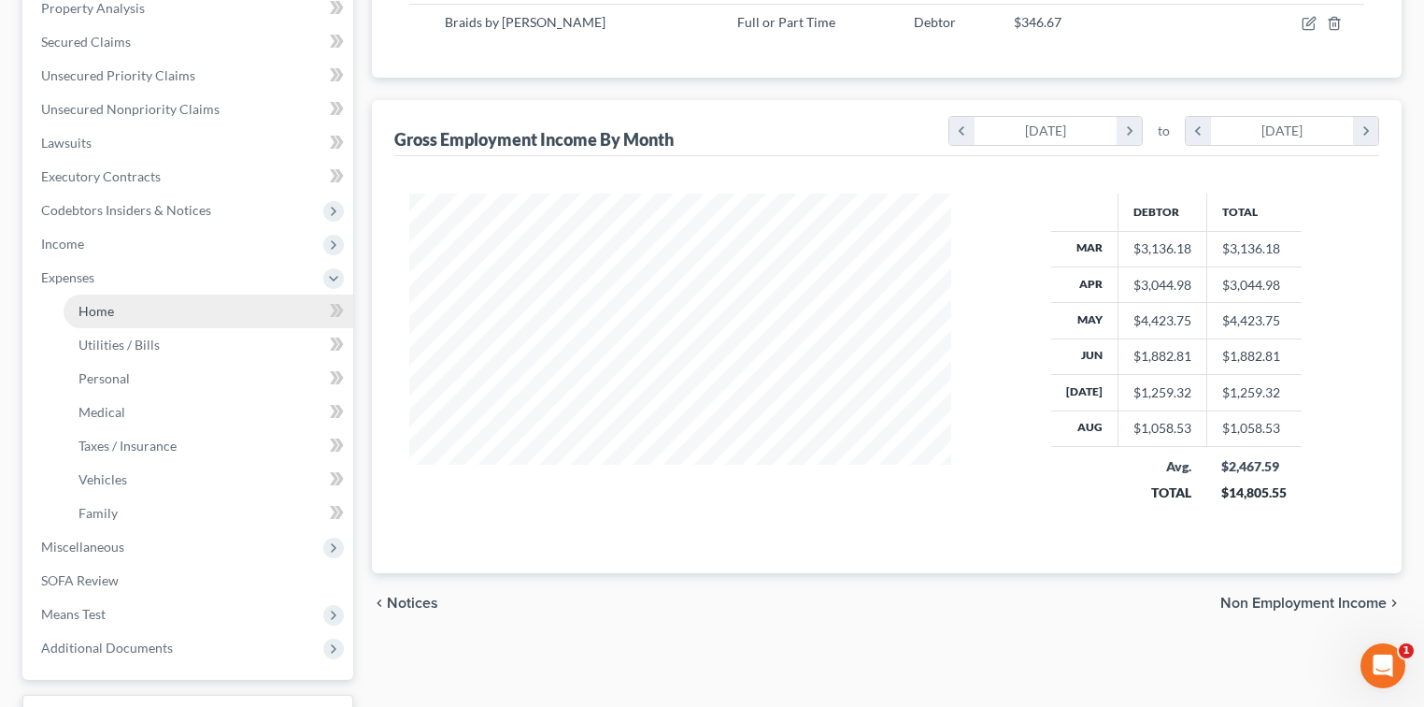
click at [115, 314] on link "Home" at bounding box center [209, 311] width 290 height 34
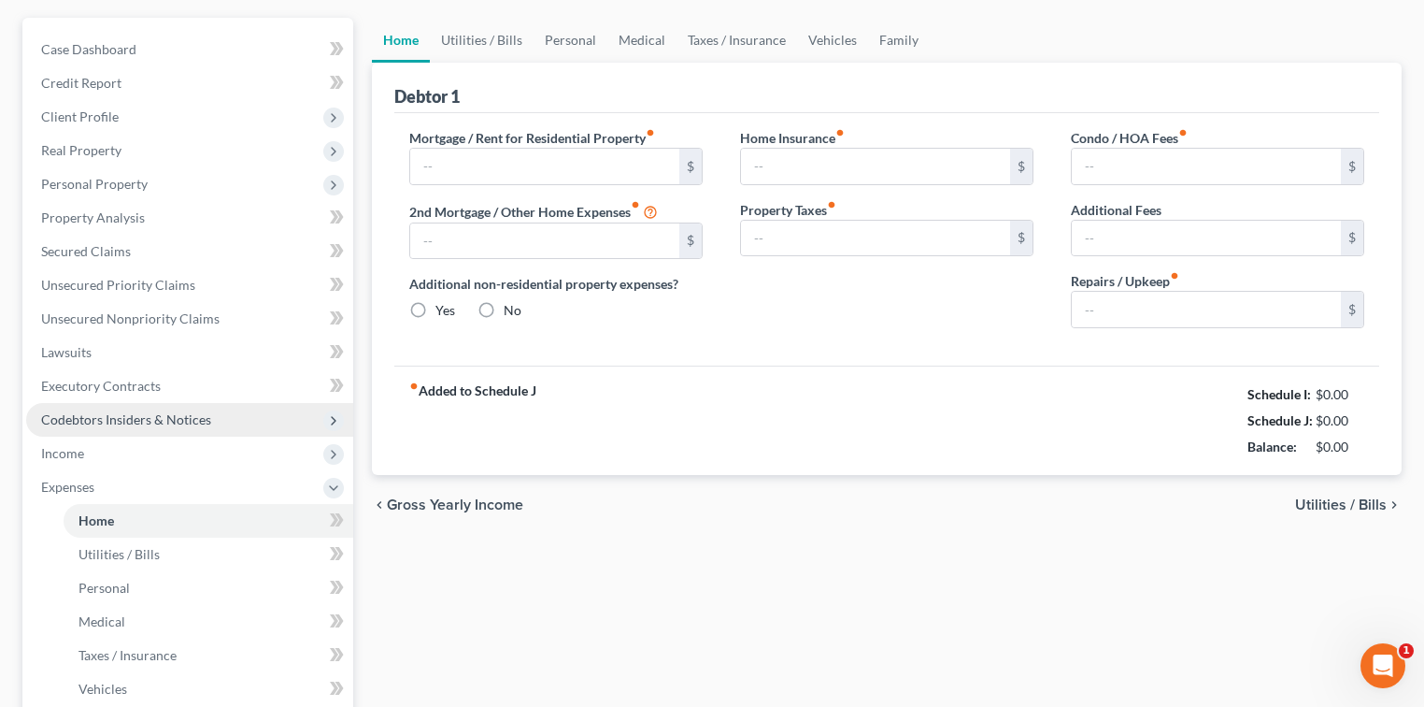
type input "200.00"
type input "0.00"
radio input "true"
type input "0.00"
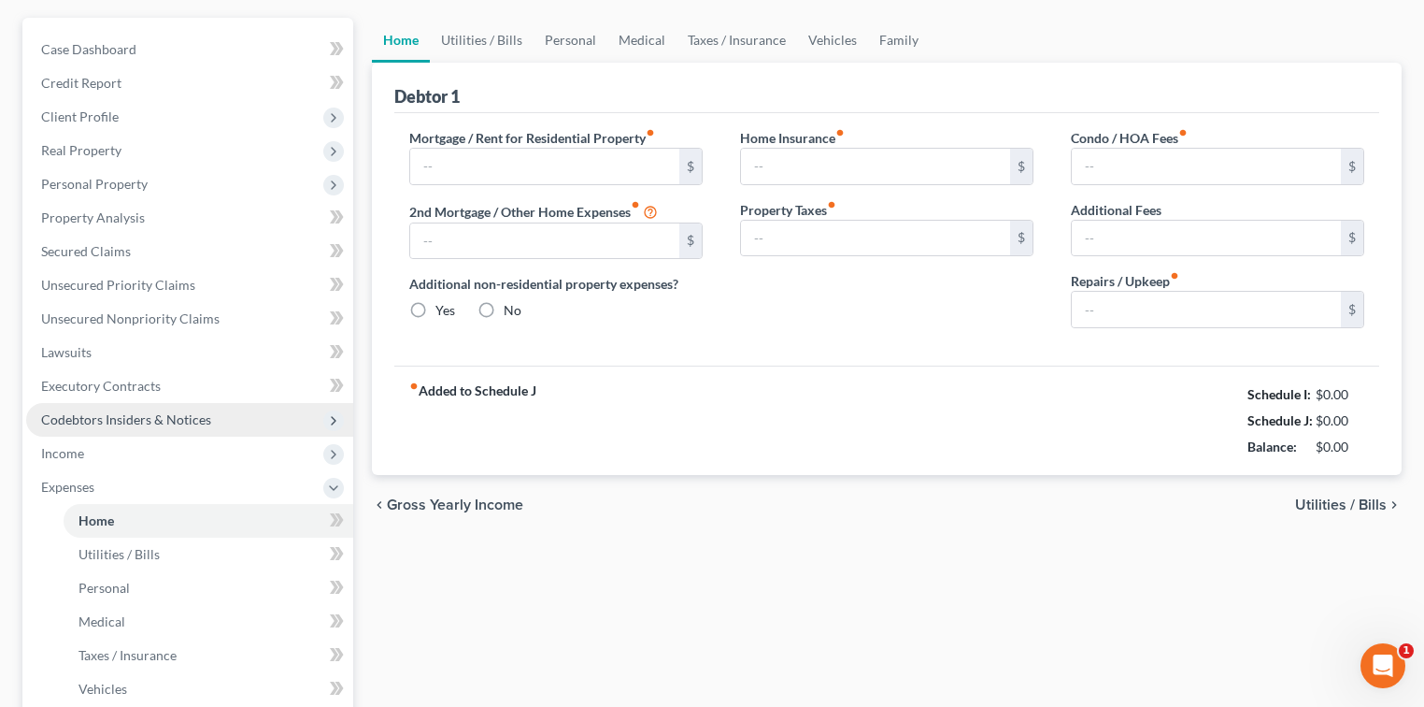
type input "0.00"
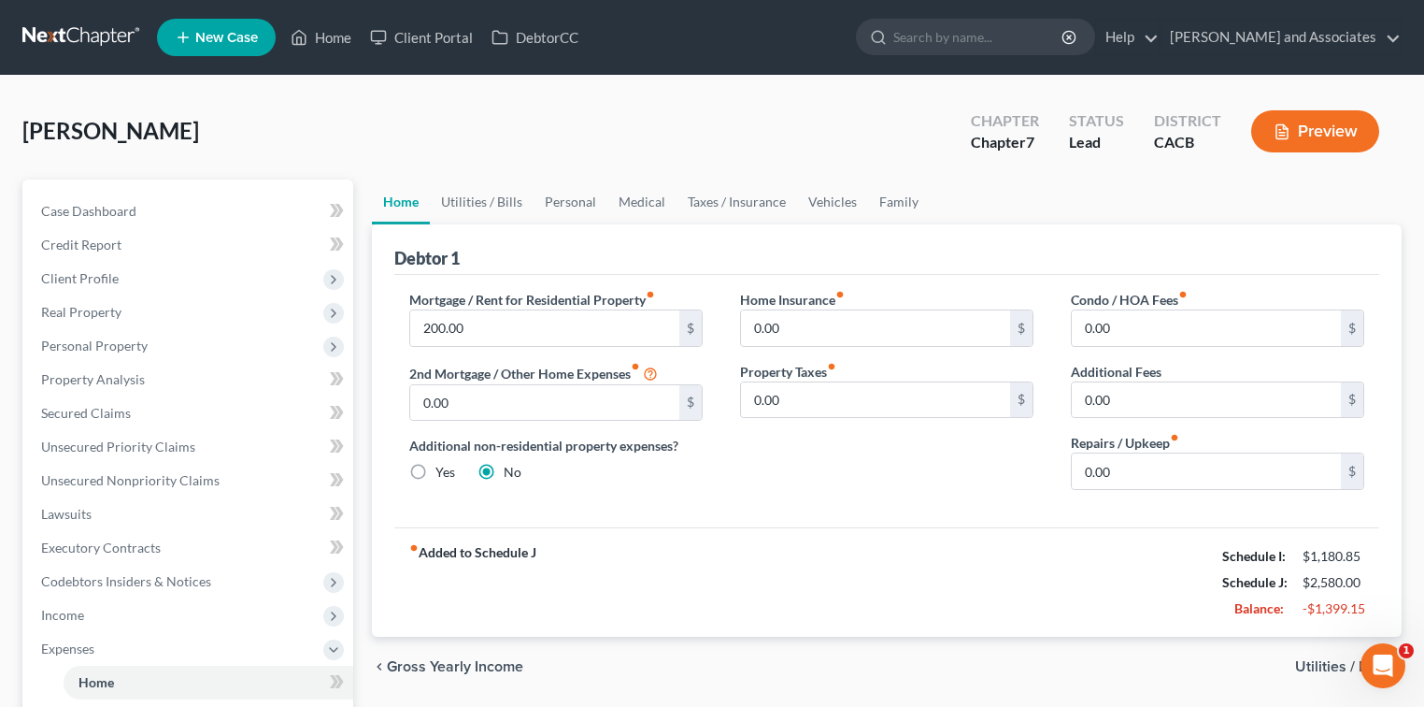
click at [114, 31] on link at bounding box center [82, 38] width 120 height 34
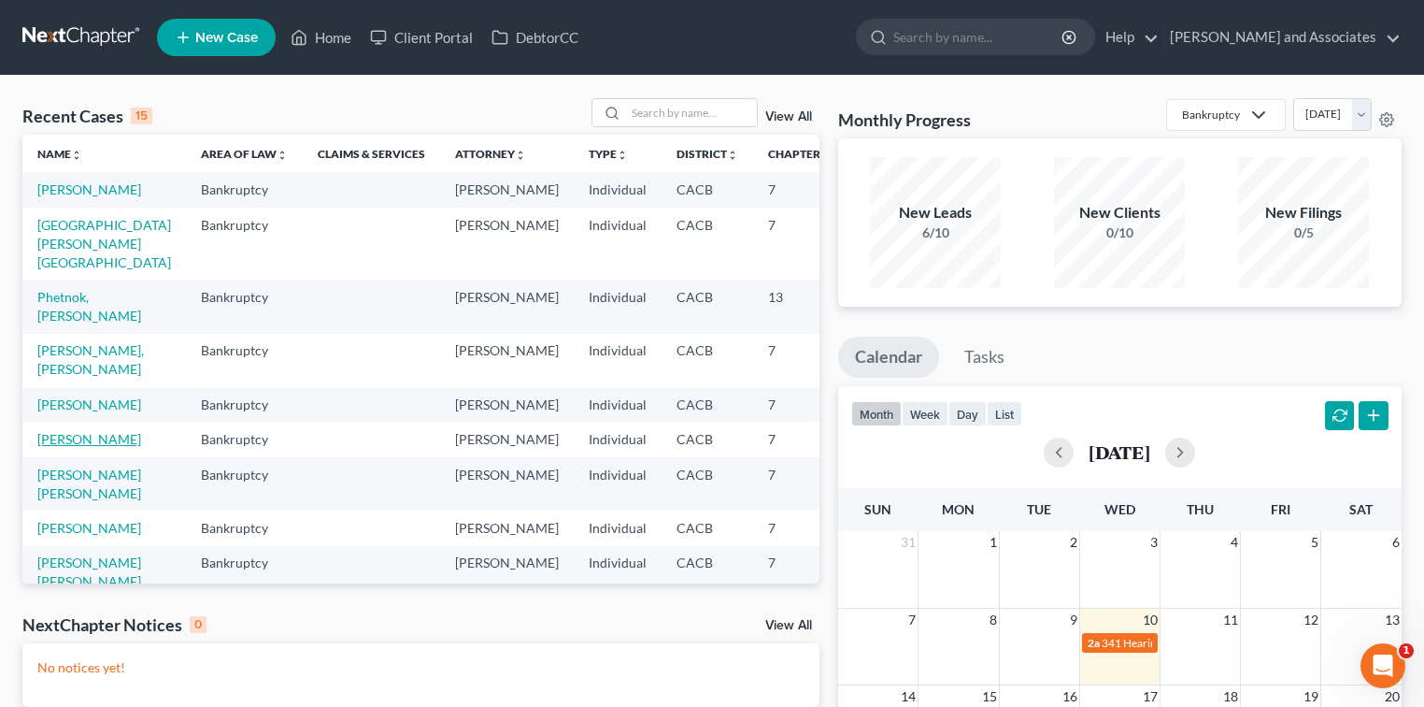
click at [64, 447] on link "[PERSON_NAME]" at bounding box center [89, 439] width 104 height 16
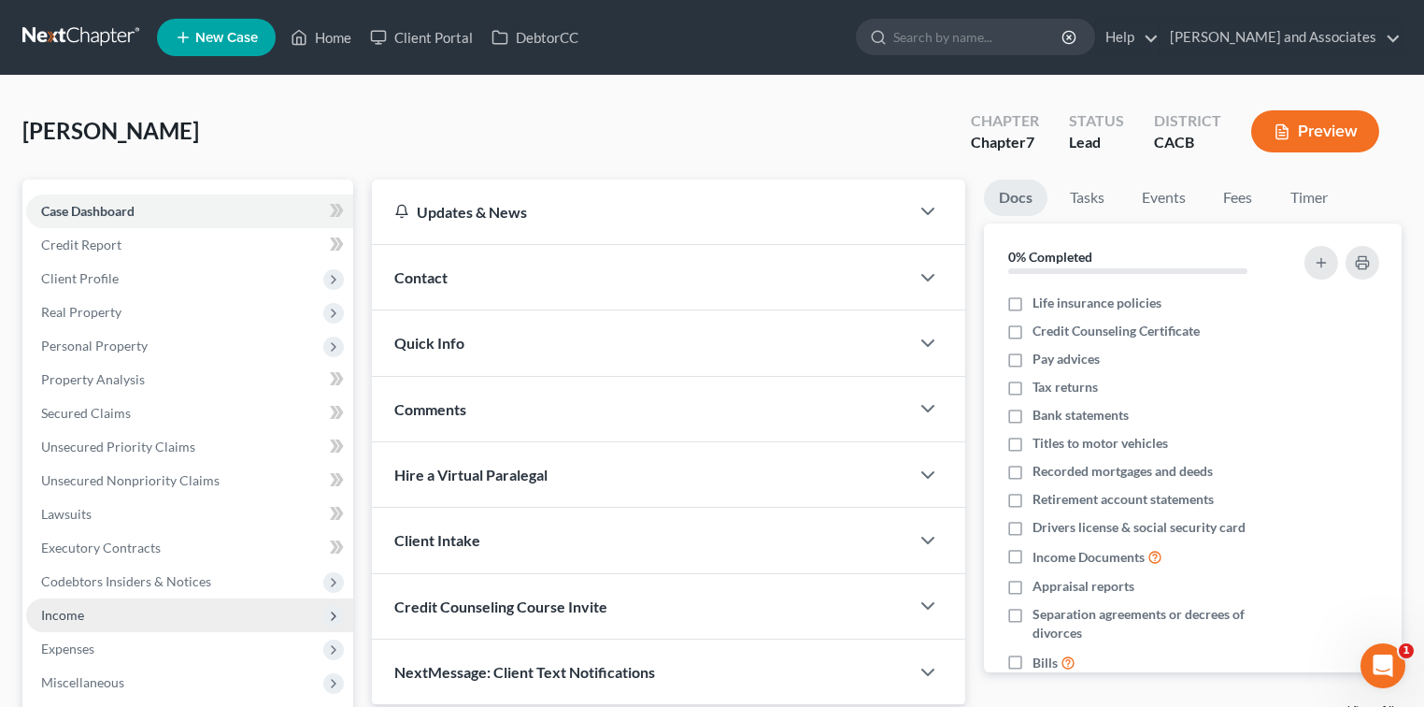
click at [71, 616] on span "Income" at bounding box center [62, 615] width 43 height 16
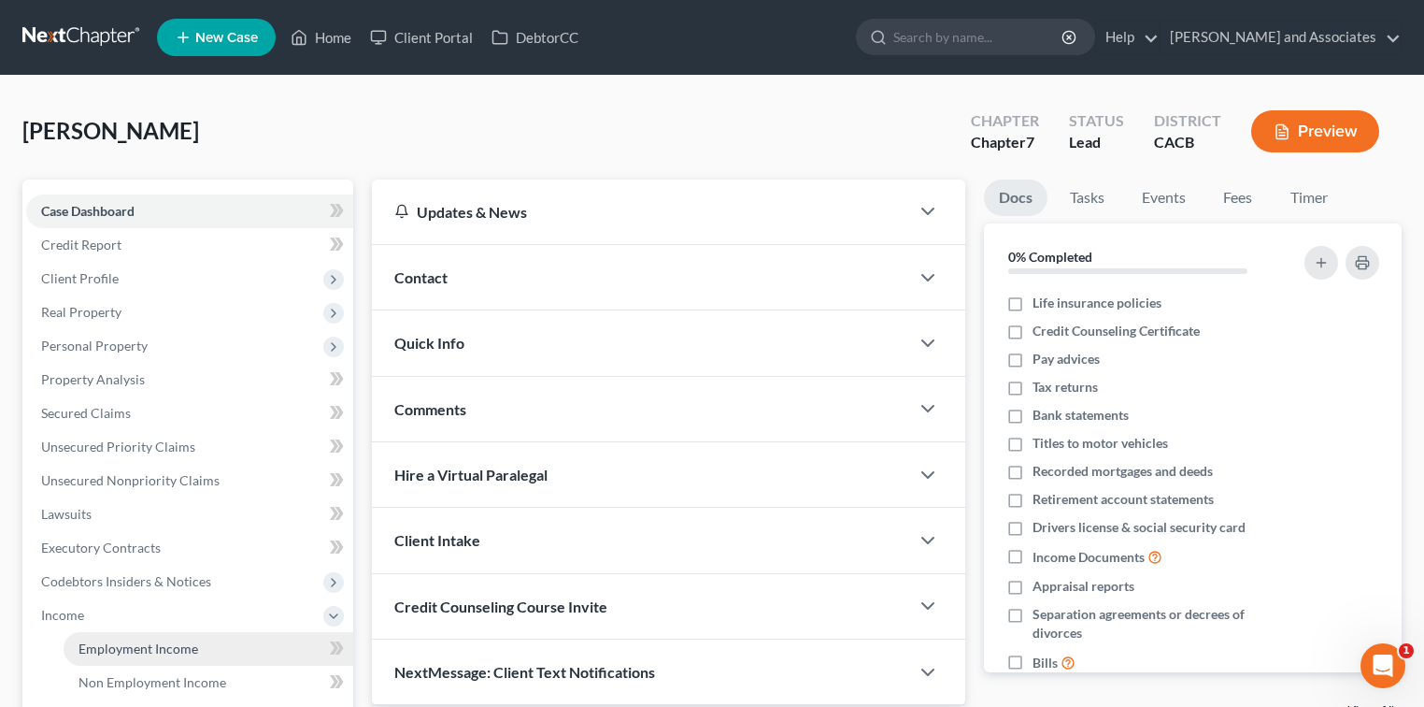
click at [103, 640] on span "Employment Income" at bounding box center [139, 648] width 120 height 16
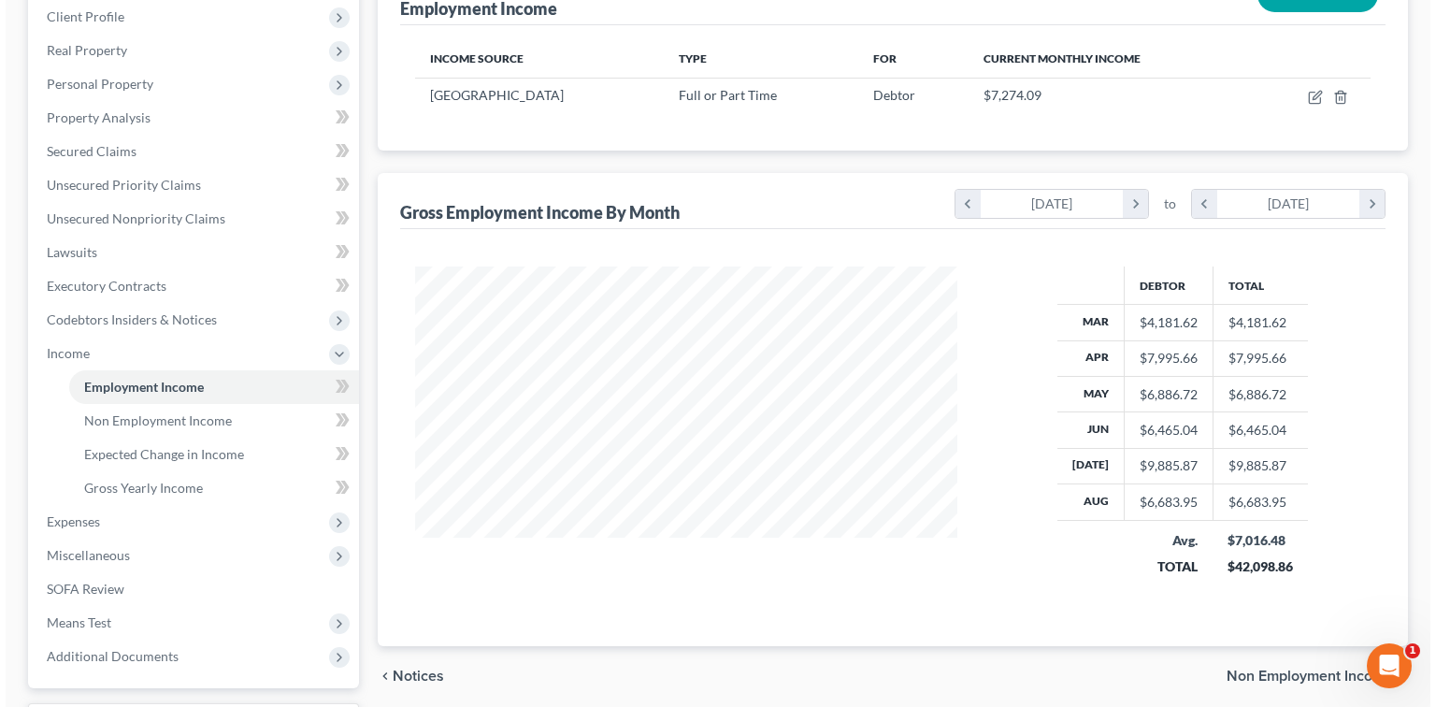
scroll to position [122, 0]
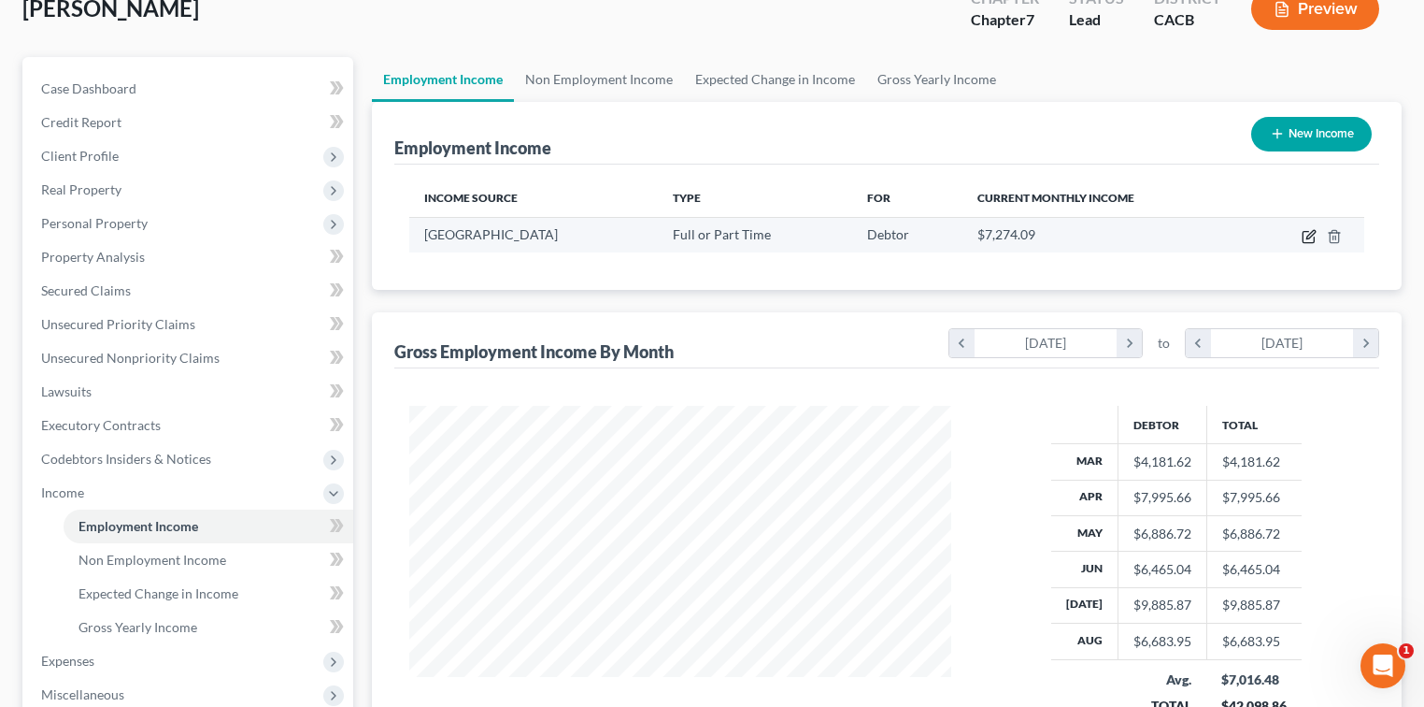
click at [1305, 242] on icon "button" at bounding box center [1309, 236] width 15 height 15
select select "0"
select select "2"
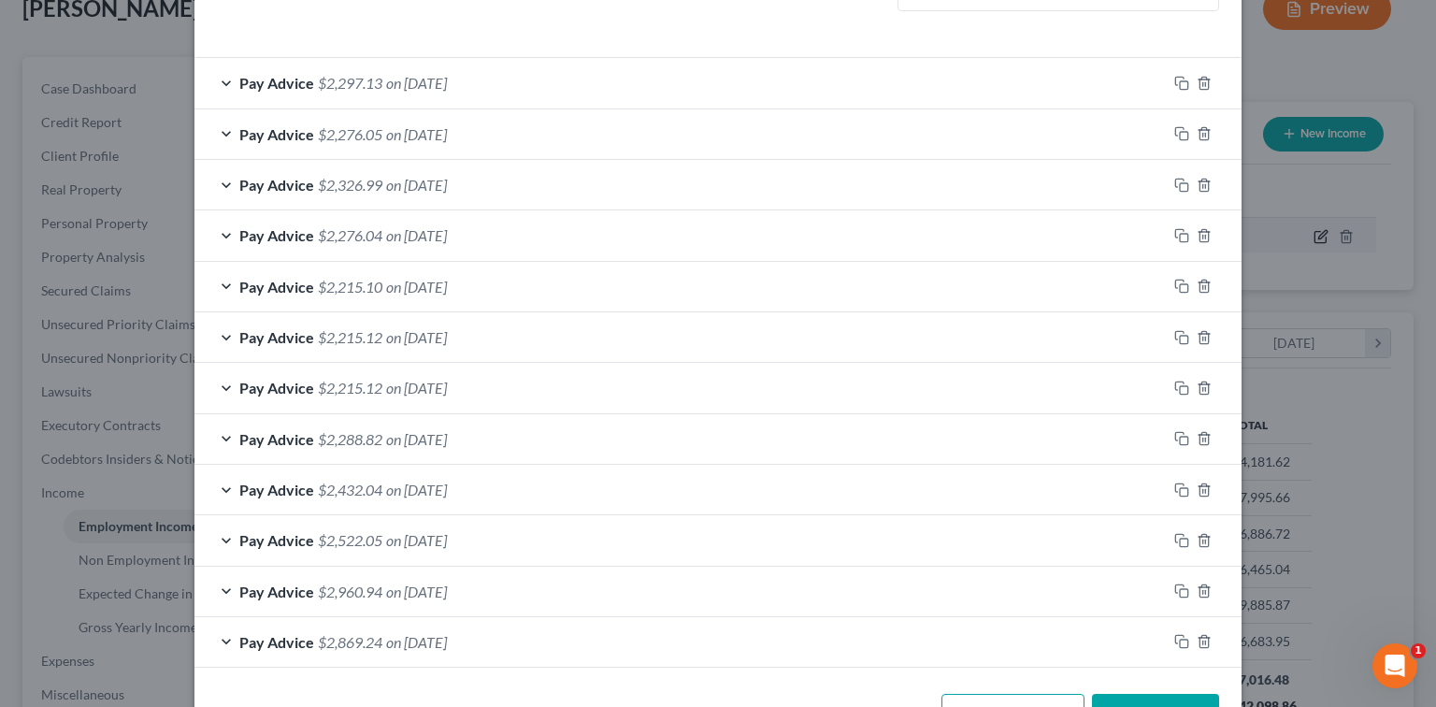
scroll to position [637, 0]
